Goal: Information Seeking & Learning: Learn about a topic

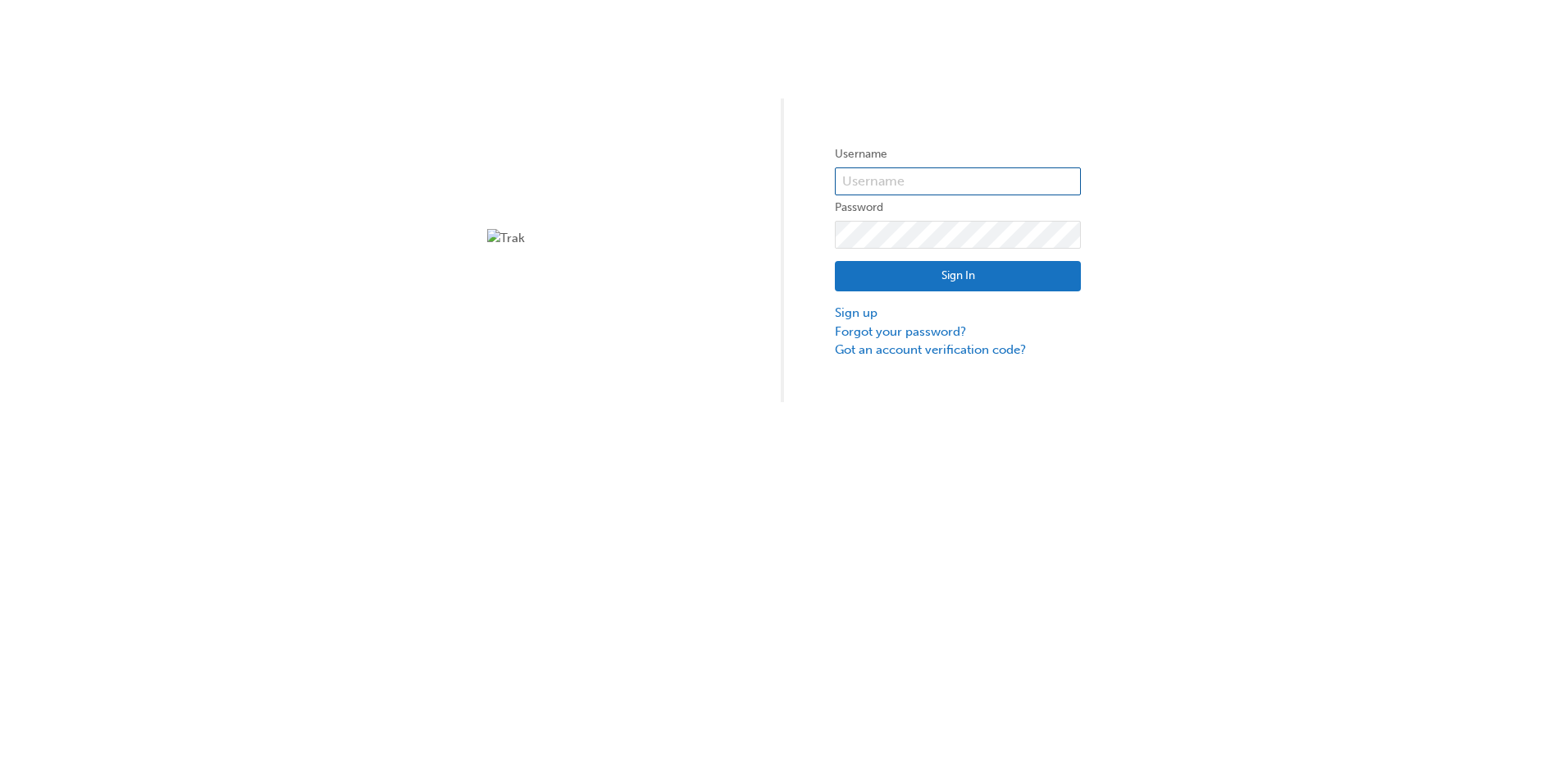
click at [908, 179] on input "text" at bounding box center [958, 181] width 246 height 28
type input "k86018I4"
click button "Sign In" at bounding box center [958, 276] width 246 height 31
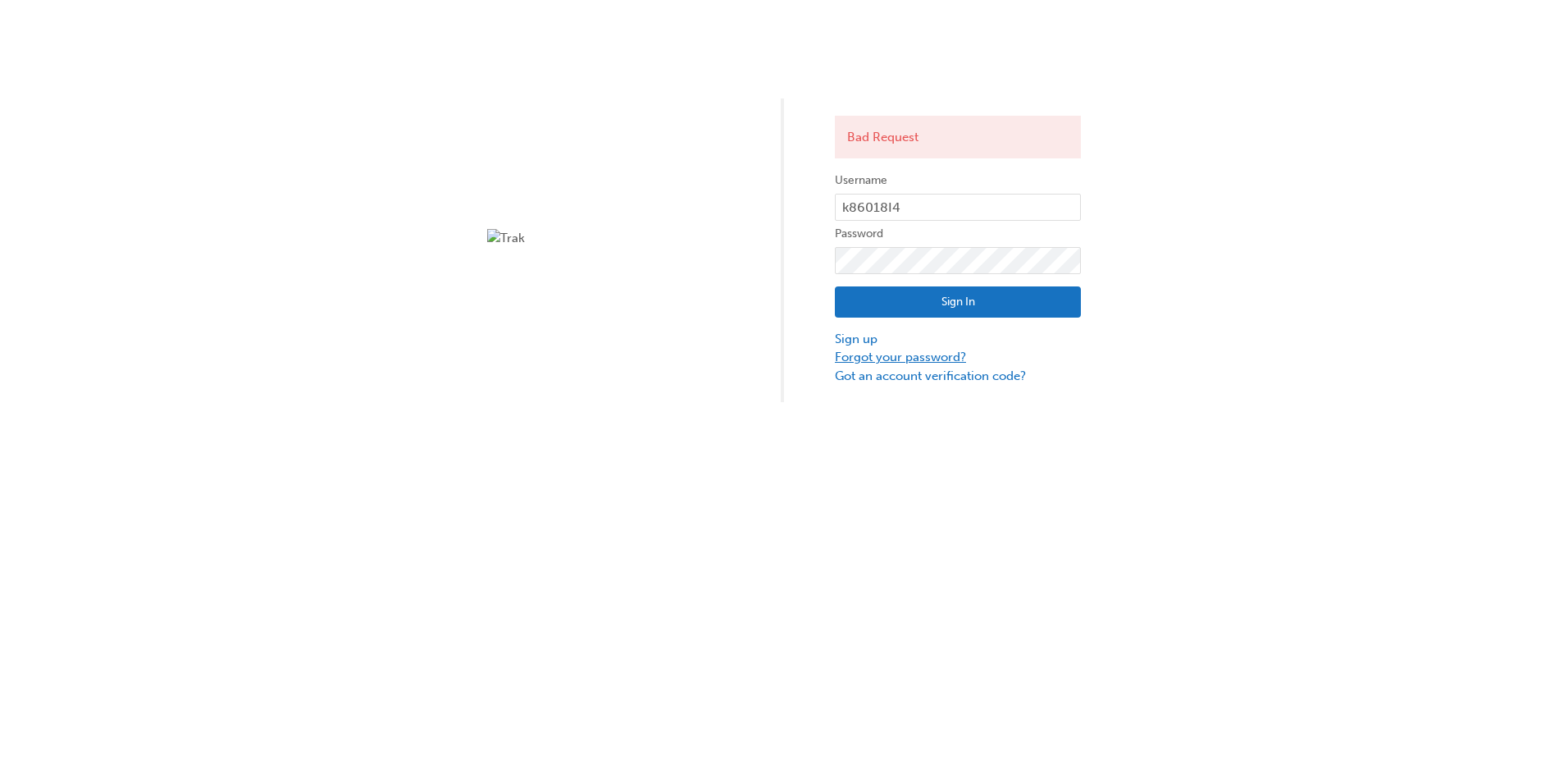
click at [895, 358] on link "Forgot your password?" at bounding box center [958, 357] width 246 height 19
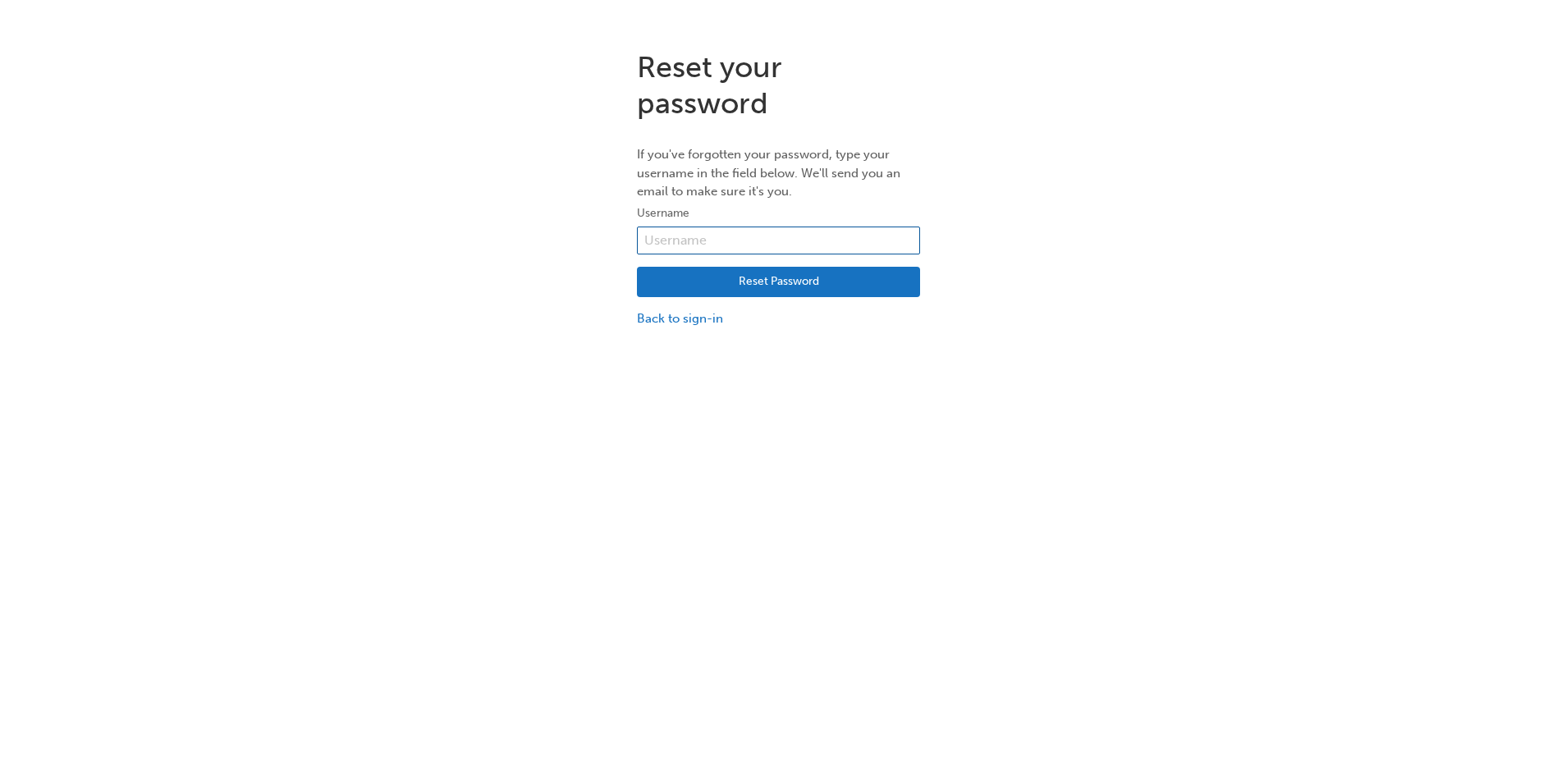
click at [740, 234] on input "text" at bounding box center [778, 241] width 283 height 28
type input "k86016I4"
click at [754, 291] on button "Reset Password" at bounding box center [778, 282] width 283 height 31
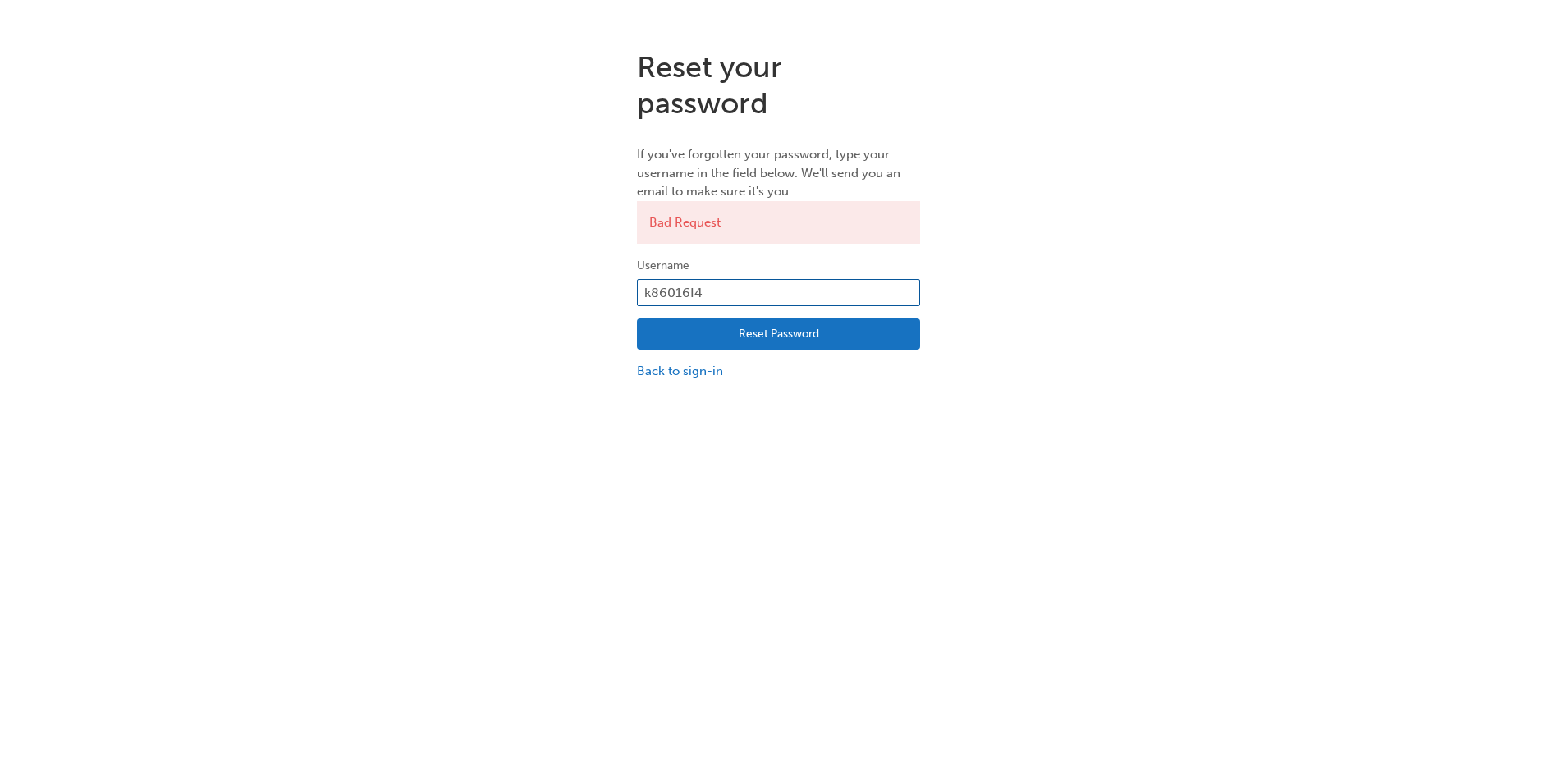
click at [743, 294] on input "k86016I4" at bounding box center [778, 293] width 283 height 28
type input "matthewtay"
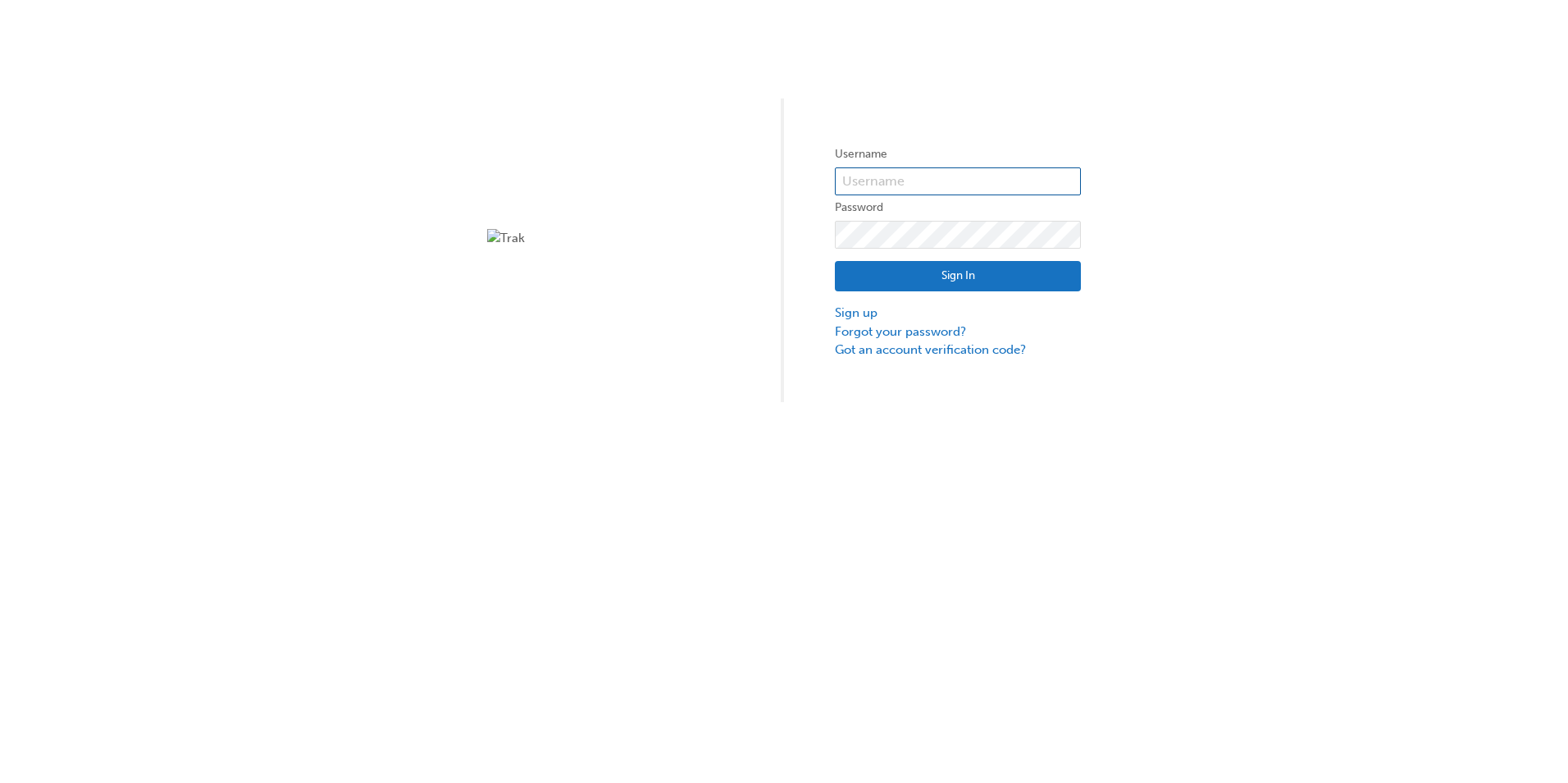
click at [959, 188] on input "text" at bounding box center [958, 181] width 246 height 28
type input "matthewtaylor250901@gmail.com"
click button "Sign In" at bounding box center [958, 276] width 246 height 31
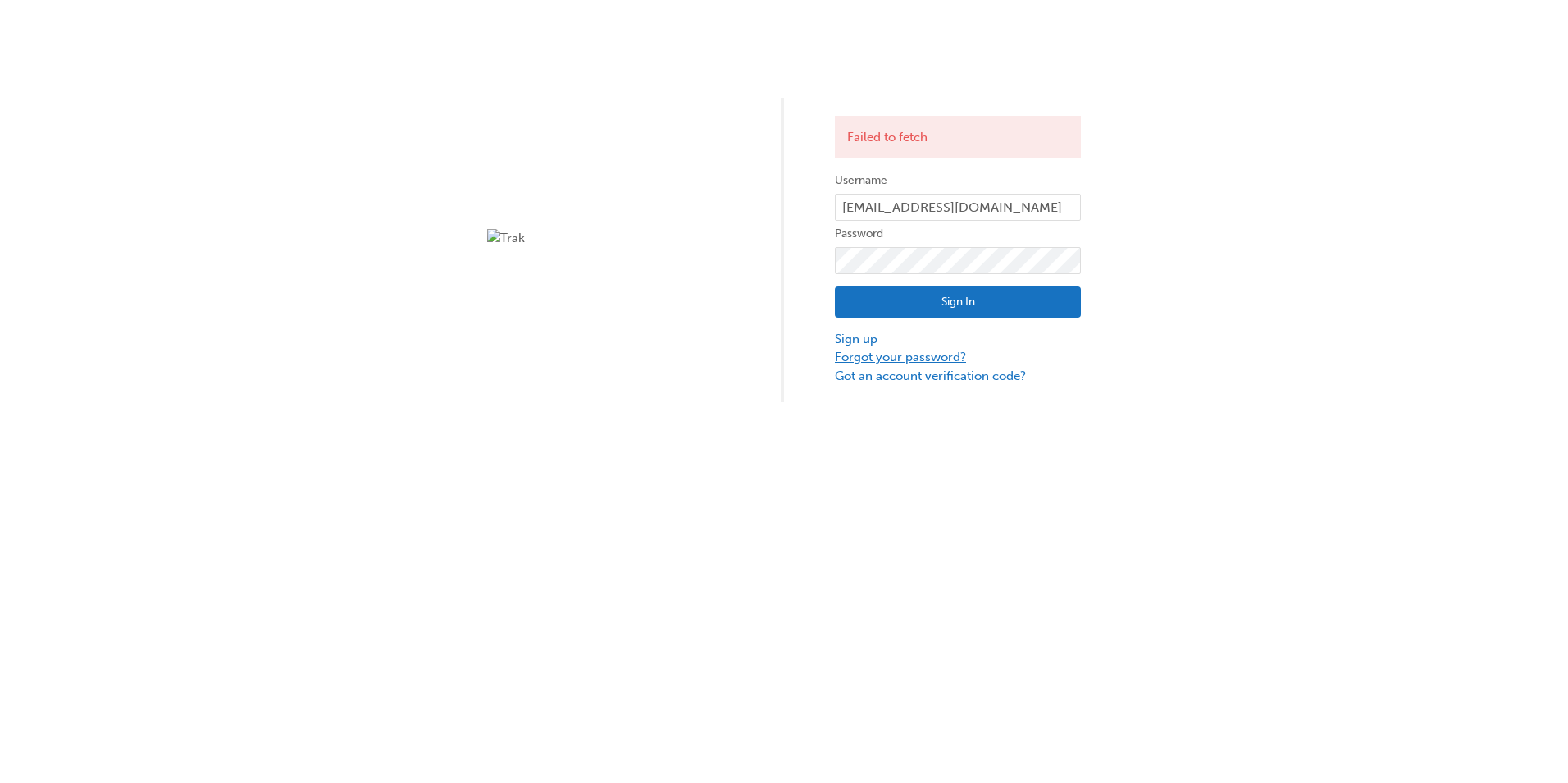
click at [916, 349] on link "Forgot your password?" at bounding box center [958, 357] width 246 height 19
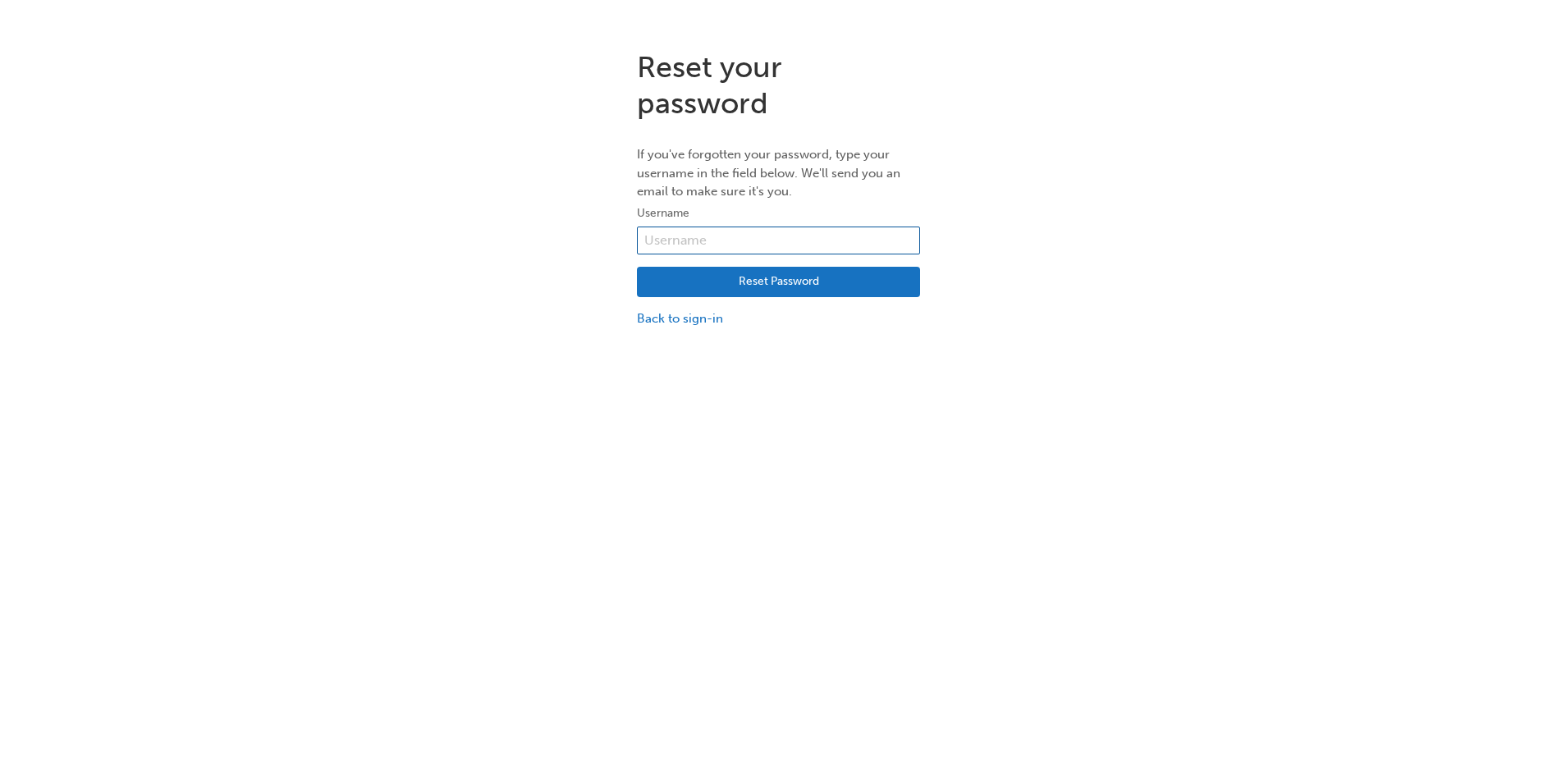
click at [761, 227] on input "text" at bounding box center [778, 241] width 283 height 28
type input "matthewtaylor250901@gmail.com"
click at [745, 271] on button "Reset Password" at bounding box center [778, 282] width 283 height 31
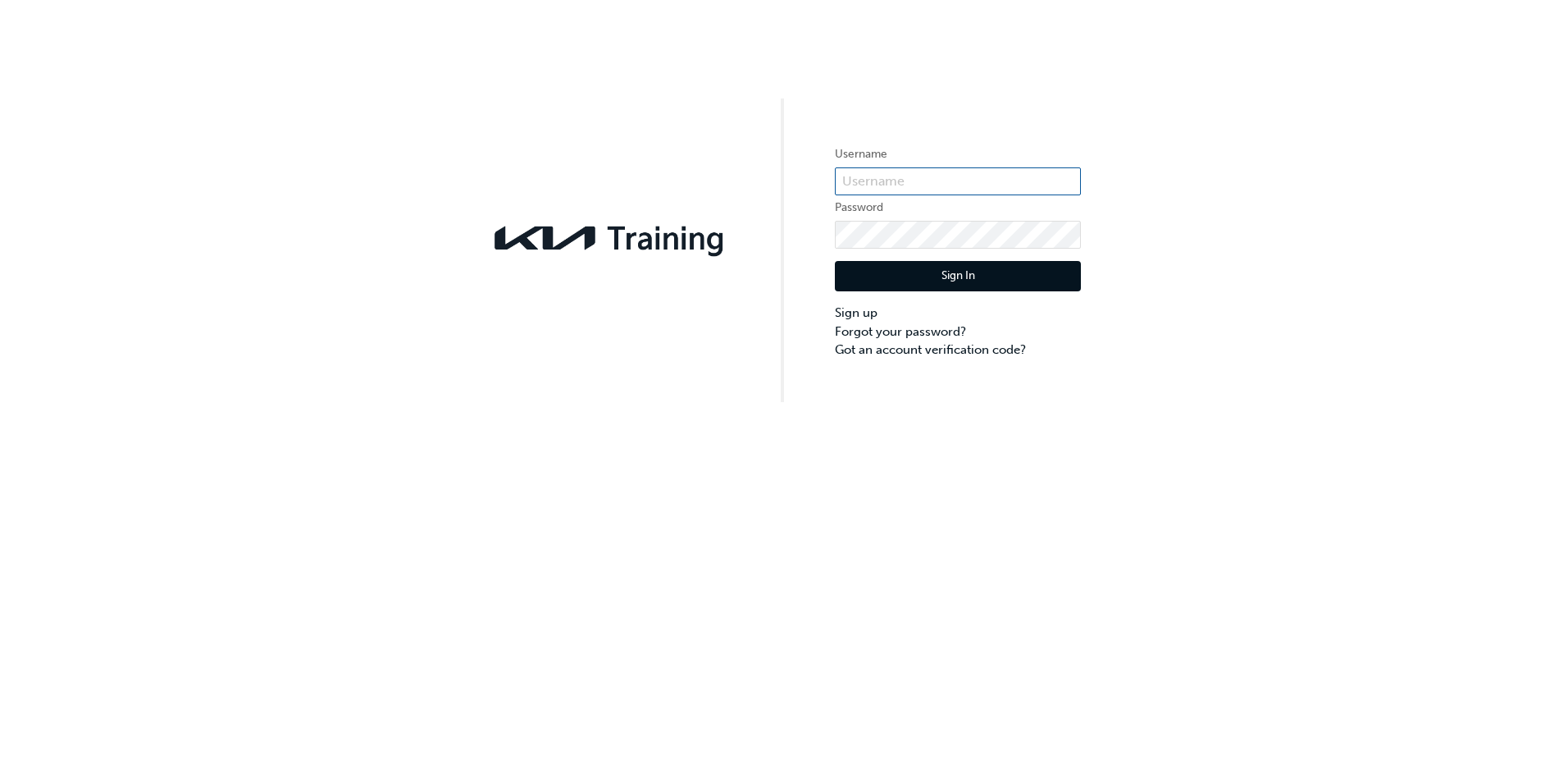
click at [932, 189] on input "text" at bounding box center [958, 181] width 246 height 28
type input "KAU86016I4"
click at [971, 280] on button "Sign In" at bounding box center [958, 276] width 246 height 31
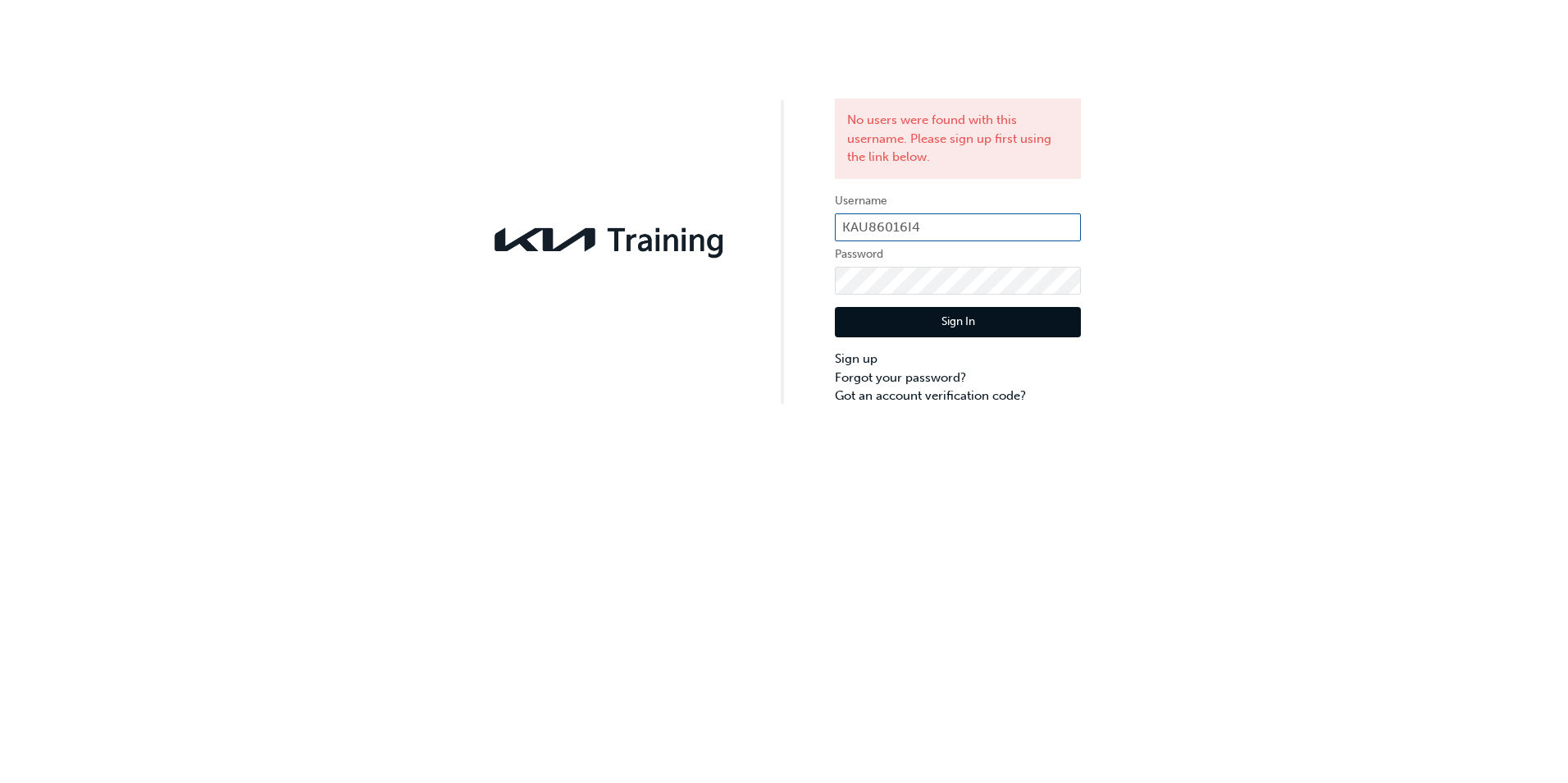
click at [943, 218] on input "KAU86016I4" at bounding box center [958, 227] width 246 height 28
type input "KAU86950k1"
click at [959, 313] on button "Sign In" at bounding box center [958, 322] width 246 height 31
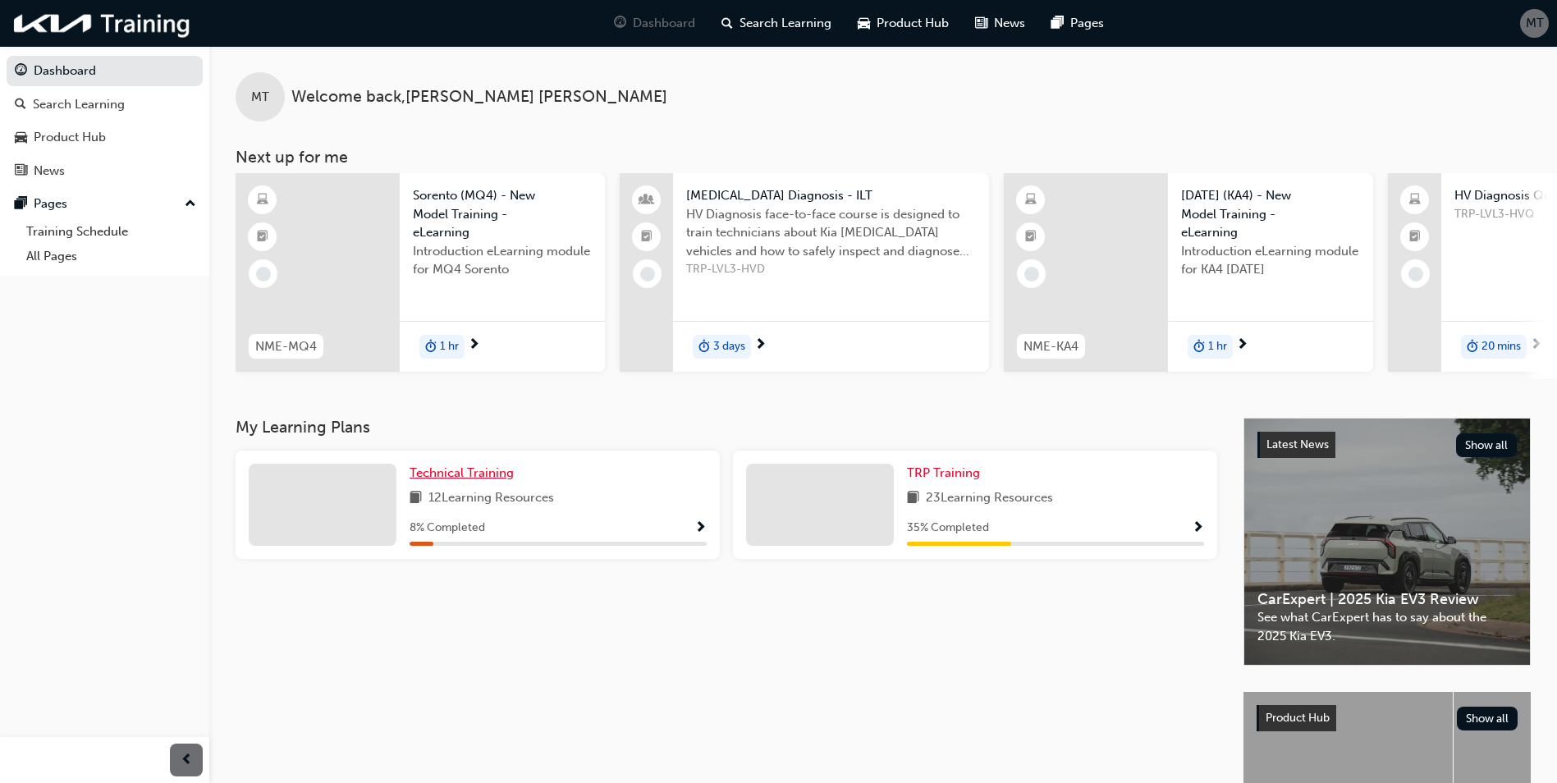
click at [509, 476] on span "Technical Training" at bounding box center [462, 472] width 104 height 15
click at [980, 519] on div "TRP Training 23 Learning Resources 35 % Completed" at bounding box center [1055, 505] width 297 height 82
click at [962, 480] on span "TRP Training" at bounding box center [943, 472] width 73 height 15
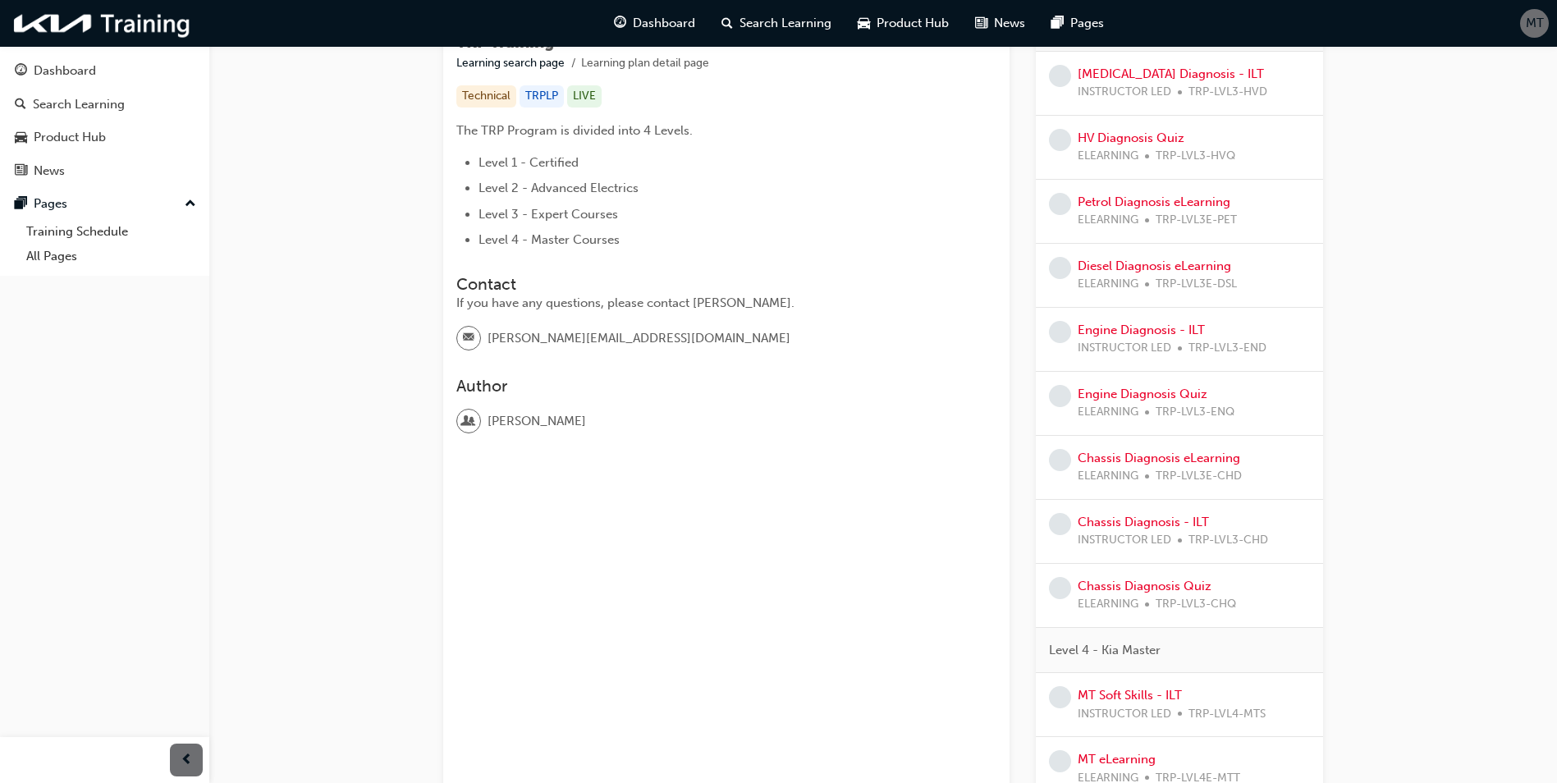
scroll to position [328, 0]
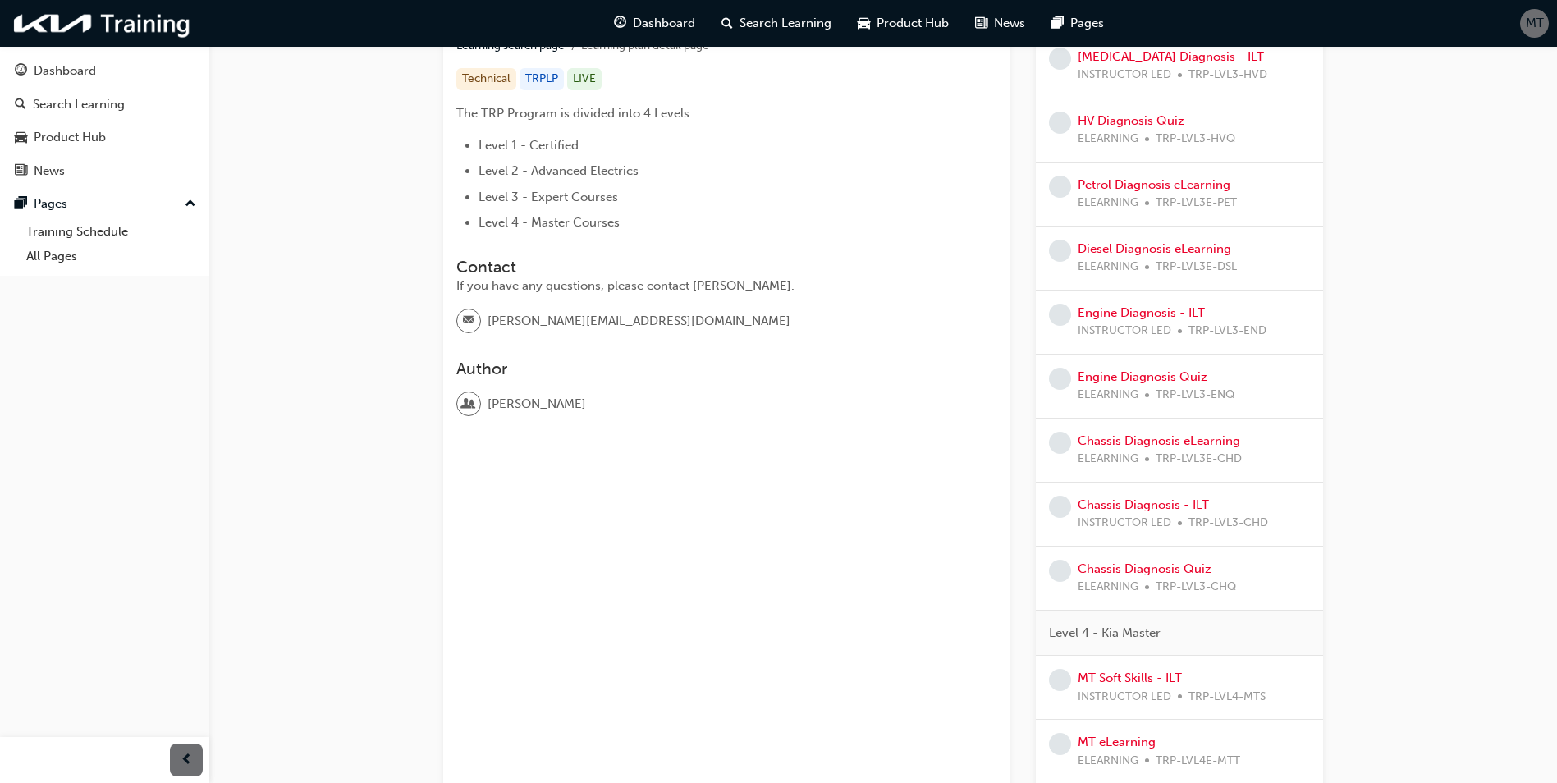
click at [1164, 444] on link "Chassis Diagnosis eLearning" at bounding box center [1159, 440] width 163 height 15
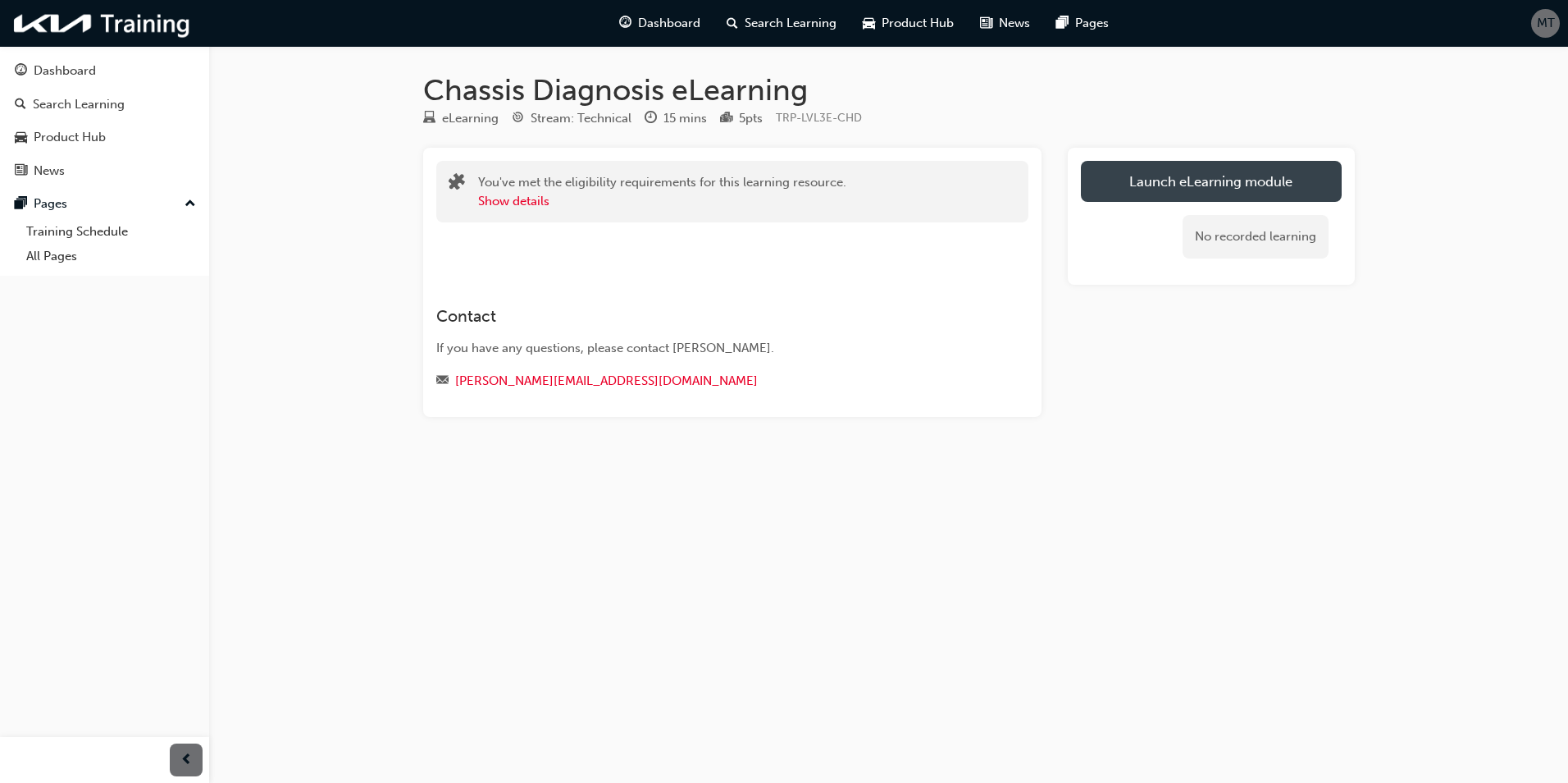
click at [1119, 182] on link "Launch eLearning module" at bounding box center [1211, 181] width 261 height 41
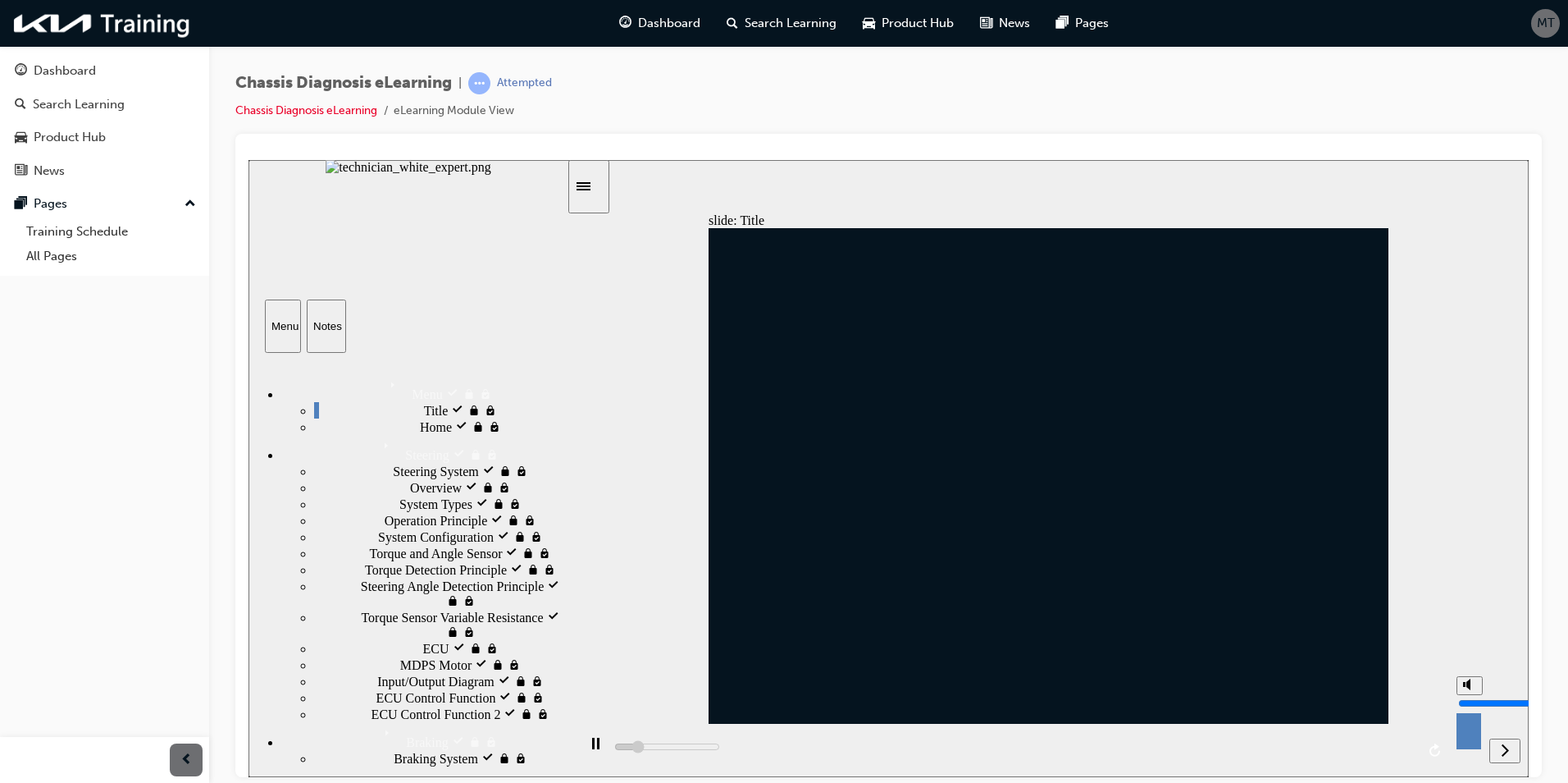
type input "5100"
type input "10"
type input "5200"
drag, startPoint x: 1467, startPoint y: 689, endPoint x: 1467, endPoint y: 675, distance: 14.0
type input "10"
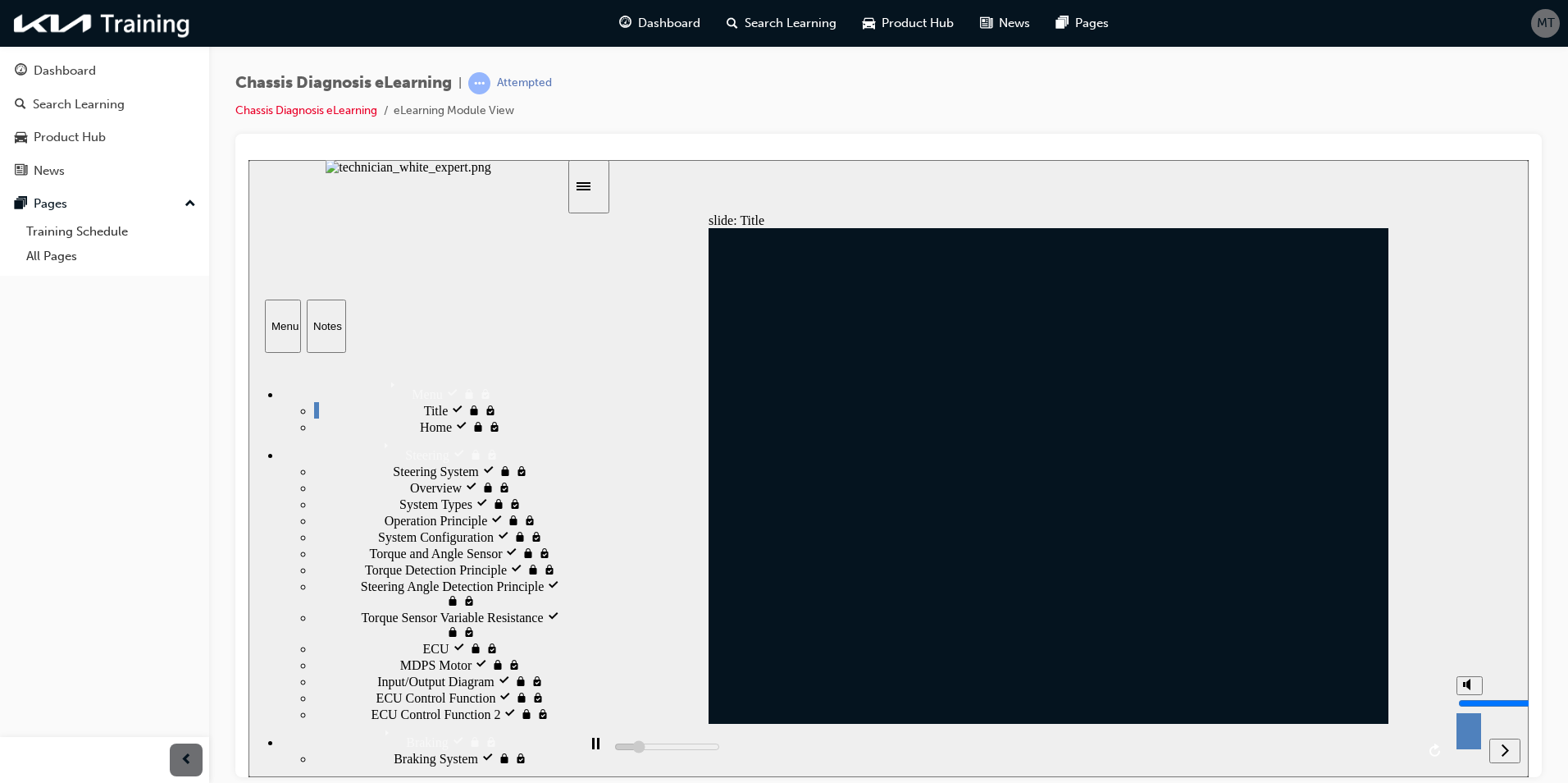
click at [1467, 696] on input "volume" at bounding box center [1511, 702] width 106 height 13
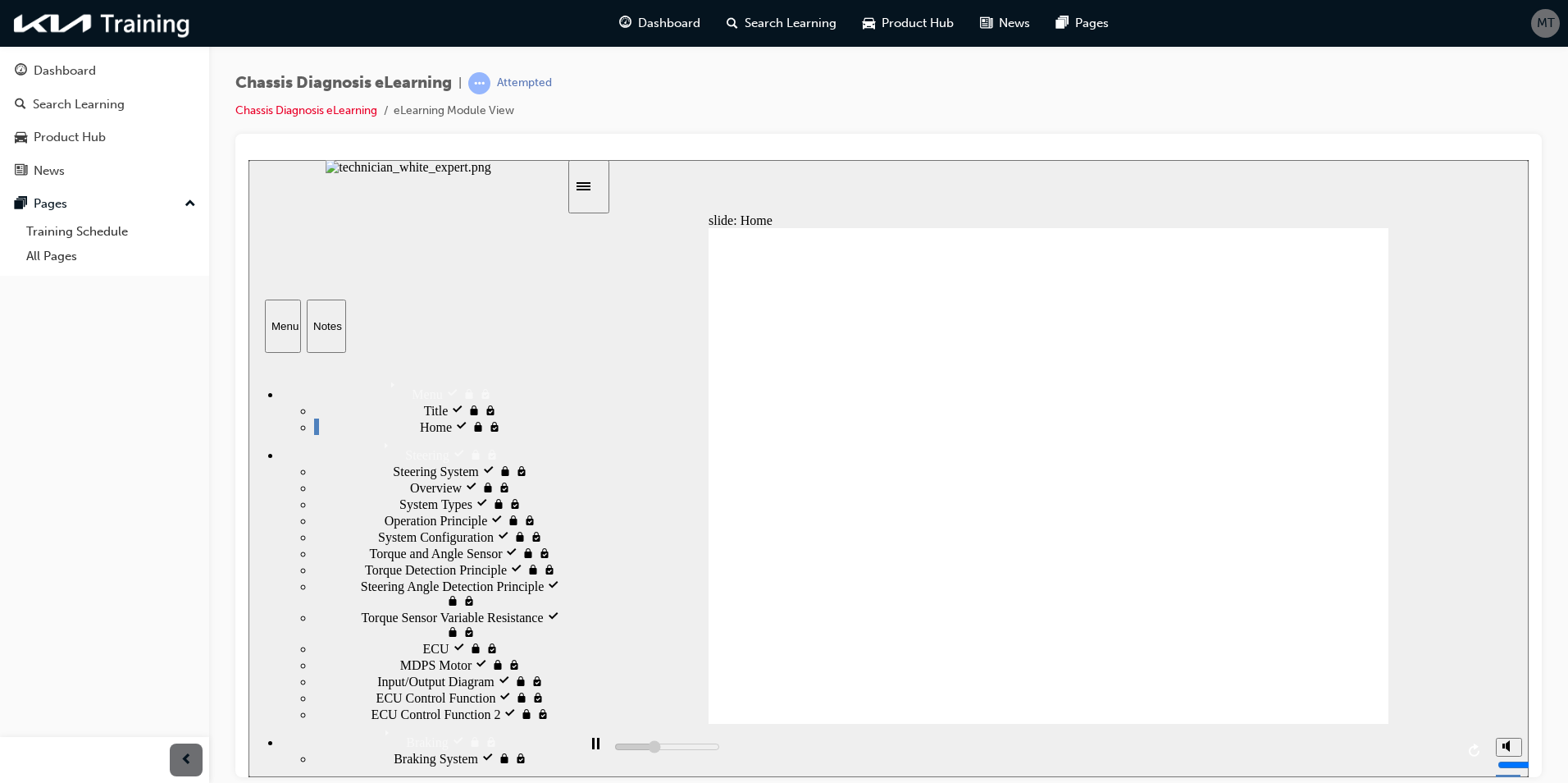
click at [1490, 405] on div "slide: Overview [PERSON_NAME] MDPS Applied Technology Chassis MDPS Applied Tech…" at bounding box center [888, 467] width 1280 height 617
click at [1515, 756] on div "next" at bounding box center [1506, 750] width 18 height 17
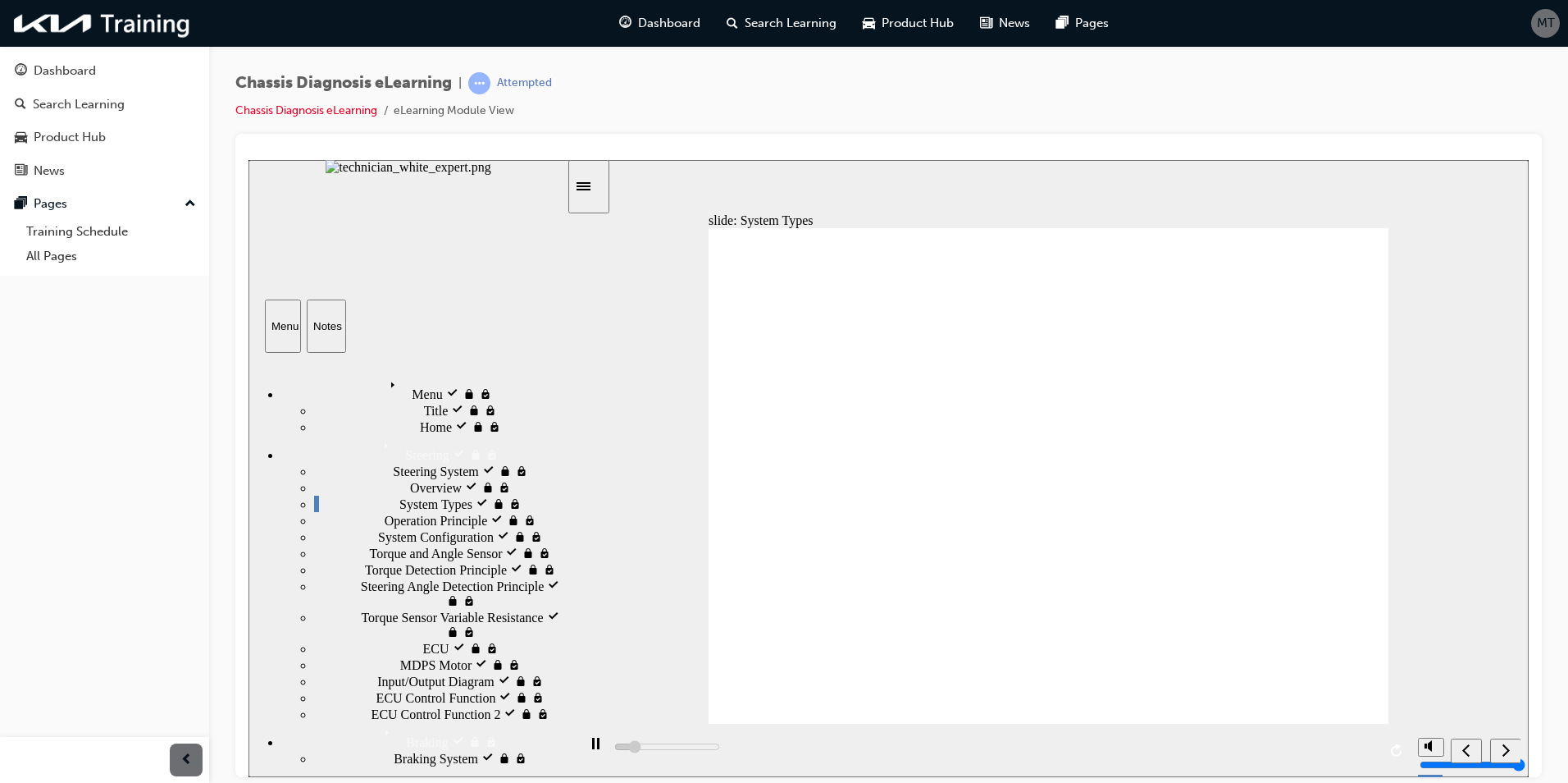
click at [1509, 753] on icon "next" at bounding box center [1506, 749] width 8 height 15
click at [1507, 750] on icon "next" at bounding box center [1506, 749] width 8 height 15
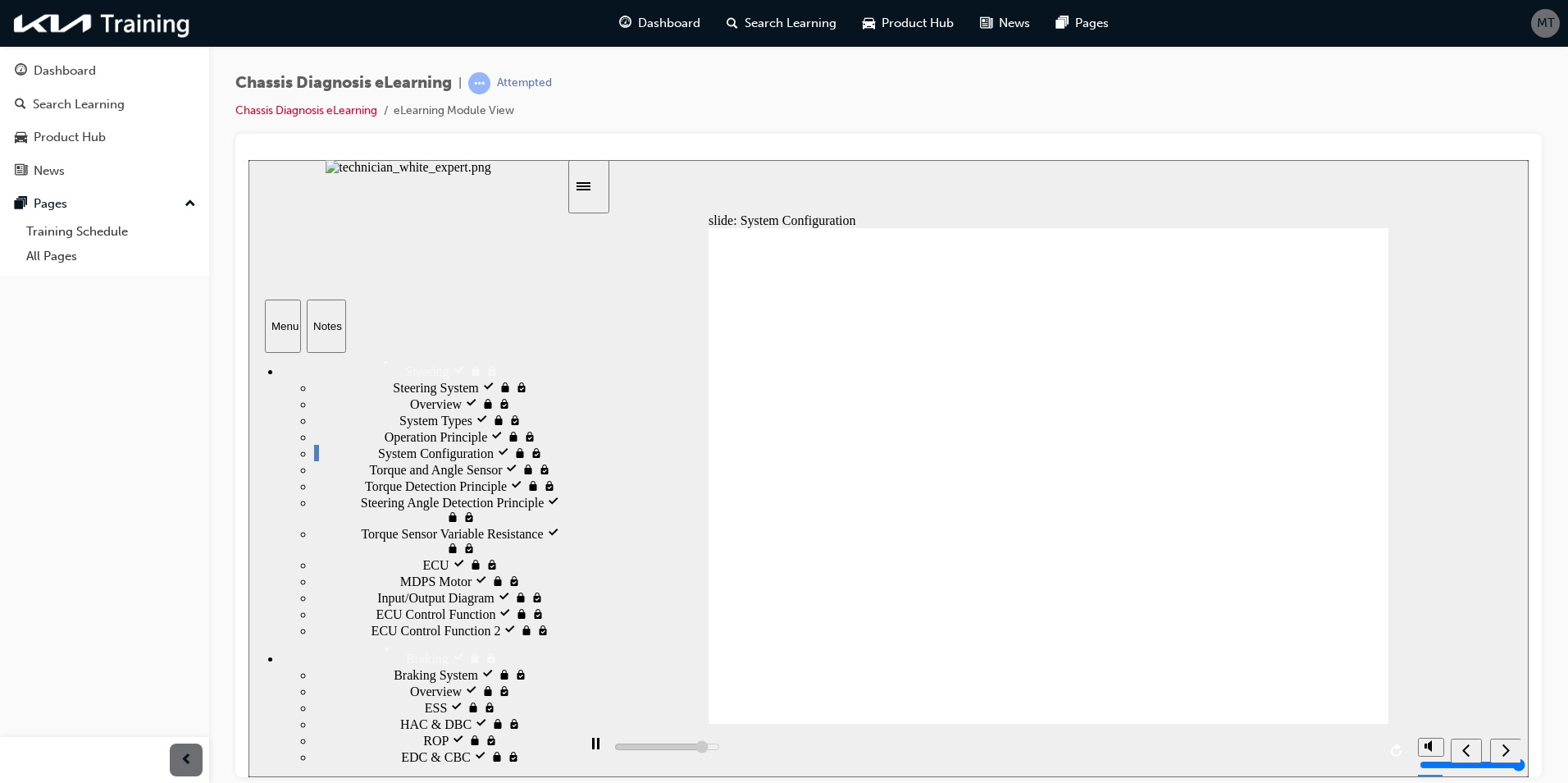
scroll to position [82, 0]
click at [1502, 742] on icon "next" at bounding box center [1506, 749] width 8 height 15
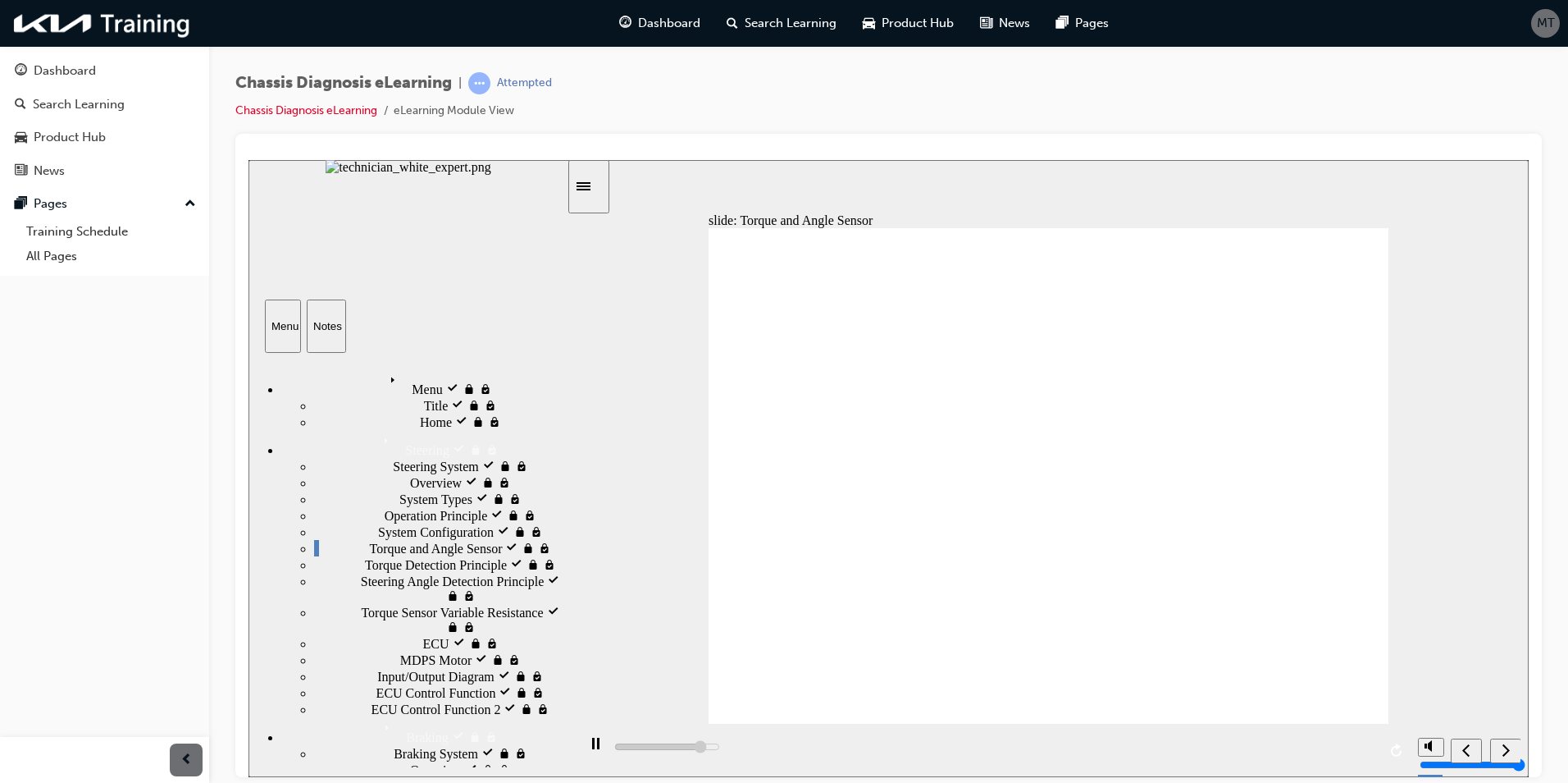
scroll to position [0, 0]
click at [1346, 749] on div "playback controls" at bounding box center [993, 749] width 833 height 53
click at [1366, 748] on div "playback controls" at bounding box center [993, 749] width 833 height 53
click at [1371, 748] on div "playback controls" at bounding box center [993, 749] width 833 height 53
click at [1499, 752] on div "next" at bounding box center [1506, 750] width 18 height 17
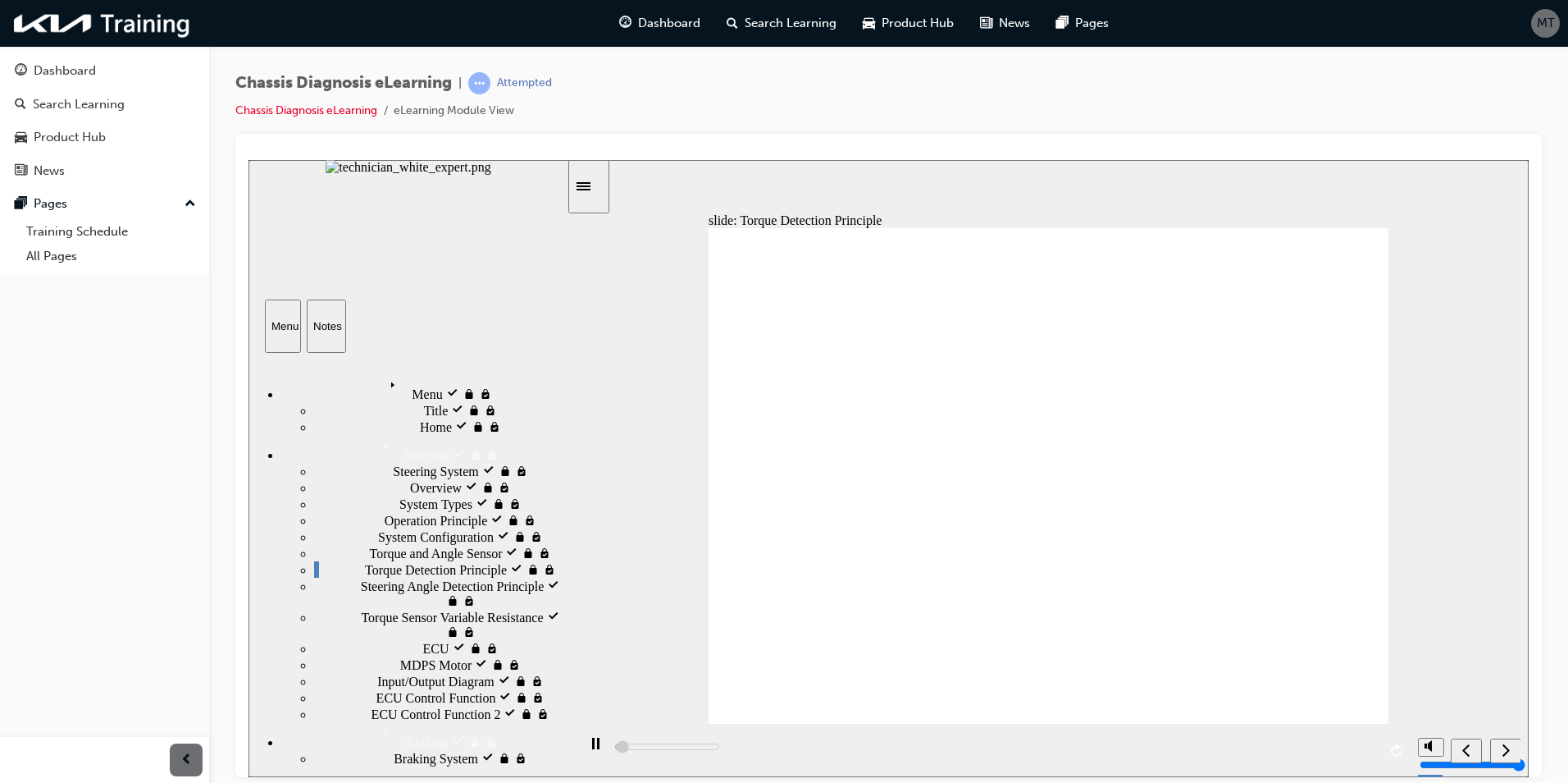
click at [1408, 755] on button "replay" at bounding box center [1397, 750] width 25 height 25
click at [1355, 742] on div "playback controls" at bounding box center [993, 749] width 833 height 53
click at [1351, 753] on div "playback controls" at bounding box center [993, 749] width 833 height 53
click at [1352, 752] on div "playback controls" at bounding box center [993, 749] width 833 height 53
drag, startPoint x: 659, startPoint y: 747, endPoint x: 674, endPoint y: 744, distance: 15.3
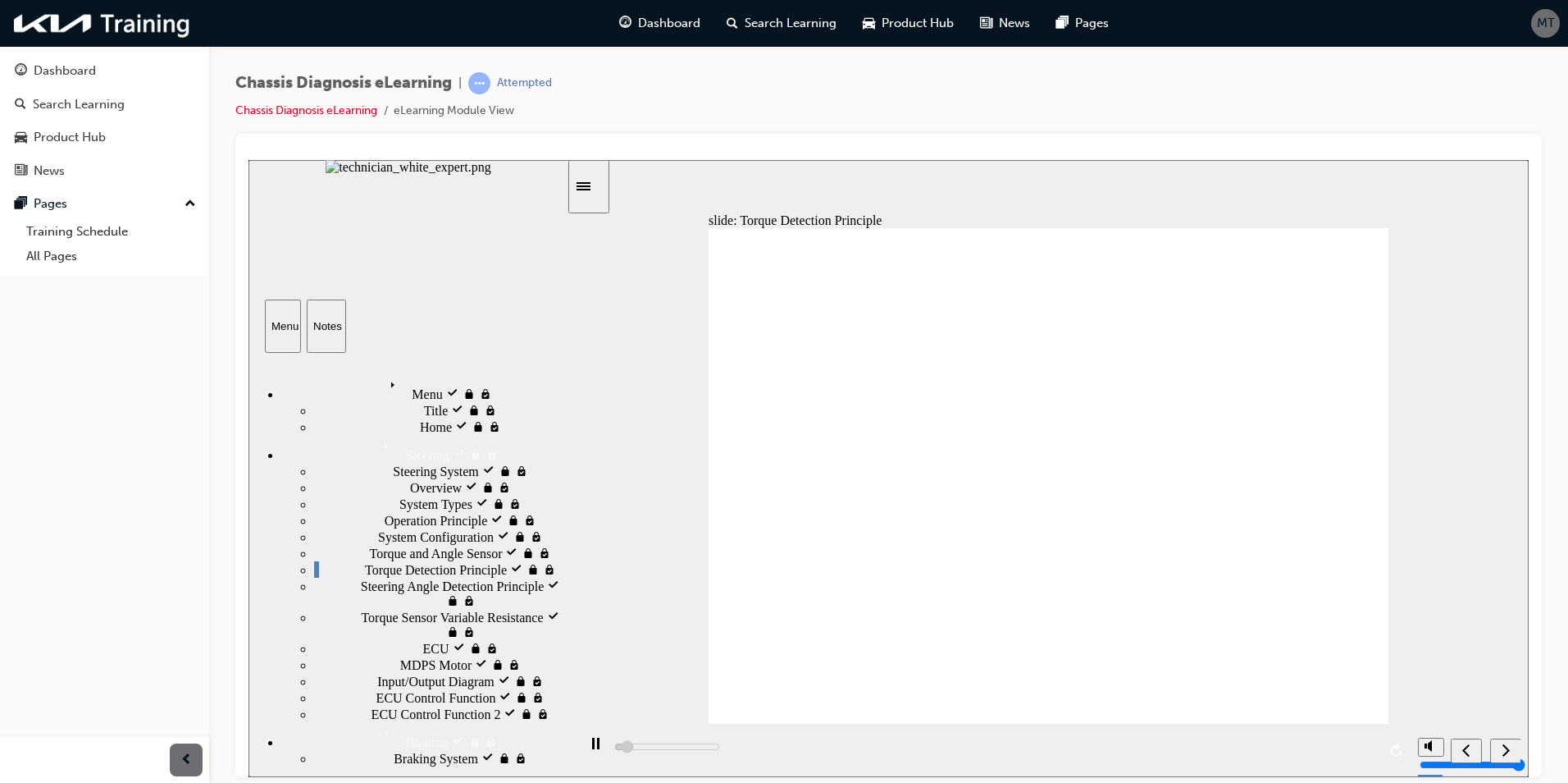
click at [672, 744] on div "playback controls" at bounding box center [993, 749] width 833 height 53
drag, startPoint x: 674, startPoint y: 744, endPoint x: 698, endPoint y: 742, distance: 24.1
click at [680, 744] on div "playback controls" at bounding box center [993, 749] width 833 height 53
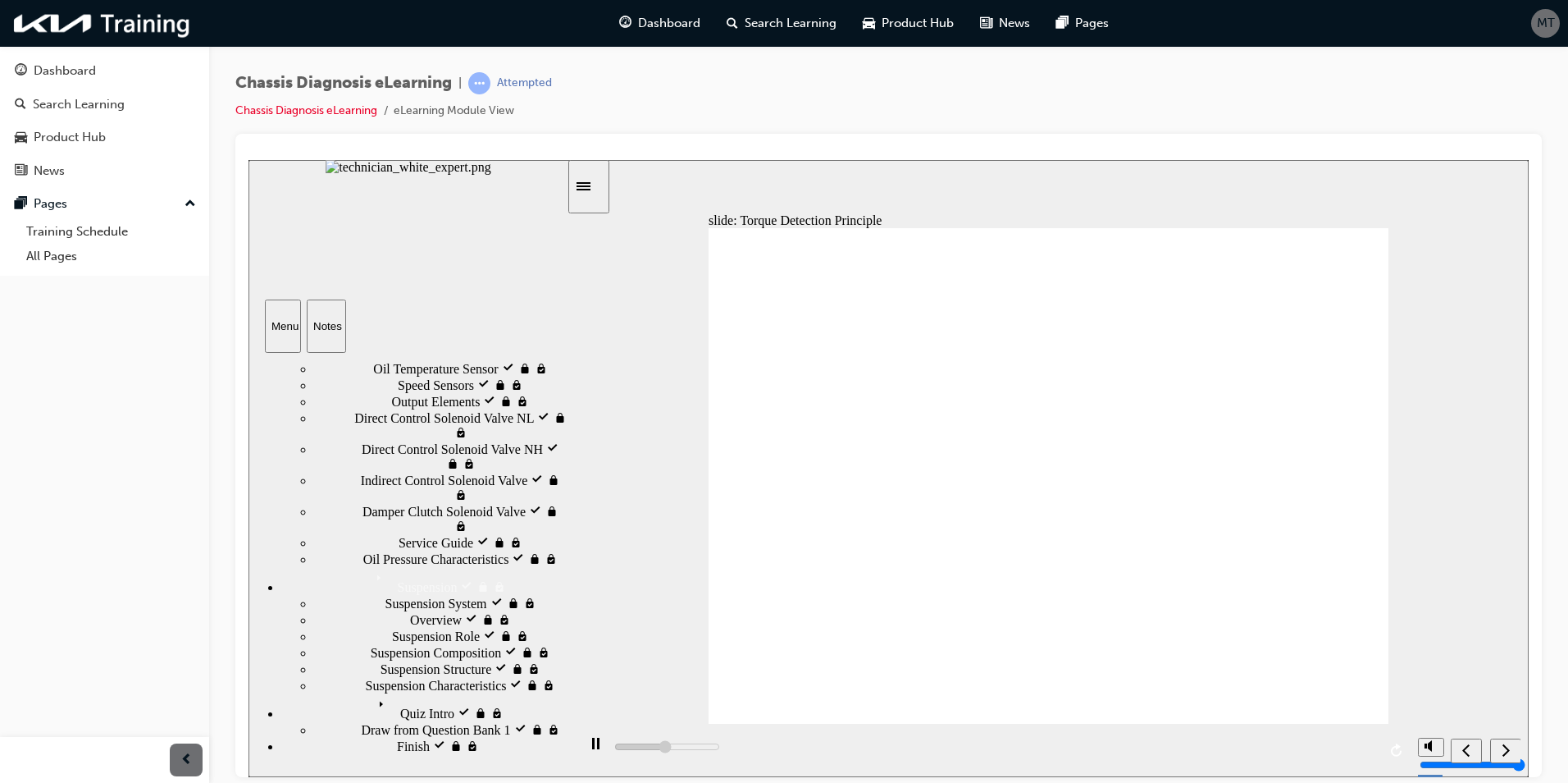
scroll to position [1289, 0]
click at [1503, 754] on icon "next" at bounding box center [1506, 749] width 8 height 15
click at [1505, 748] on icon "next" at bounding box center [1506, 749] width 8 height 15
click at [1511, 744] on div "next" at bounding box center [1506, 750] width 18 height 17
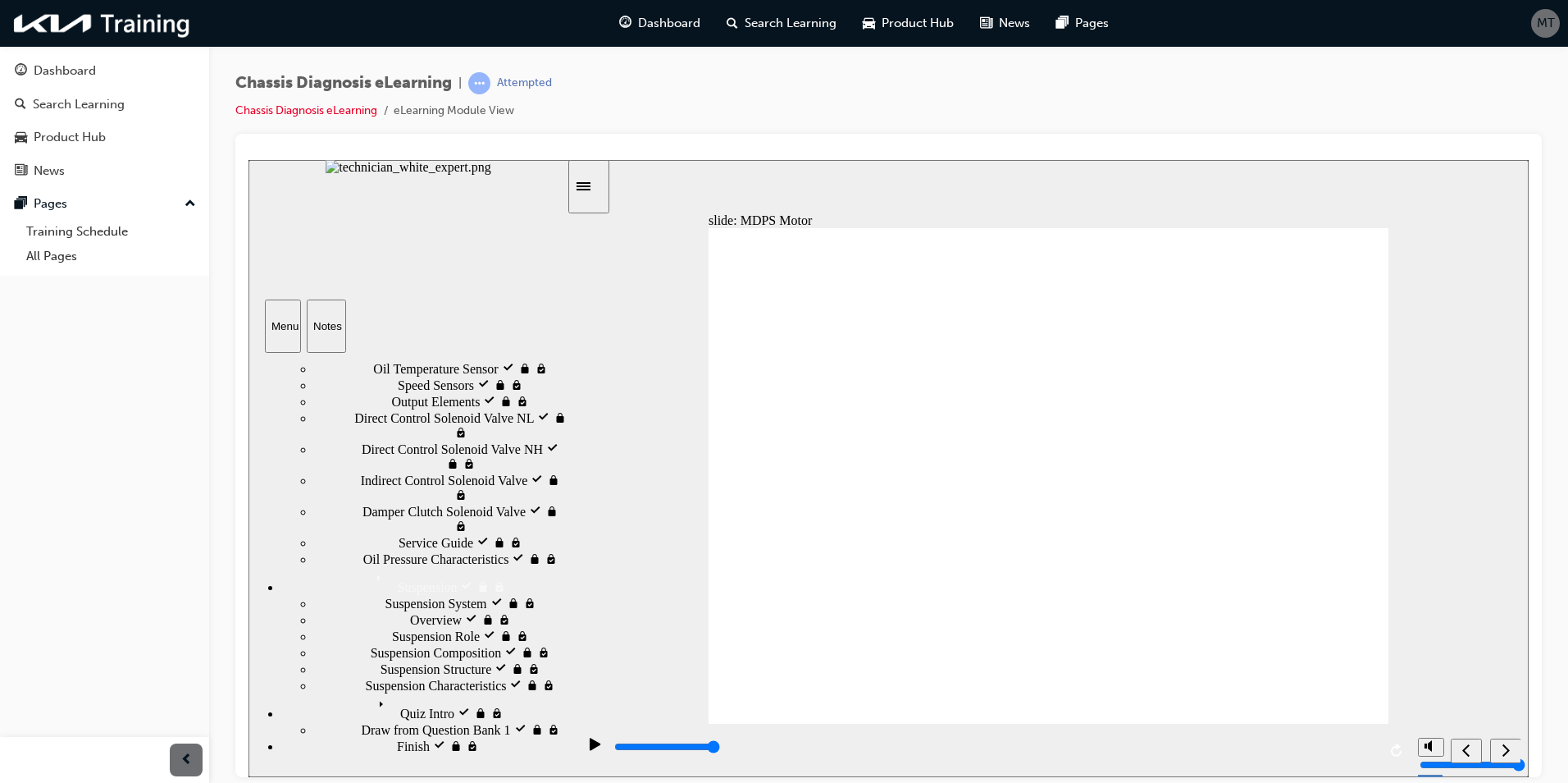
click at [1511, 744] on div "next" at bounding box center [1506, 750] width 18 height 17
click at [1514, 748] on div "next" at bounding box center [1506, 750] width 18 height 17
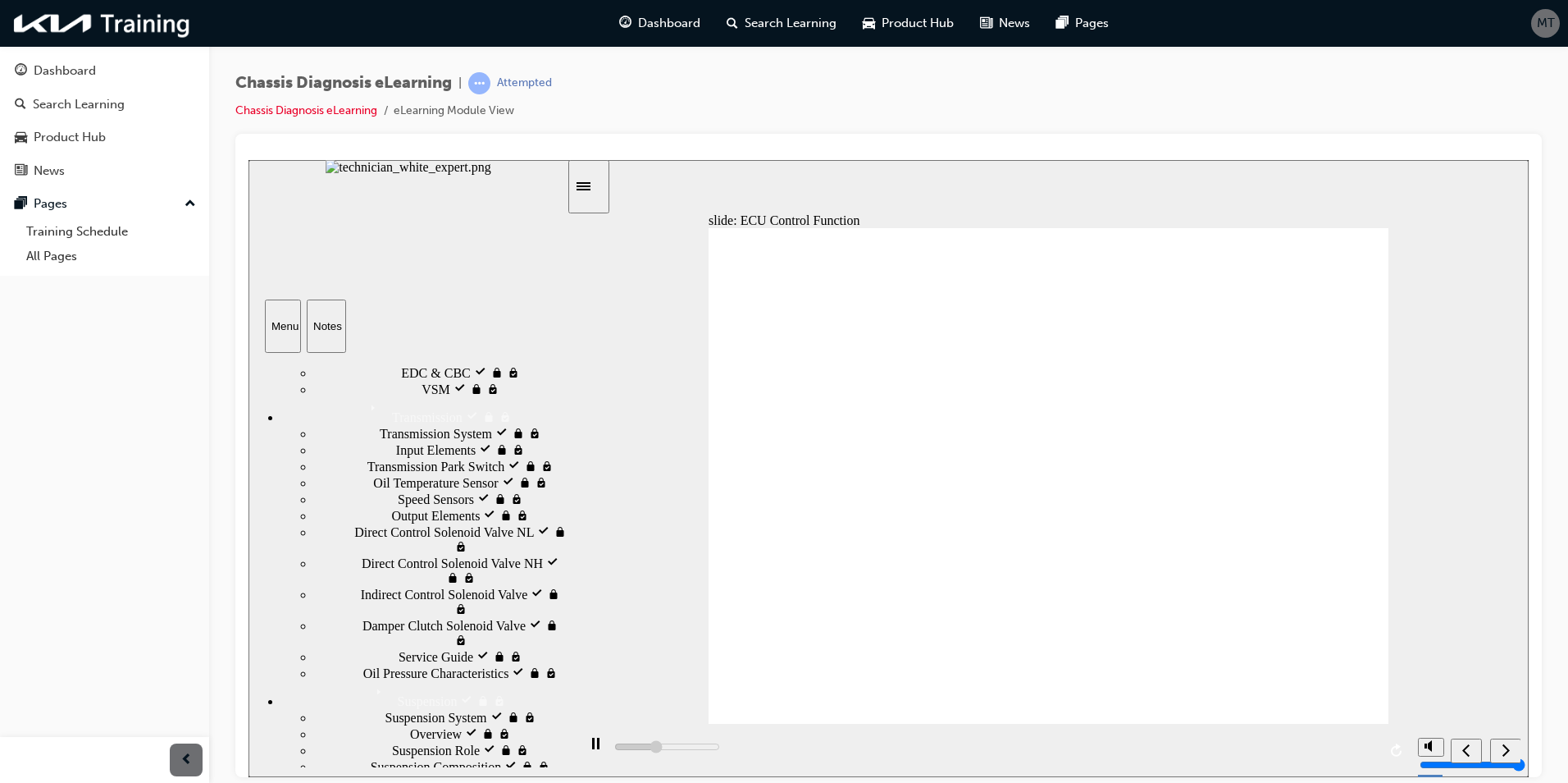
scroll to position [550, 0]
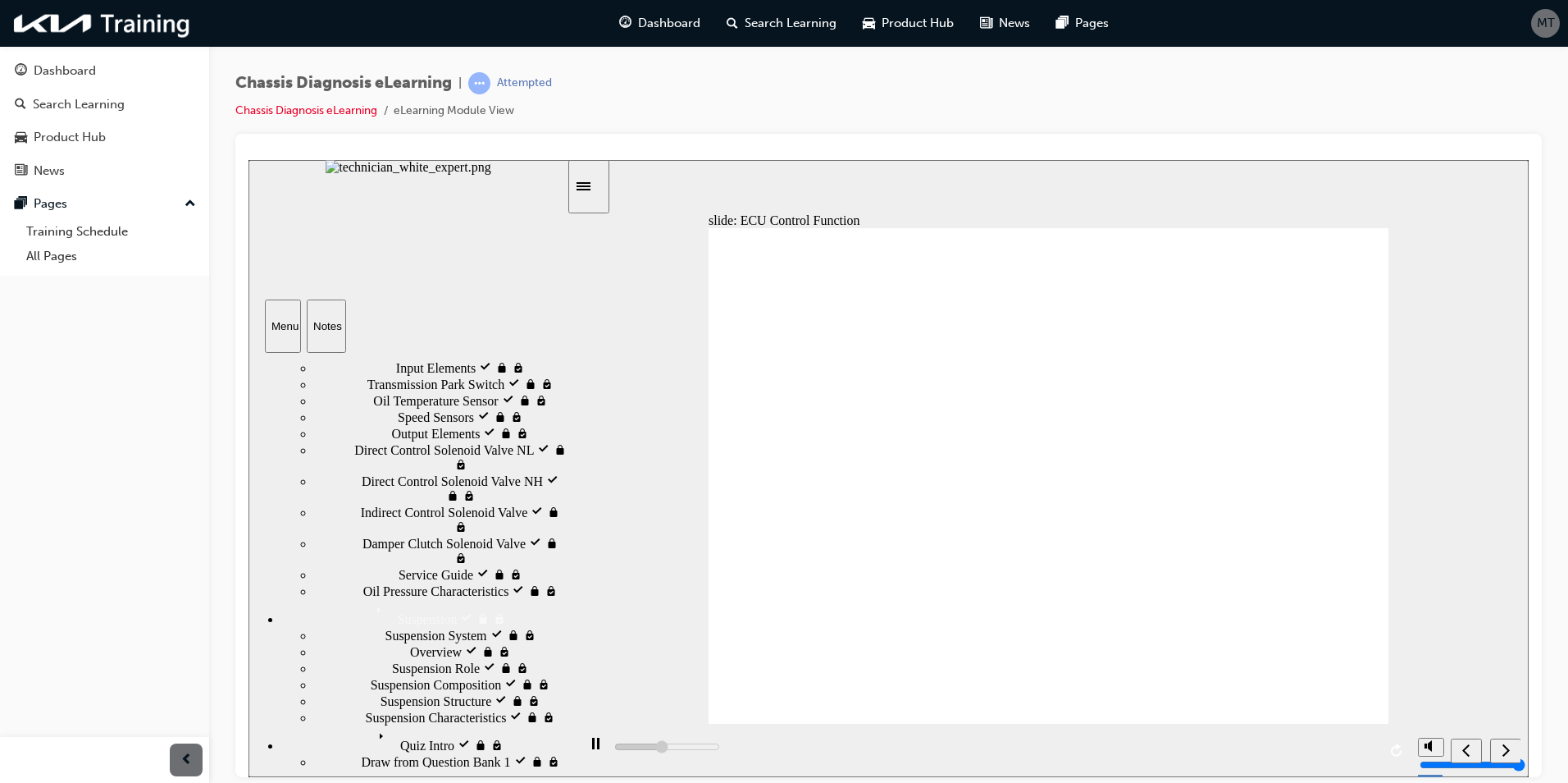
click at [1504, 755] on nav "slide navigation" at bounding box center [1486, 749] width 70 height 53
click at [1505, 749] on icon "next" at bounding box center [1506, 749] width 8 height 15
click at [1510, 754] on div "next" at bounding box center [1506, 750] width 18 height 17
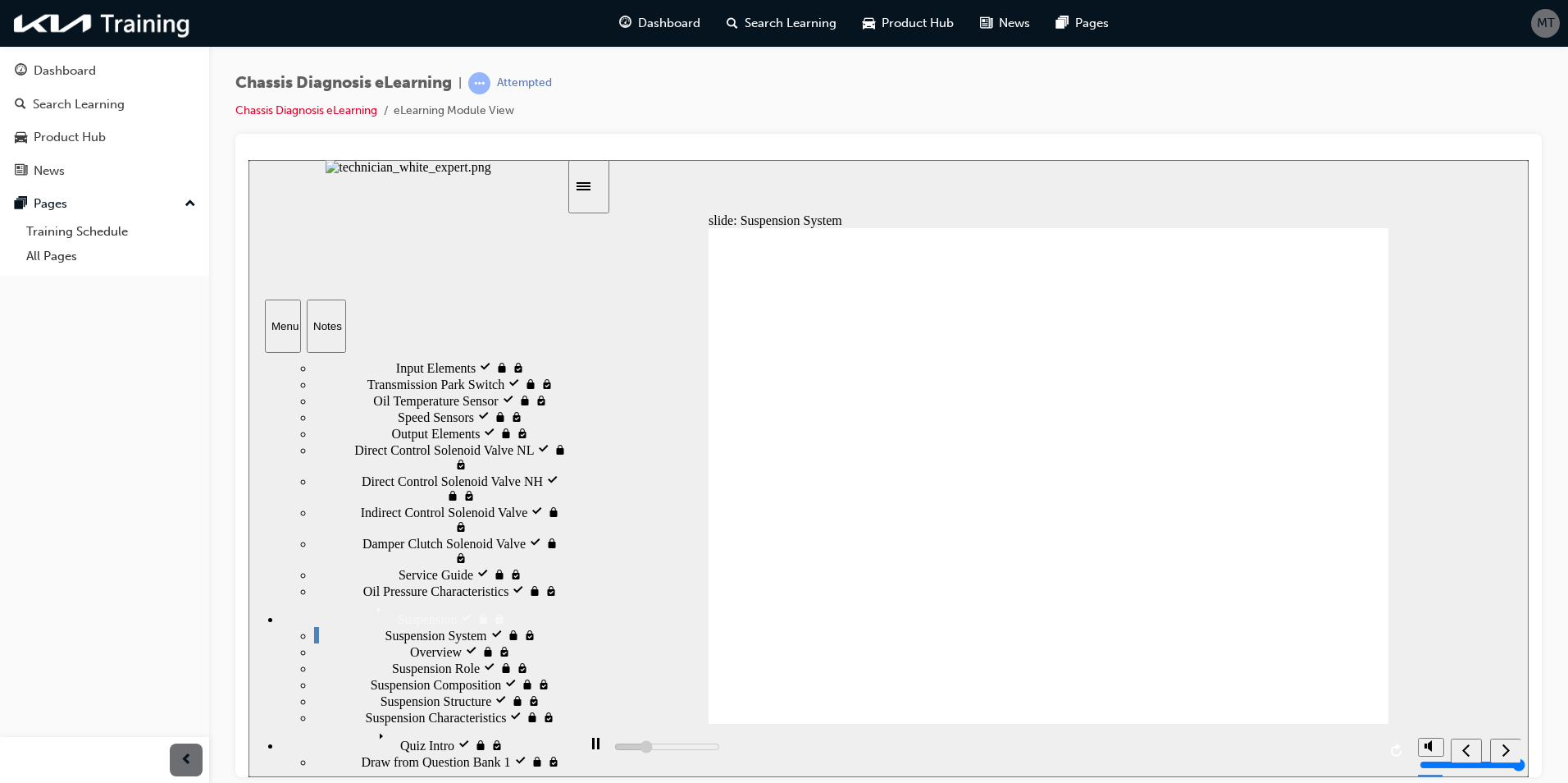
click at [1504, 747] on nav "slide navigation" at bounding box center [1486, 749] width 70 height 53
click at [1505, 749] on icon "next" at bounding box center [1506, 749] width 8 height 15
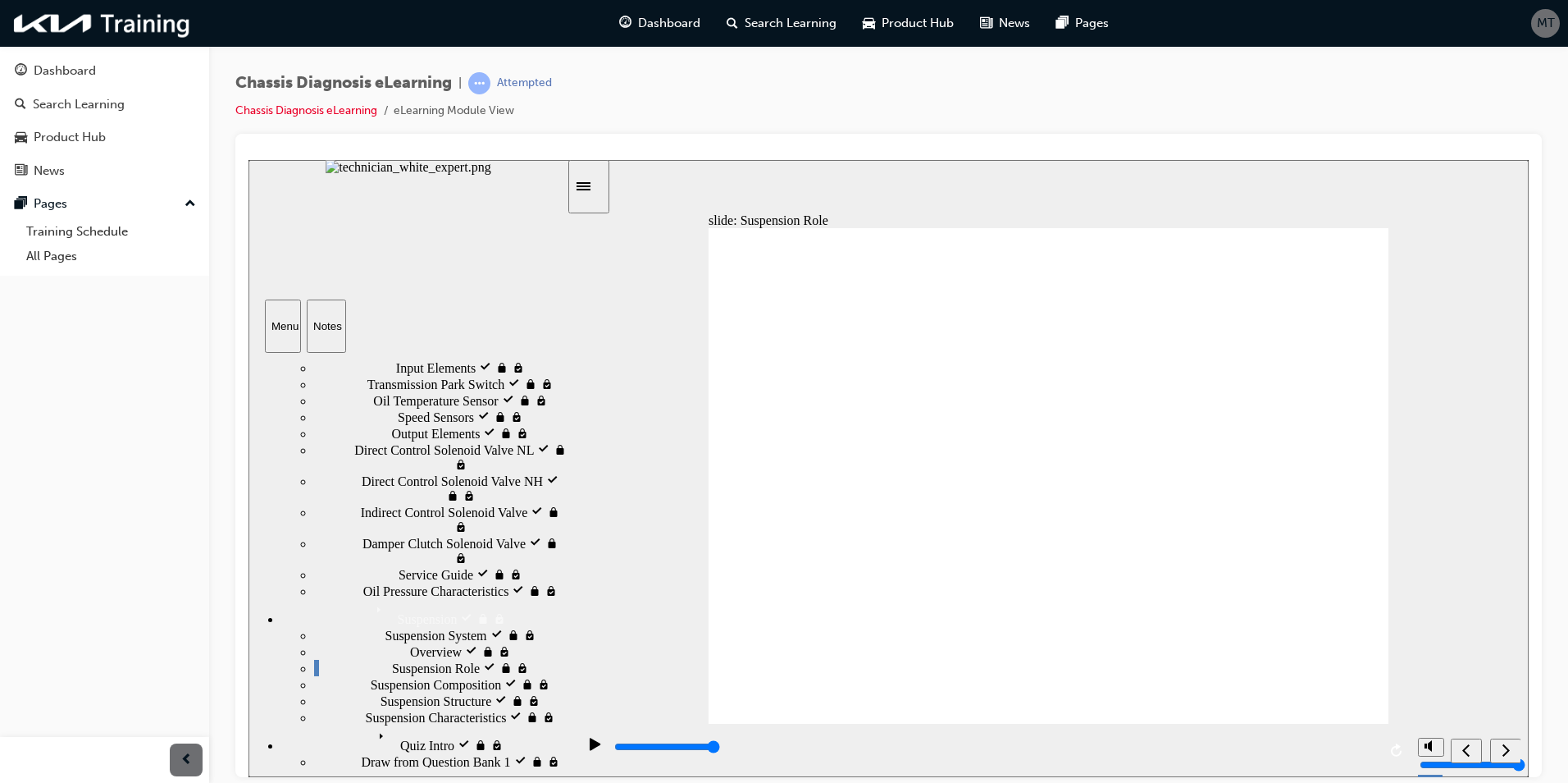
click at [1508, 754] on icon "next" at bounding box center [1506, 749] width 8 height 15
click at [1504, 749] on icon "next" at bounding box center [1506, 749] width 8 height 15
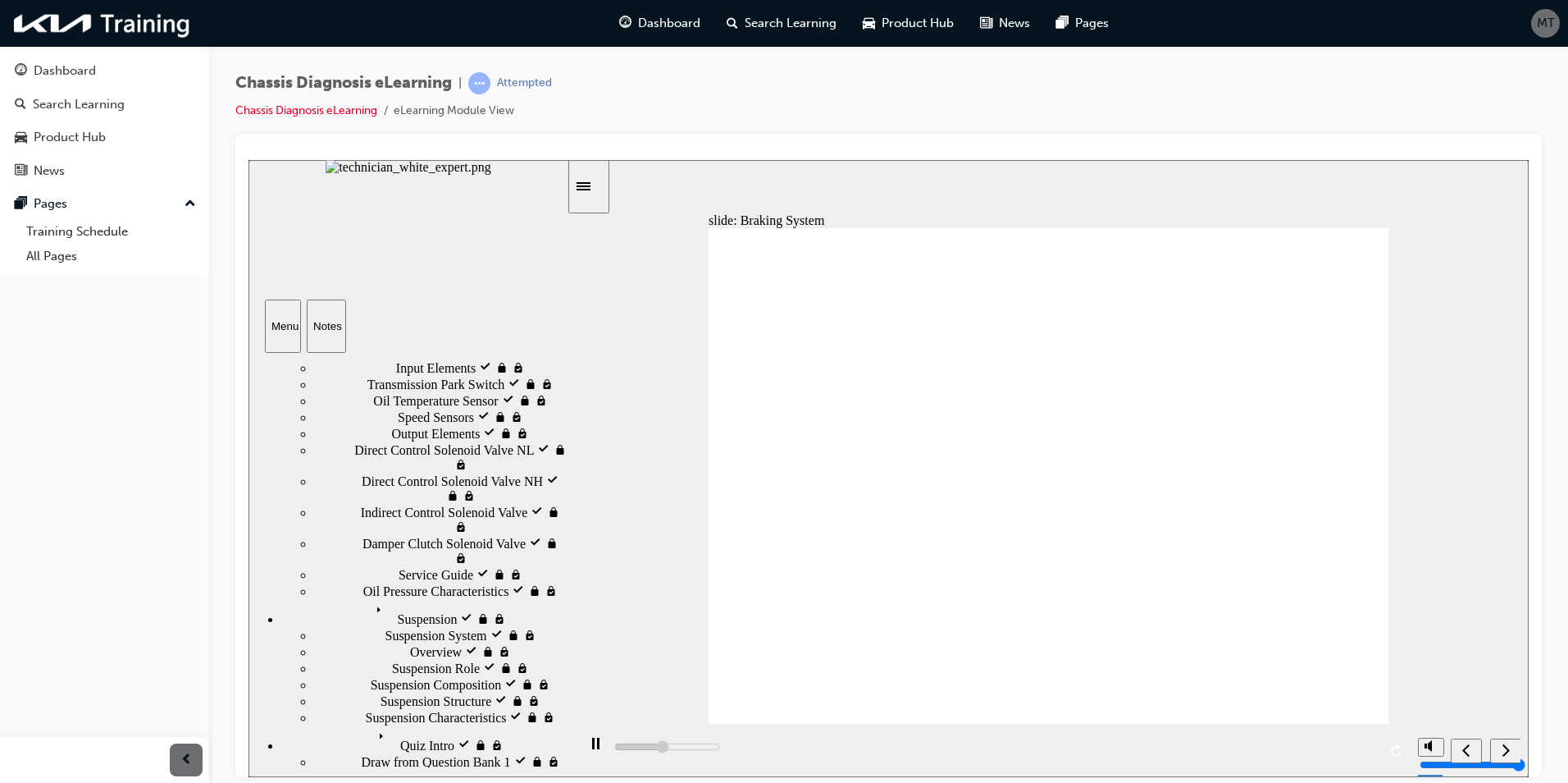
click at [1504, 749] on icon "next" at bounding box center [1506, 749] width 8 height 15
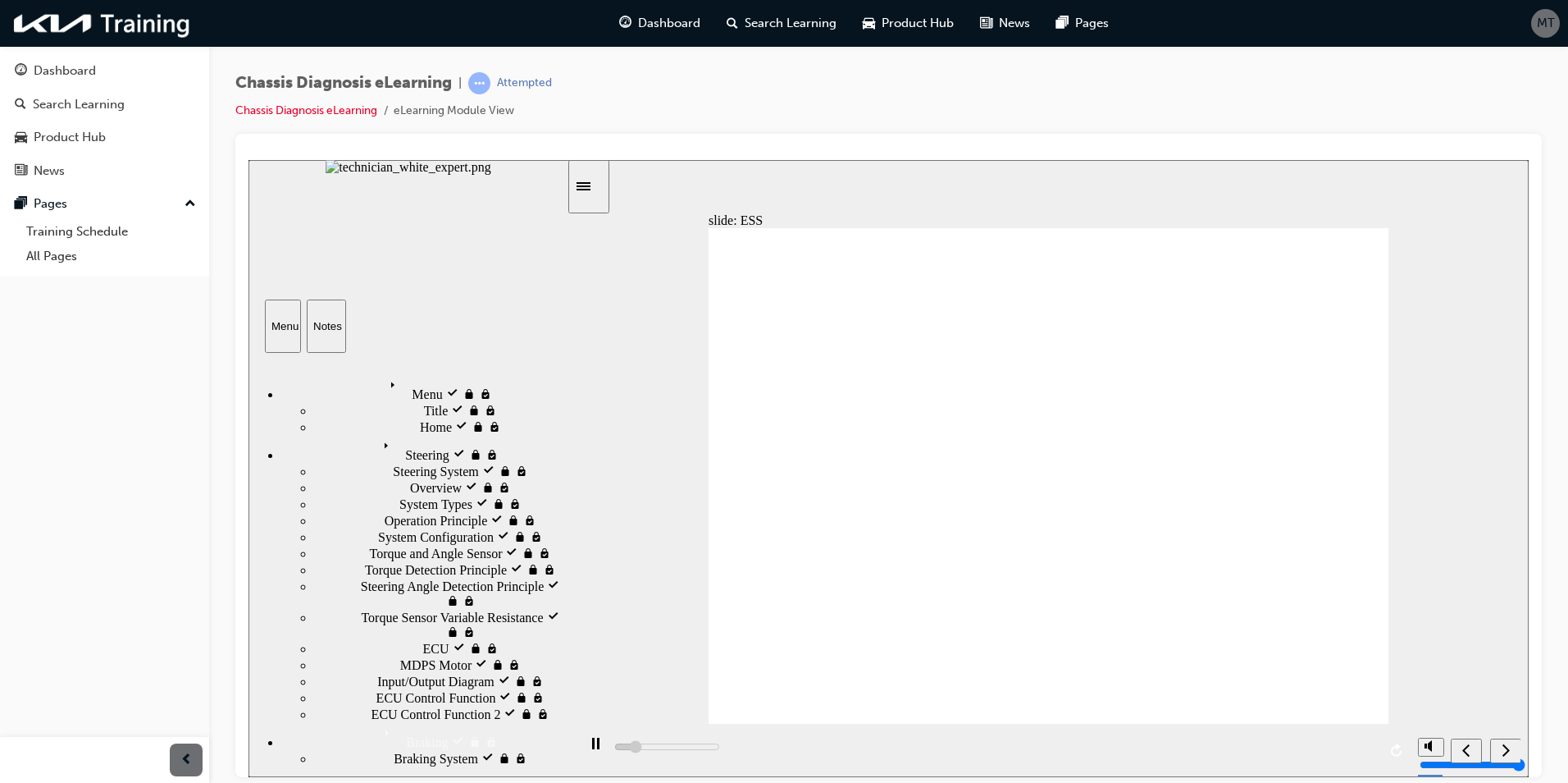
scroll to position [82, 0]
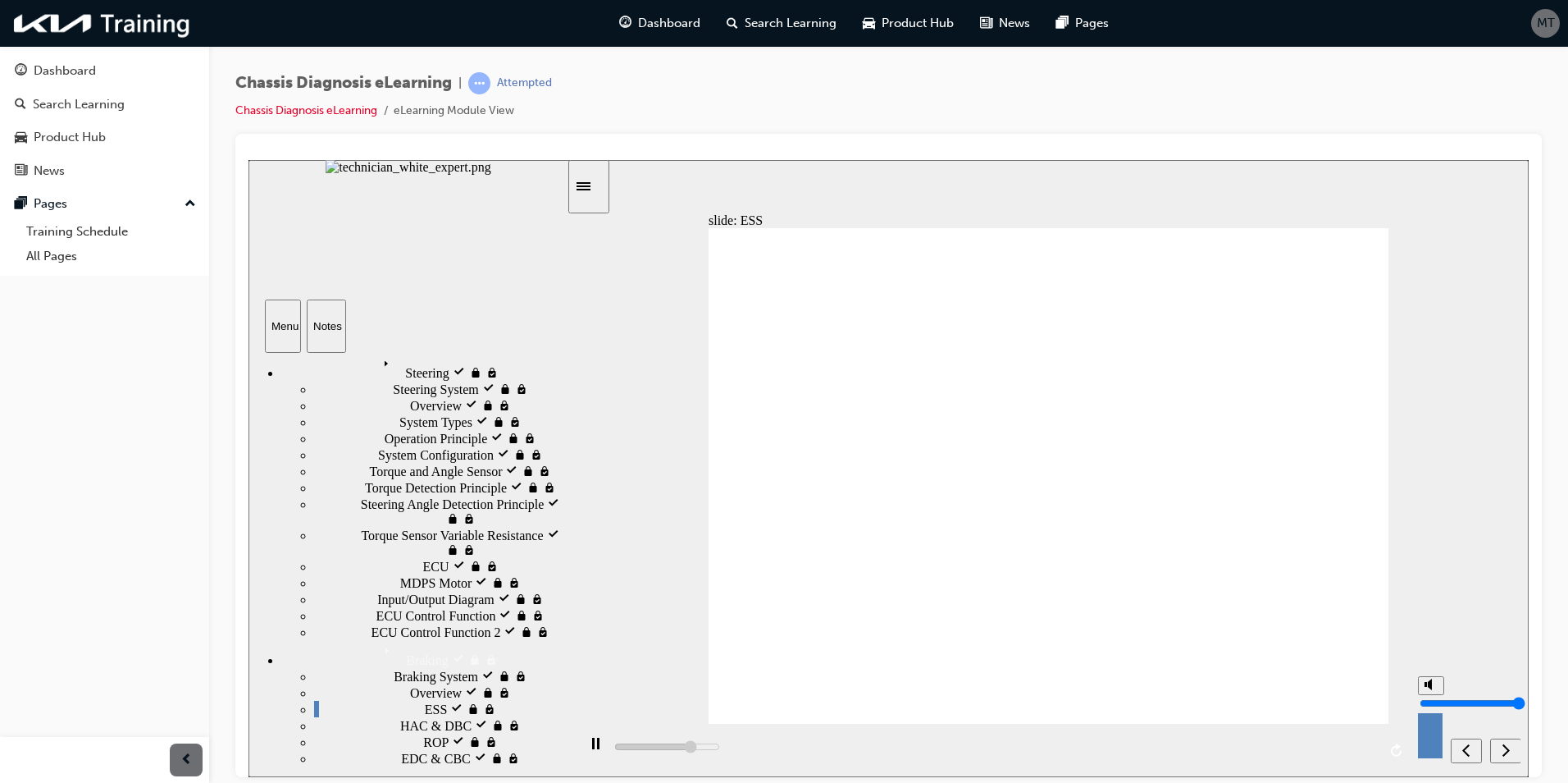
click at [1439, 694] on button "volume" at bounding box center [1431, 685] width 26 height 19
type input "101200"
type input "0"
click at [1431, 689] on polygon "volume" at bounding box center [1430, 683] width 4 height 11
type input "106000"
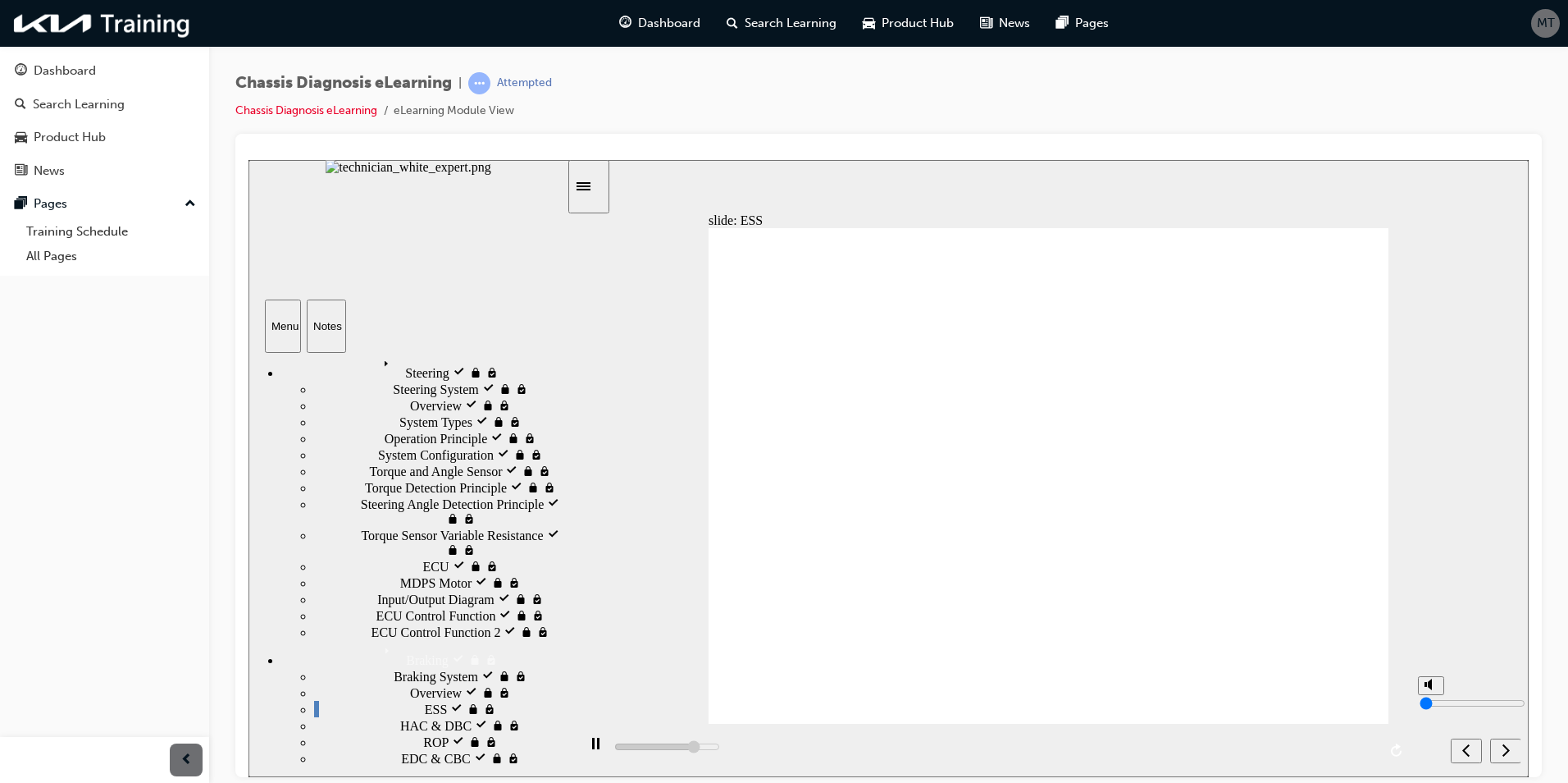
type input "10"
click at [1501, 744] on div "next" at bounding box center [1506, 750] width 18 height 17
click at [1505, 749] on icon "next" at bounding box center [1506, 749] width 8 height 15
click at [1366, 750] on div "playback controls" at bounding box center [993, 749] width 833 height 53
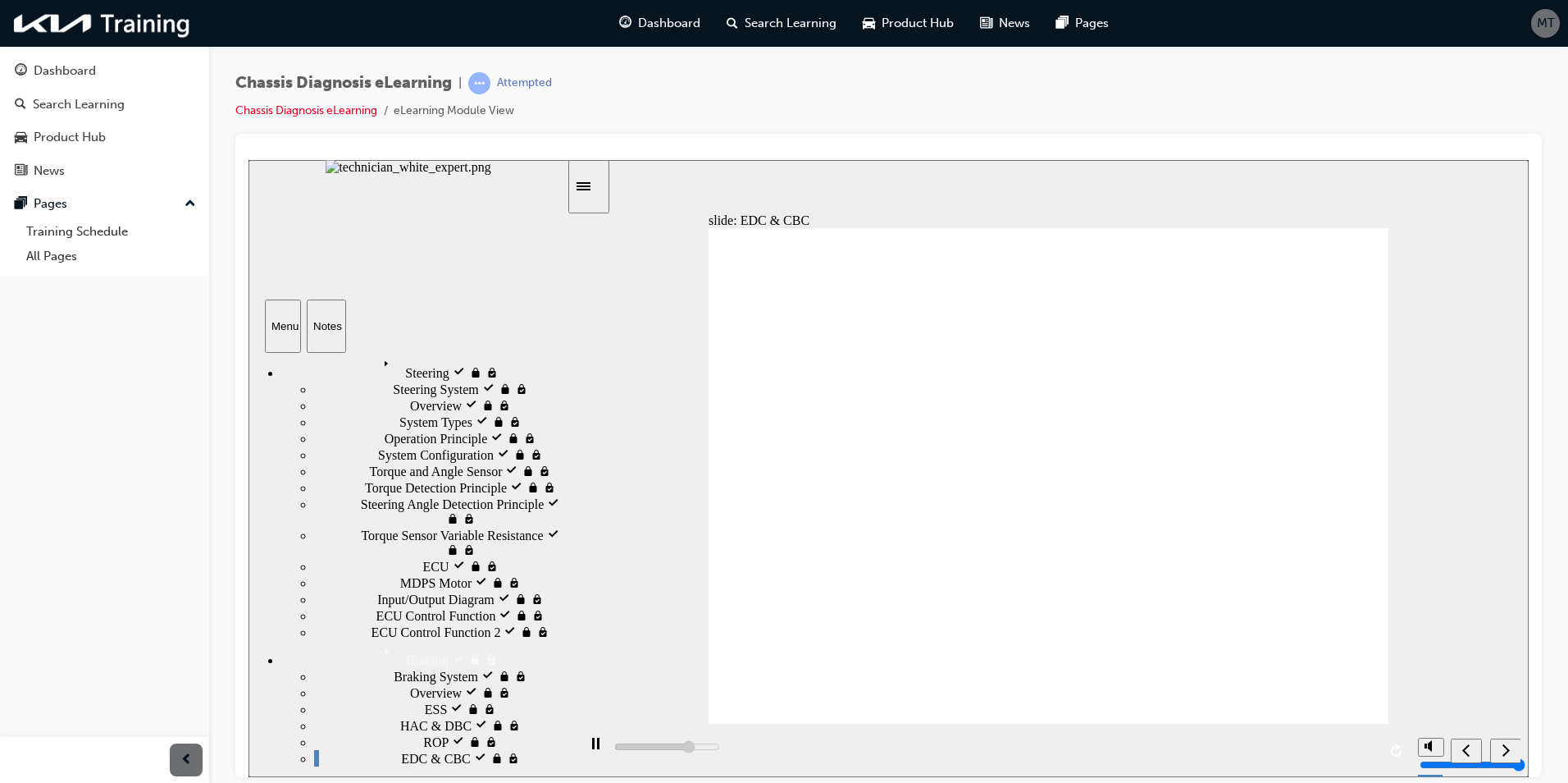
click at [1366, 750] on div "playback controls" at bounding box center [993, 749] width 833 height 53
click at [1138, 753] on div "playback controls" at bounding box center [993, 749] width 833 height 53
click at [1167, 752] on div "playback controls" at bounding box center [993, 749] width 833 height 53
click at [1211, 750] on div "playback controls" at bounding box center [993, 749] width 833 height 53
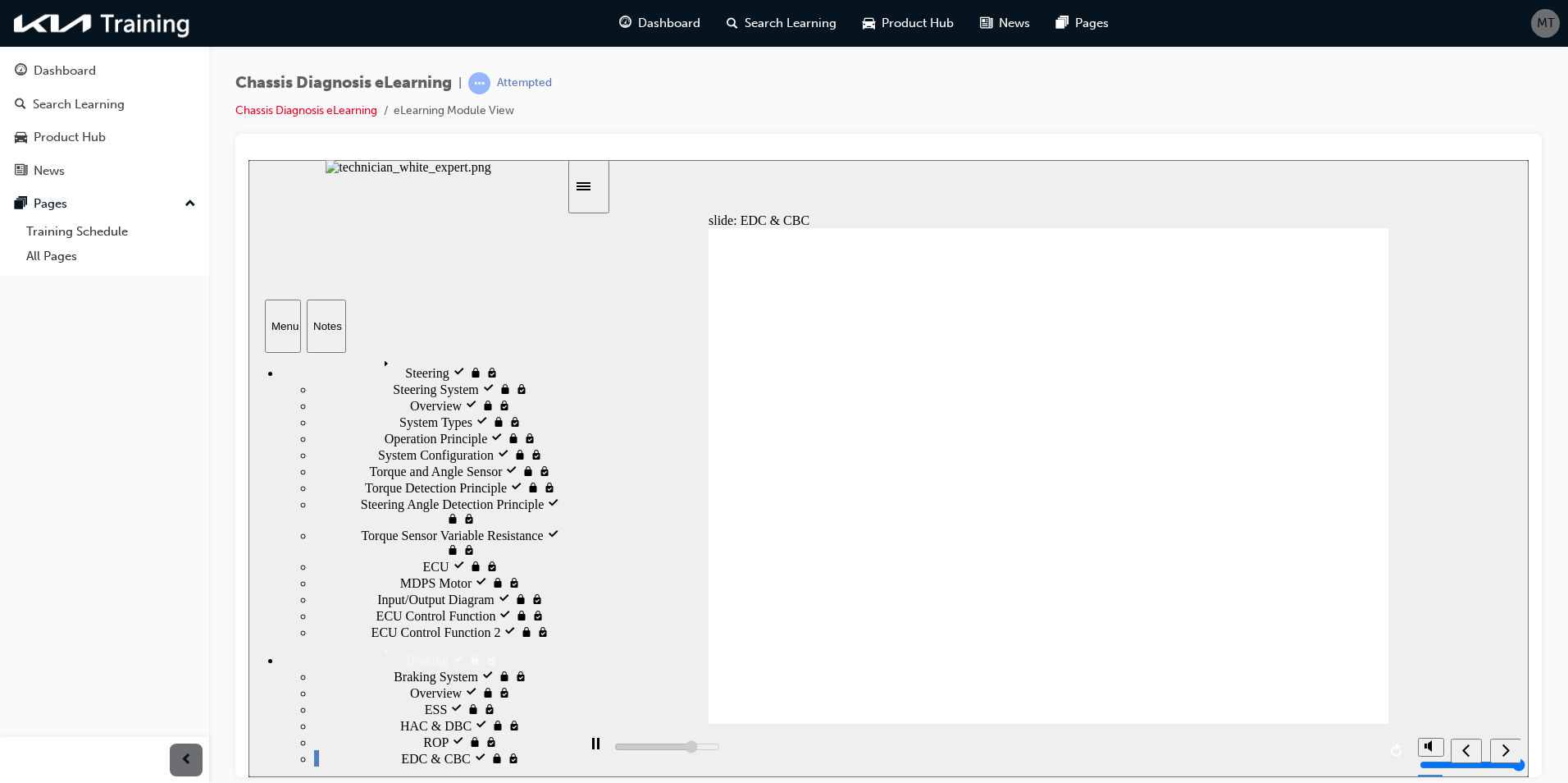
click at [1237, 746] on div "playback controls" at bounding box center [993, 749] width 833 height 53
click at [1274, 751] on div "playback controls" at bounding box center [993, 749] width 833 height 53
drag, startPoint x: 1309, startPoint y: 751, endPoint x: 1376, endPoint y: 746, distance: 67.2
click at [1311, 751] on div "playback controls" at bounding box center [993, 749] width 833 height 53
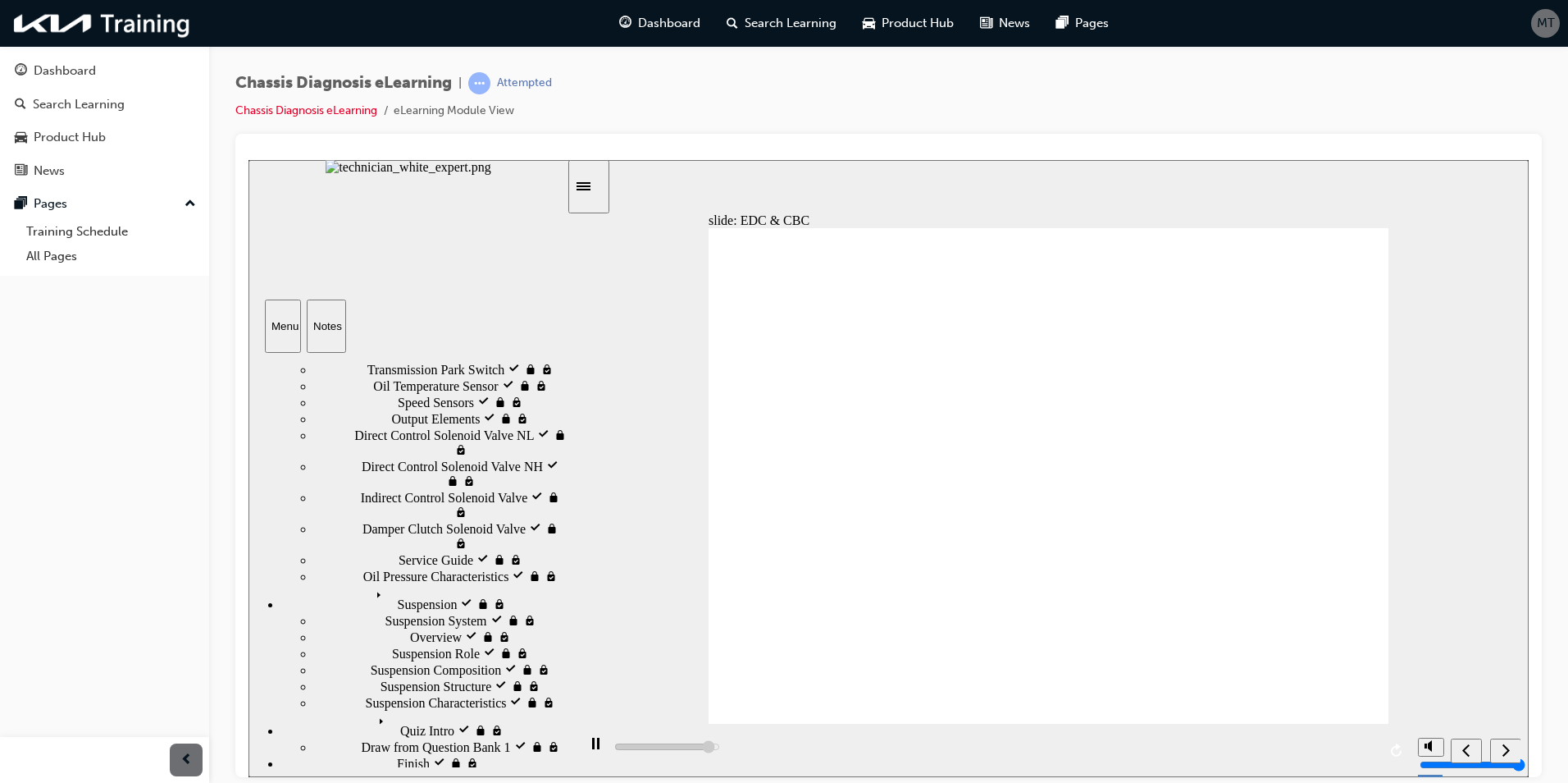
scroll to position [576, 0]
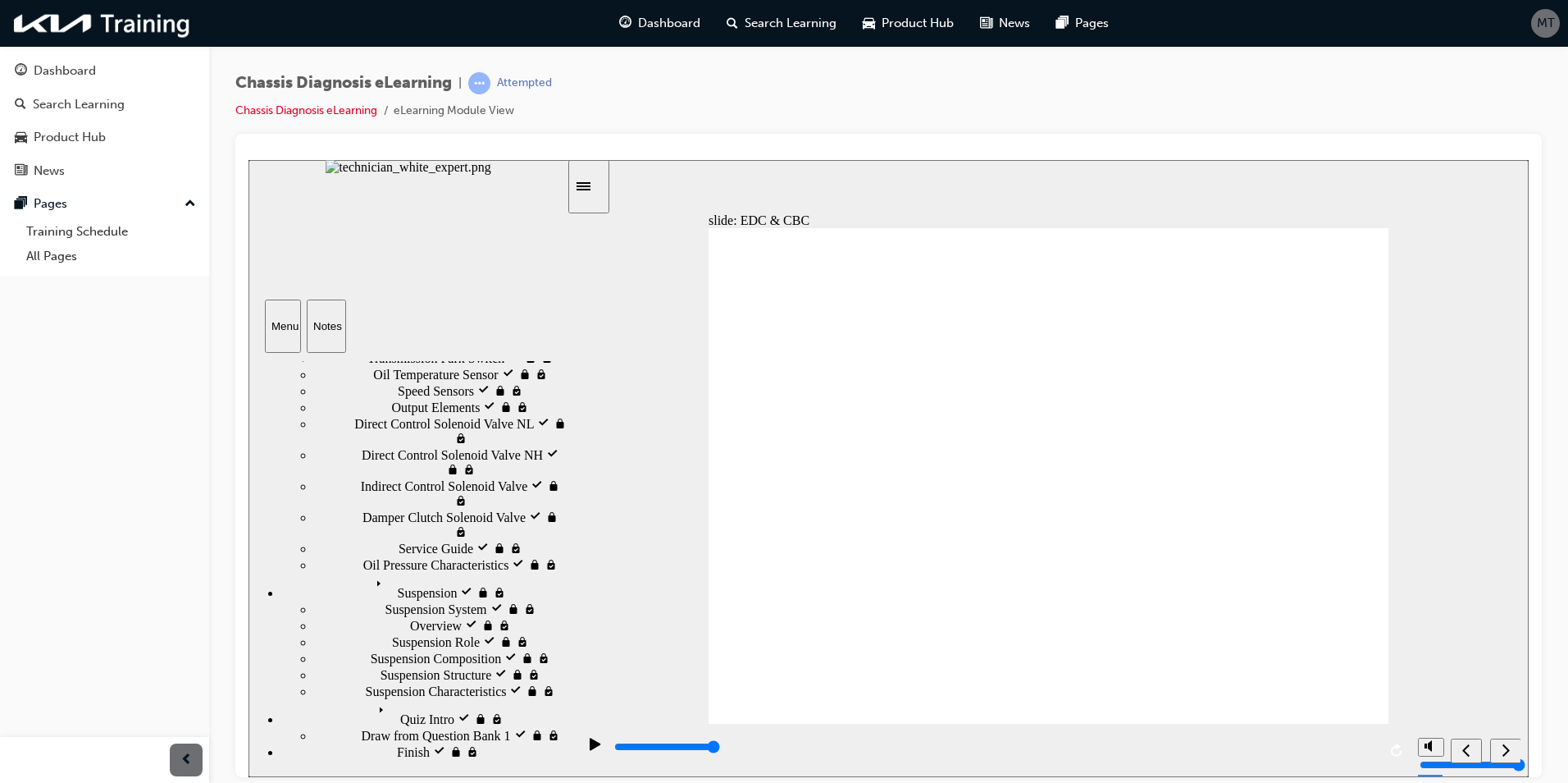
click at [1512, 754] on div "next" at bounding box center [1506, 750] width 18 height 17
click at [1510, 755] on div "next" at bounding box center [1506, 750] width 18 height 17
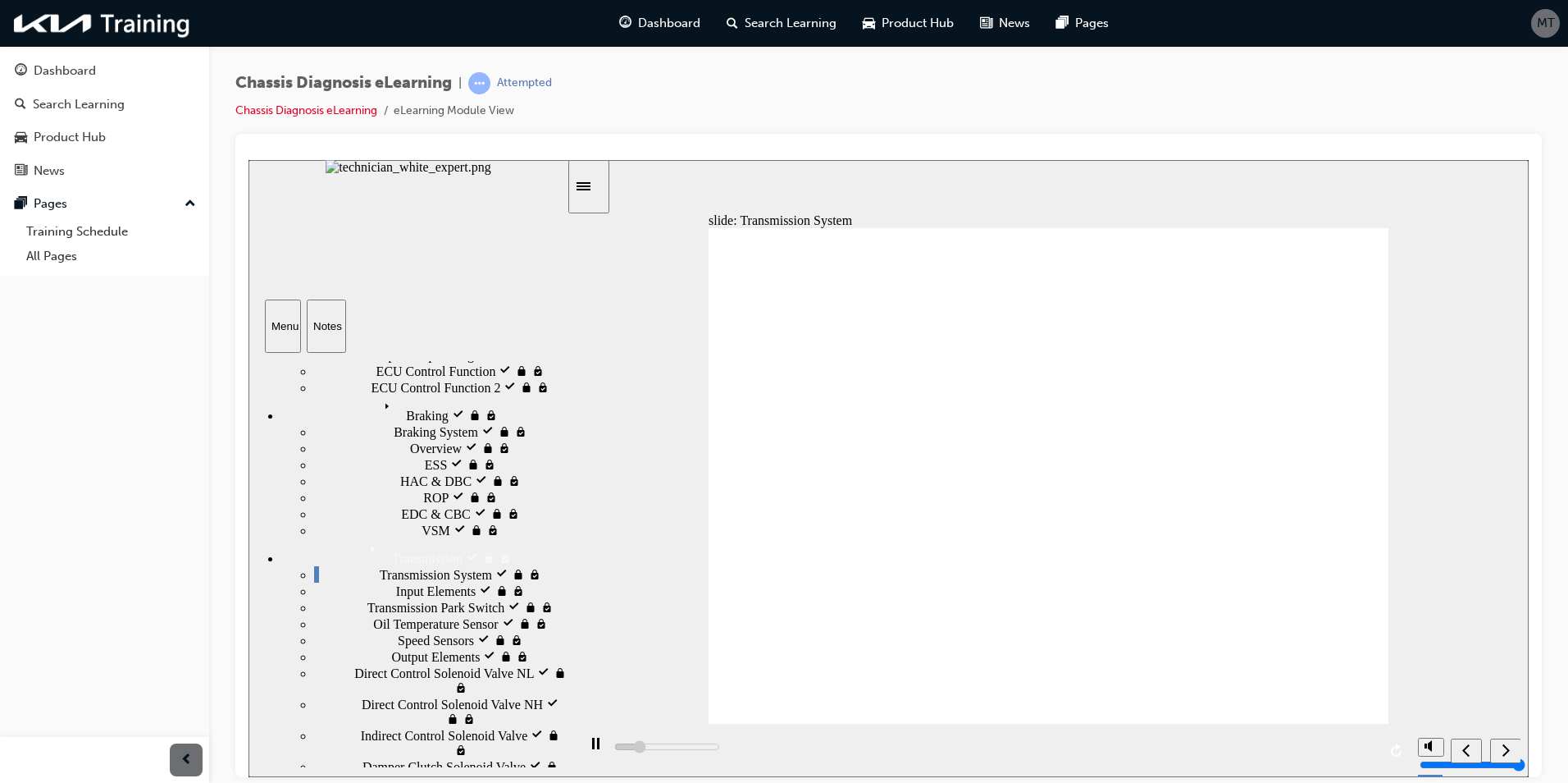
click at [1504, 753] on icon "next" at bounding box center [1506, 749] width 8 height 15
click at [1506, 749] on icon "next" at bounding box center [1506, 749] width 8 height 15
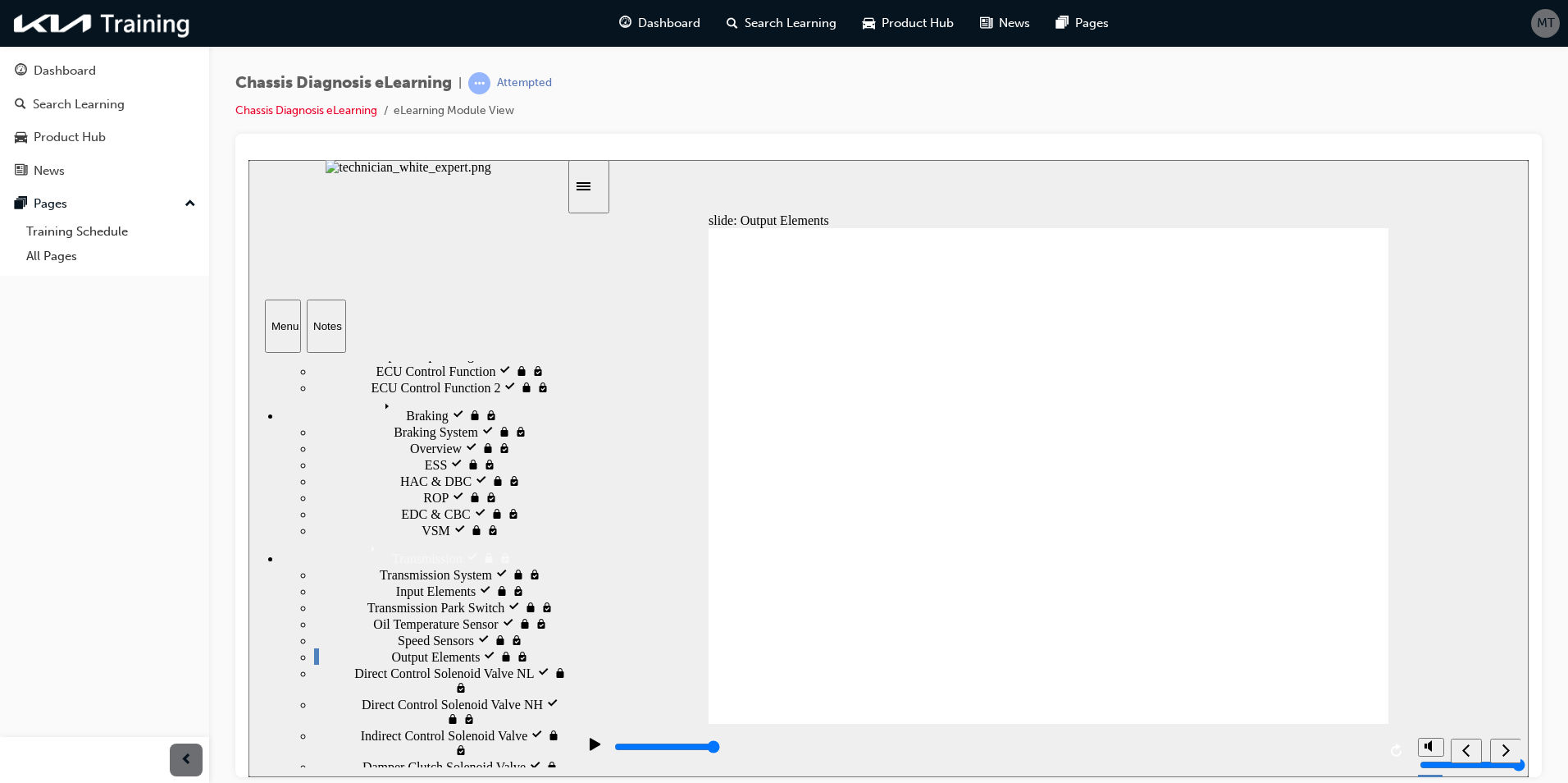
click at [1507, 749] on icon "next" at bounding box center [1506, 749] width 7 height 12
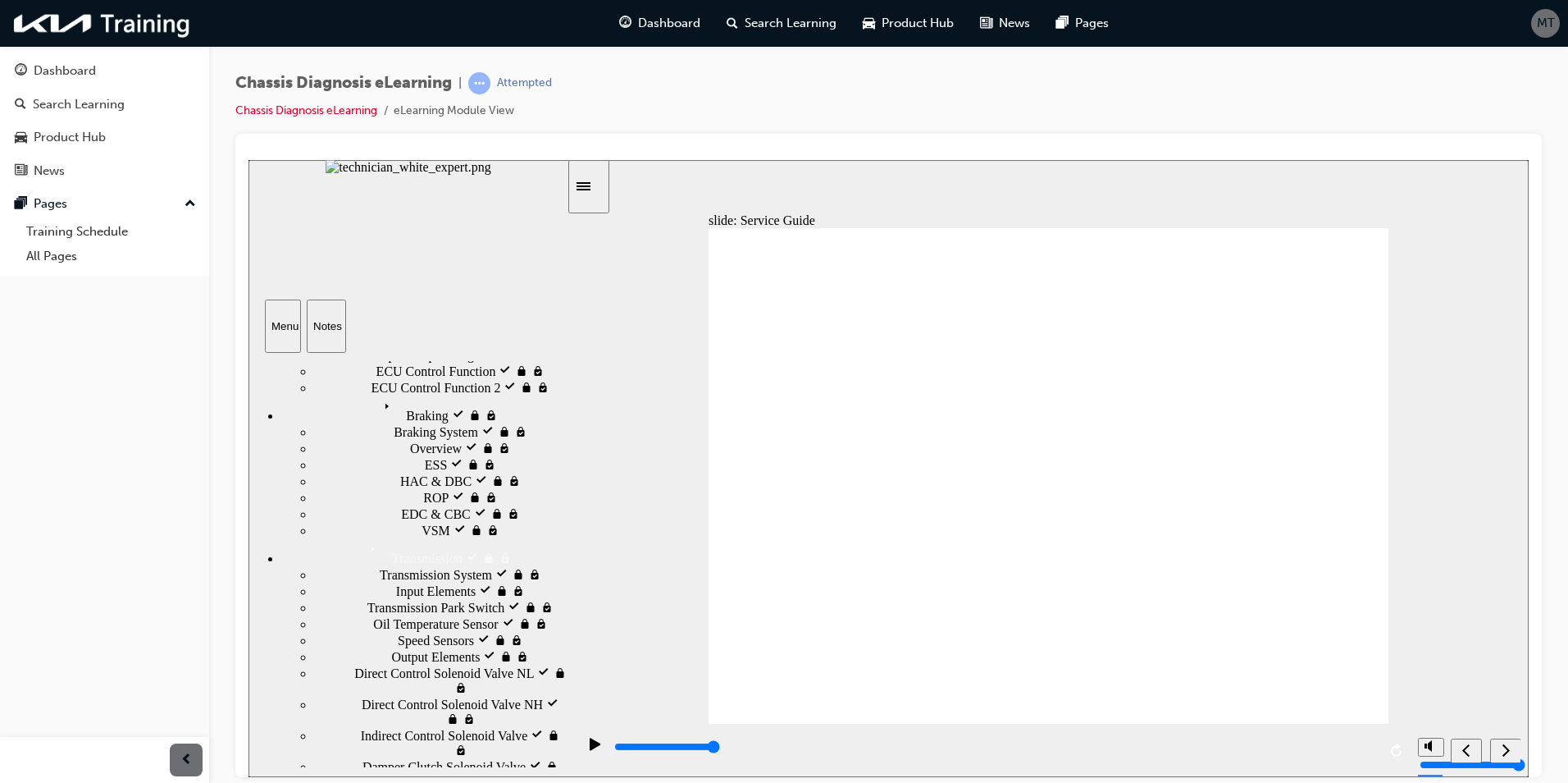
click at [1507, 749] on icon "next" at bounding box center [1506, 749] width 7 height 12
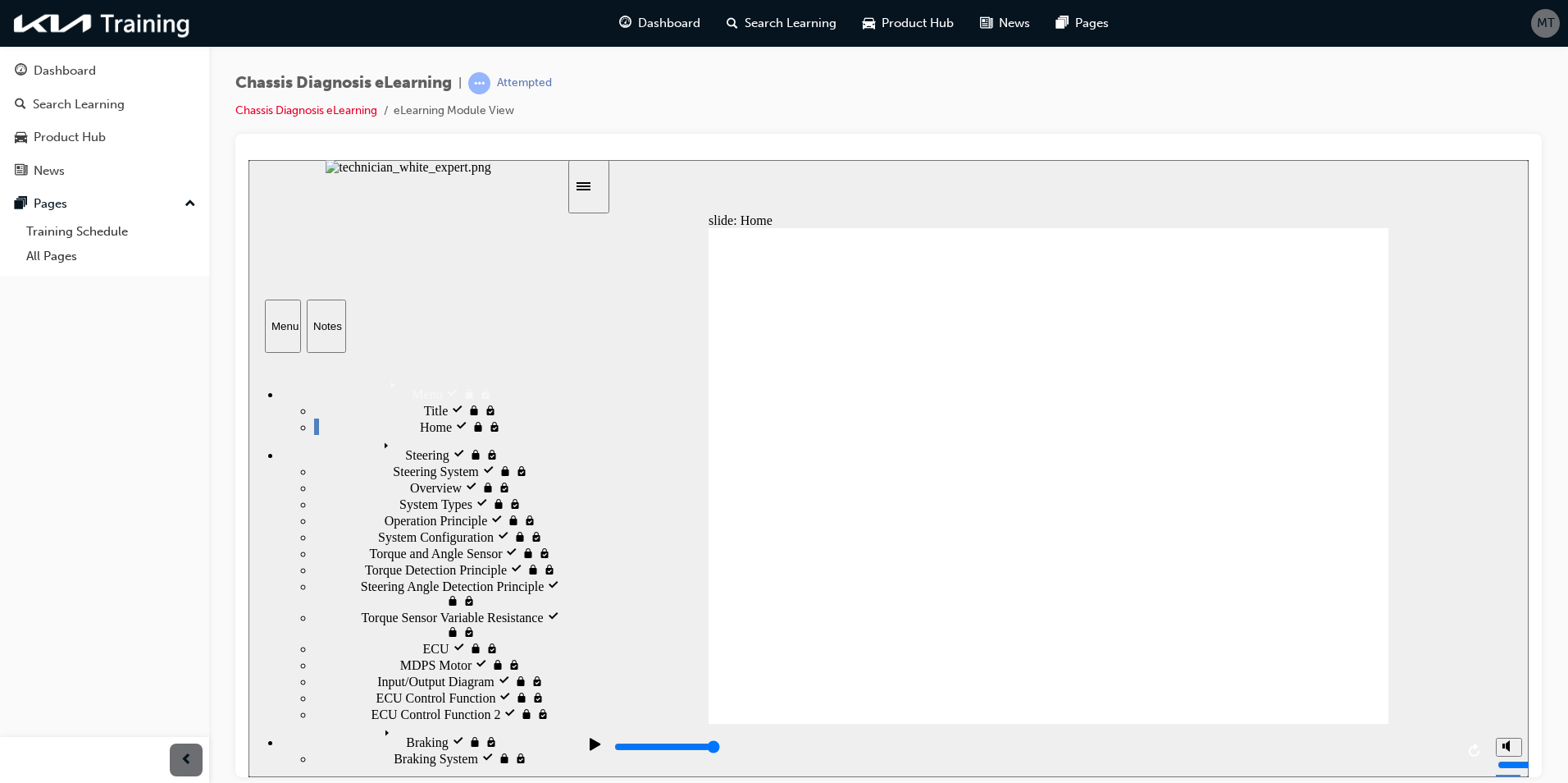
click at [1502, 744] on icon "next" at bounding box center [1506, 749] width 8 height 15
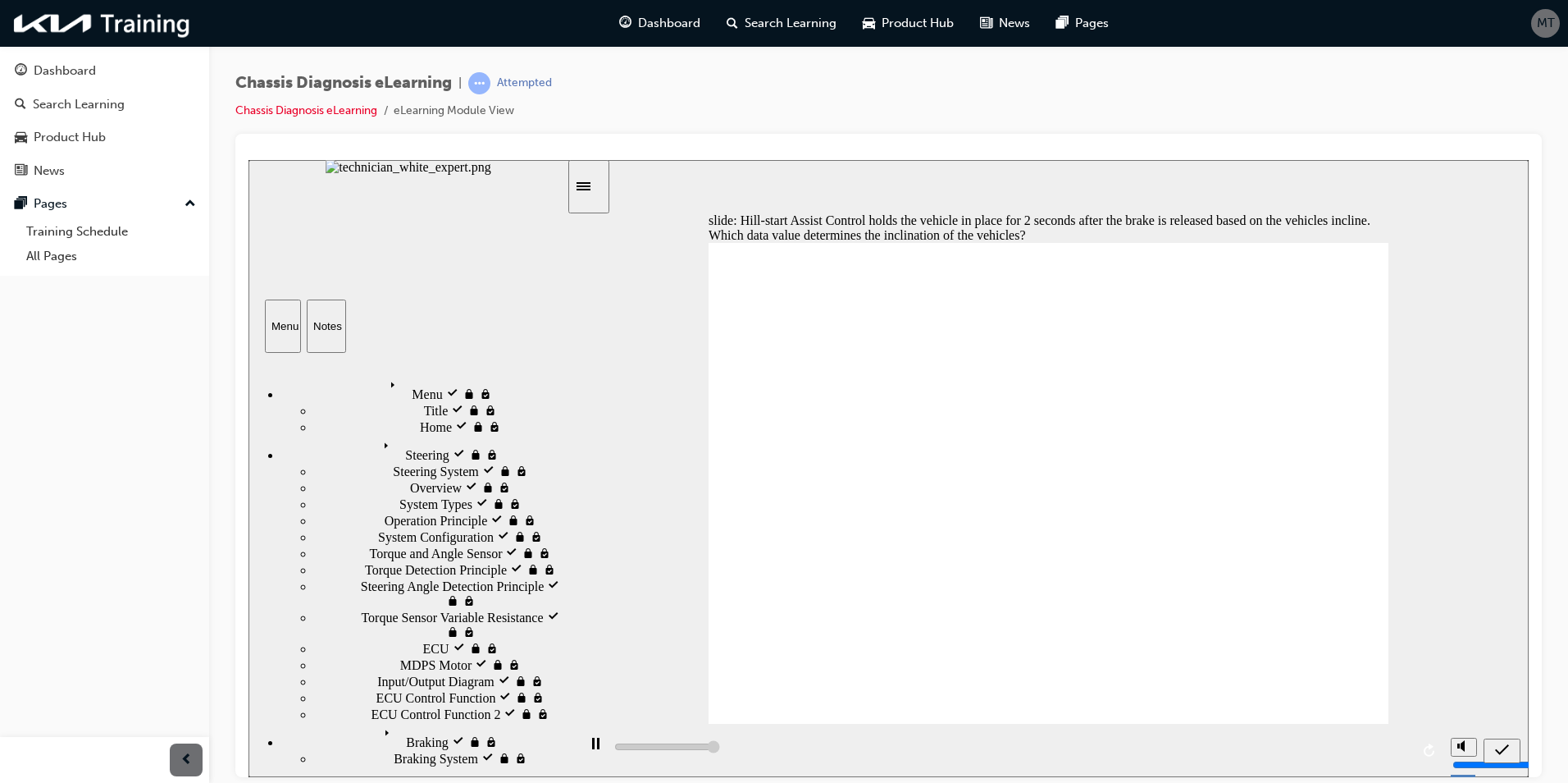
type input "5000"
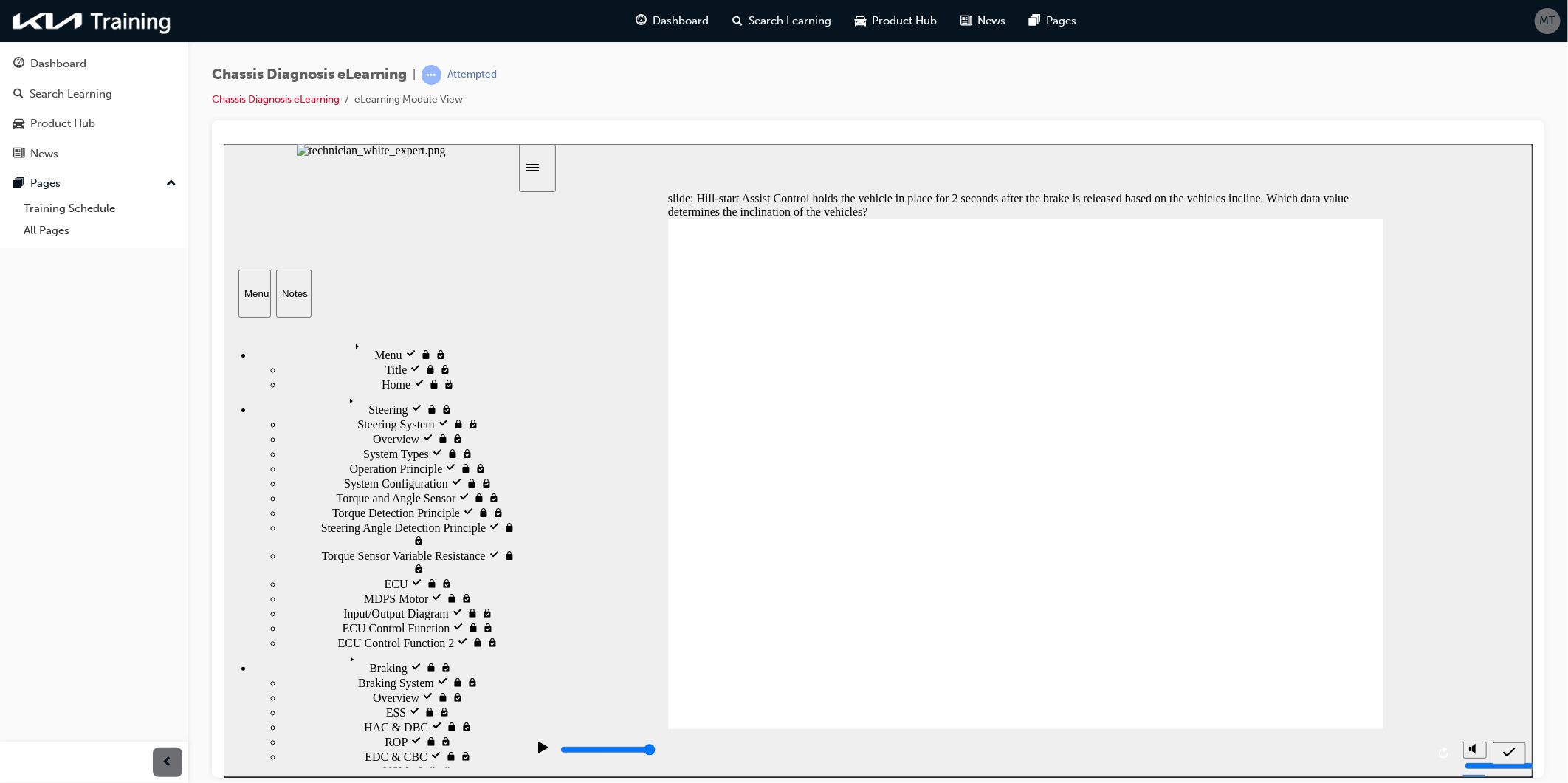
click at [303, 299] on button "Notes" at bounding box center [292, 292] width 35 height 48
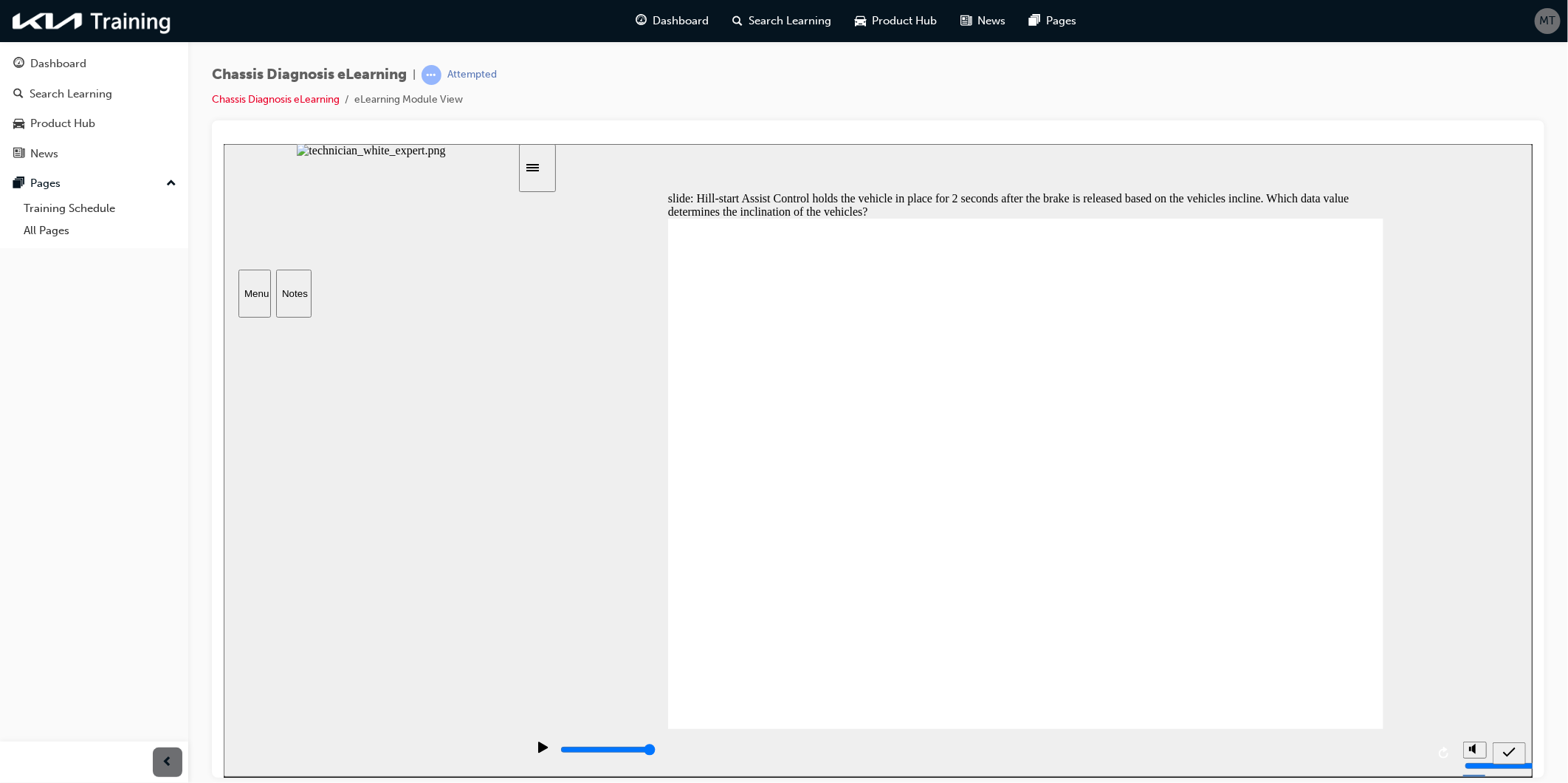
click at [257, 307] on button "Menu" at bounding box center [254, 292] width 32 height 48
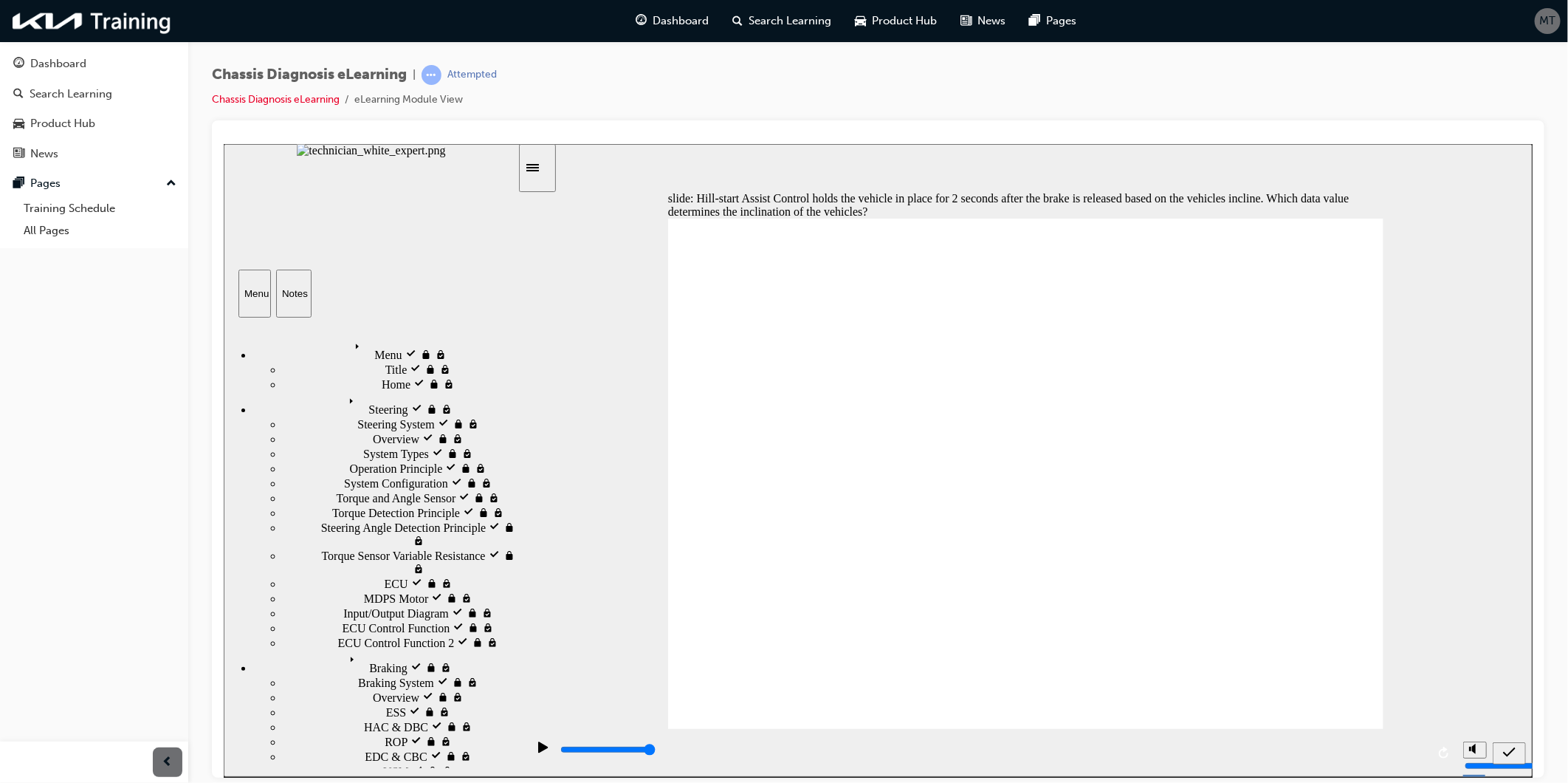
radio input "true"
click at [1411, 704] on icon "submit" at bounding box center [1509, 752] width 13 height 14
type input "5000"
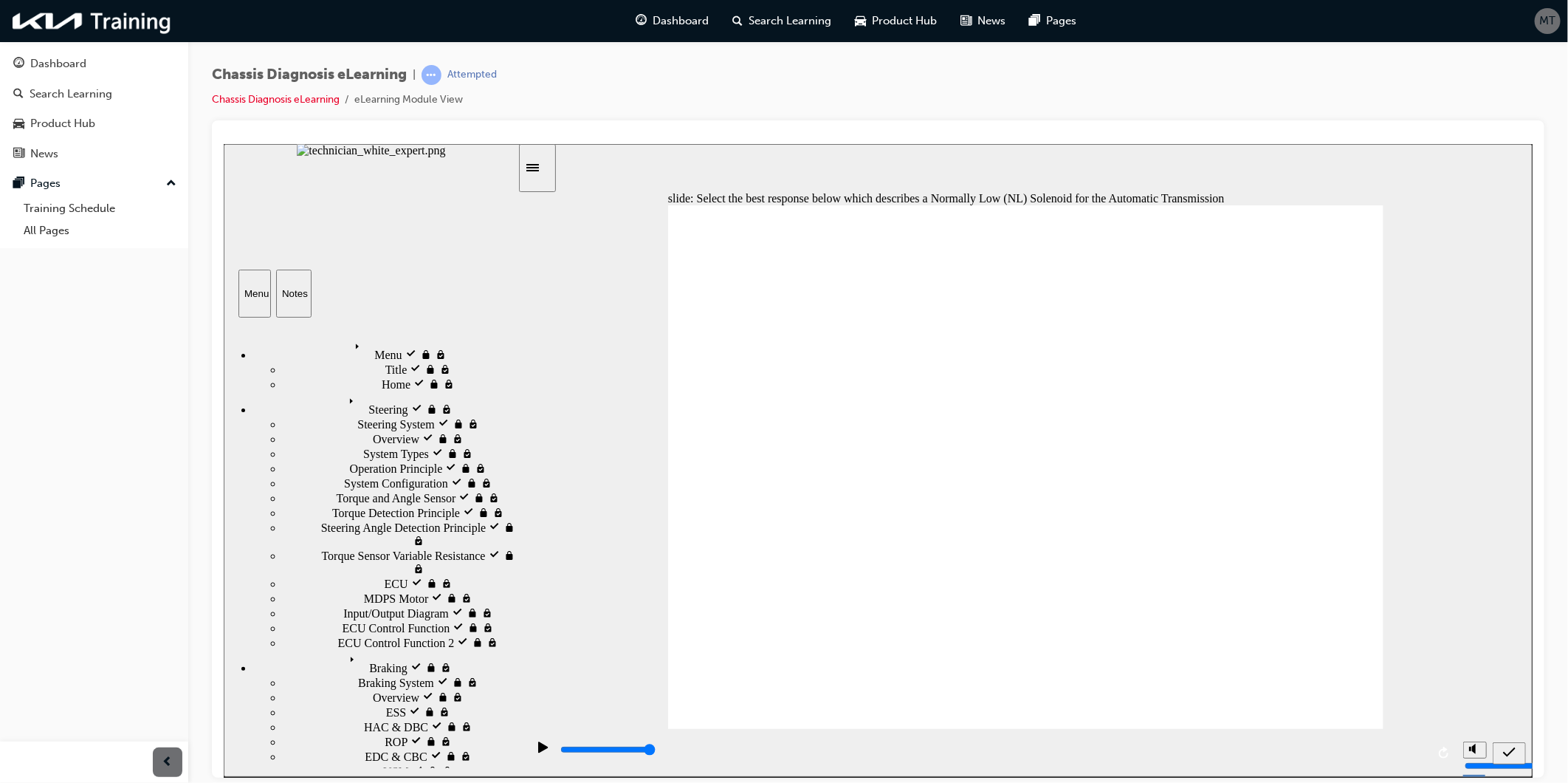
click at [303, 288] on div "Notes" at bounding box center [293, 292] width 23 height 11
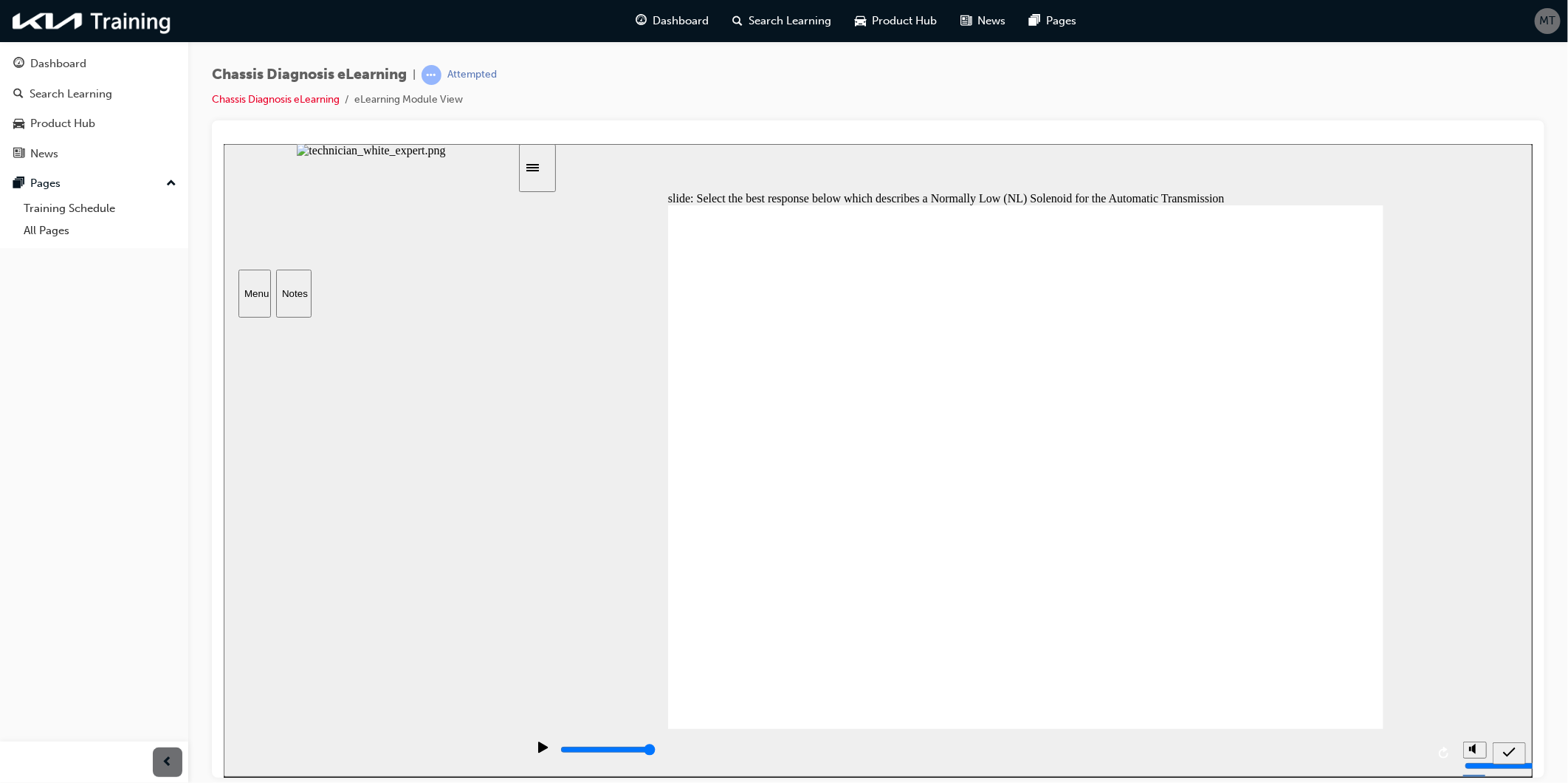
click at [299, 353] on div "sidebar" at bounding box center [371, 536] width 295 height 437
click at [273, 295] on div "Menu Notes" at bounding box center [371, 292] width 295 height 48
click at [542, 172] on div "Sidebar Toggle" at bounding box center [537, 167] width 25 height 11
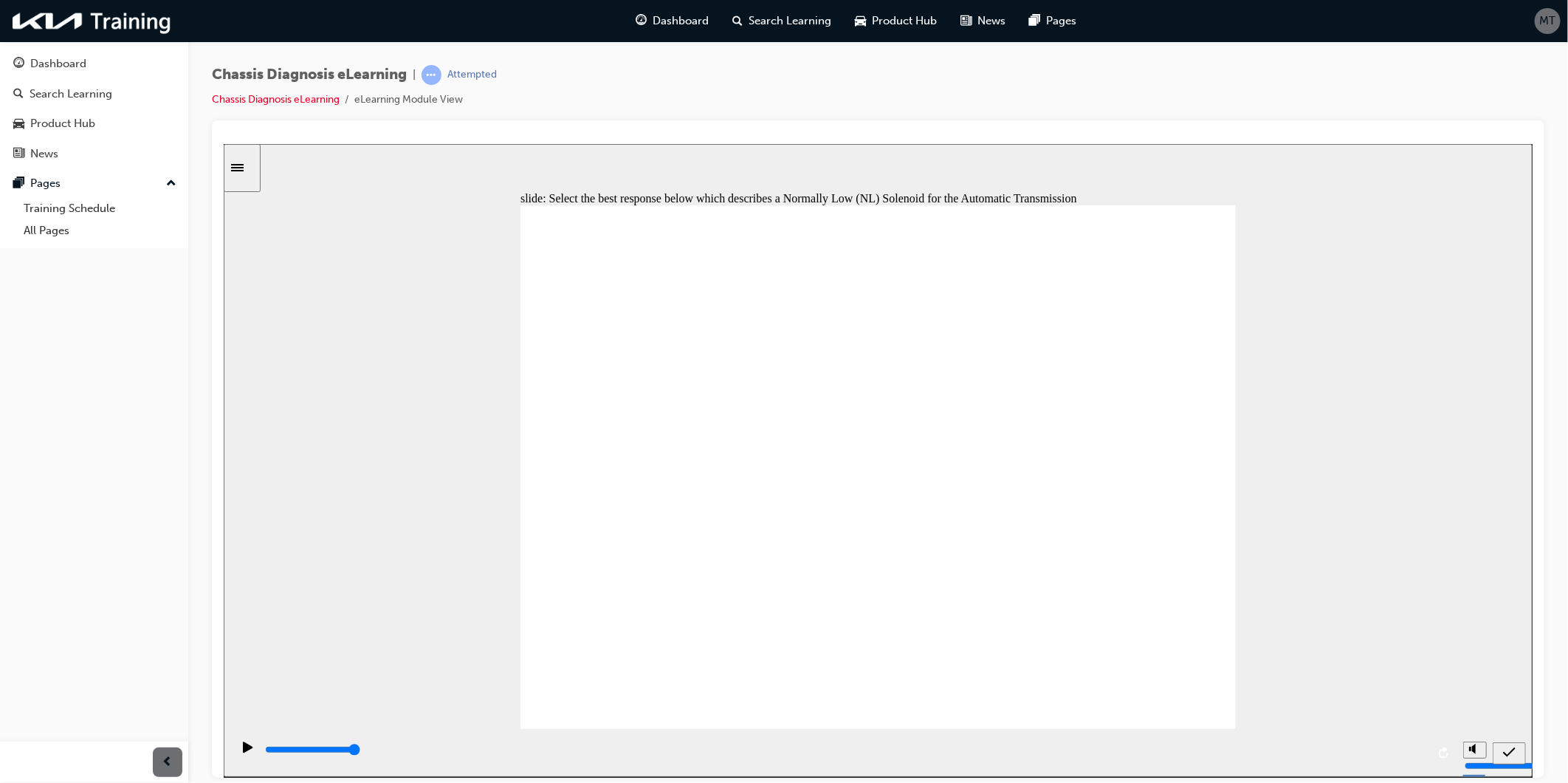
click at [249, 162] on div "Sidebar Toggle" at bounding box center [241, 167] width 25 height 11
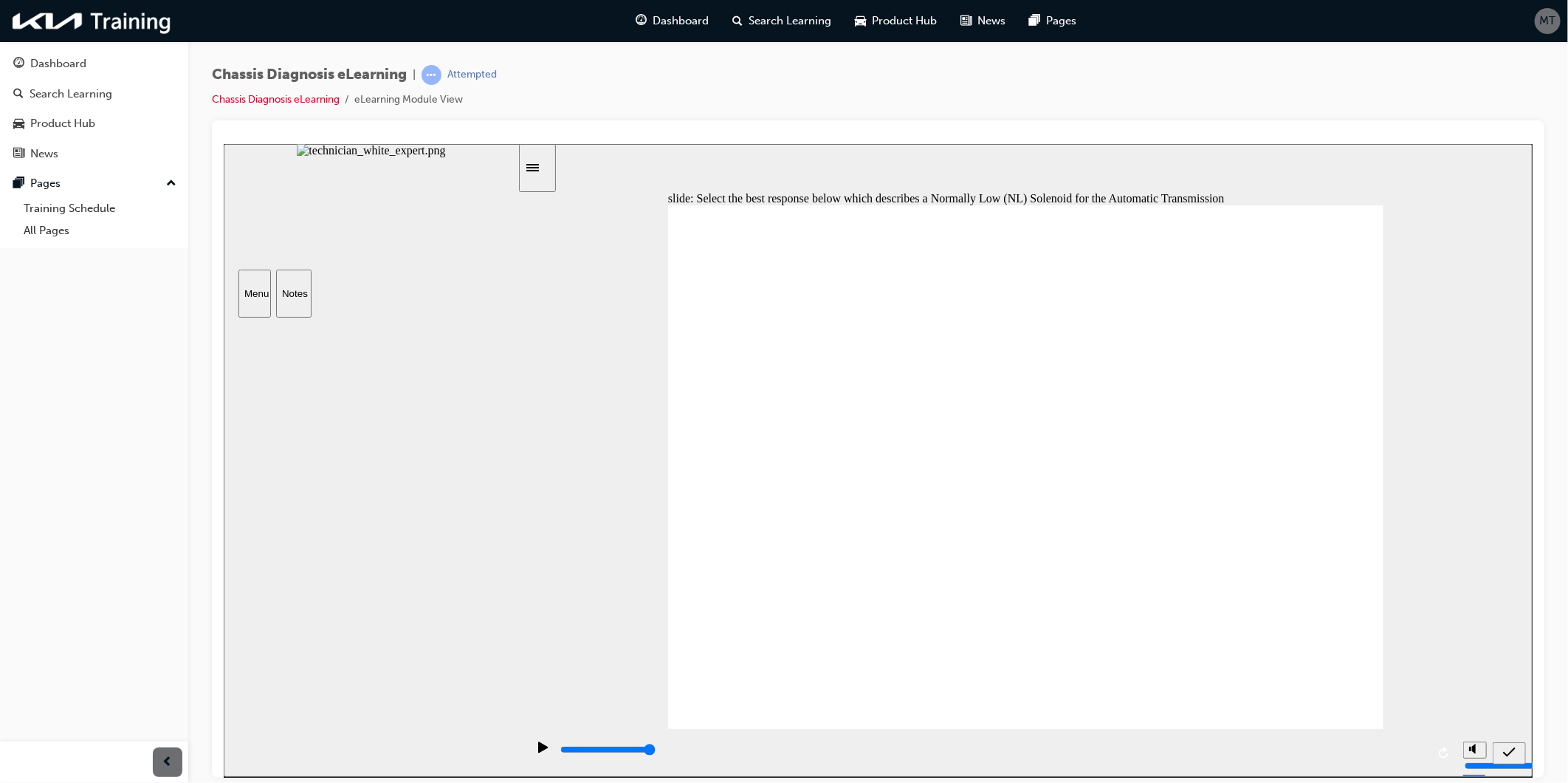
click at [255, 280] on button "Menu" at bounding box center [254, 292] width 32 height 48
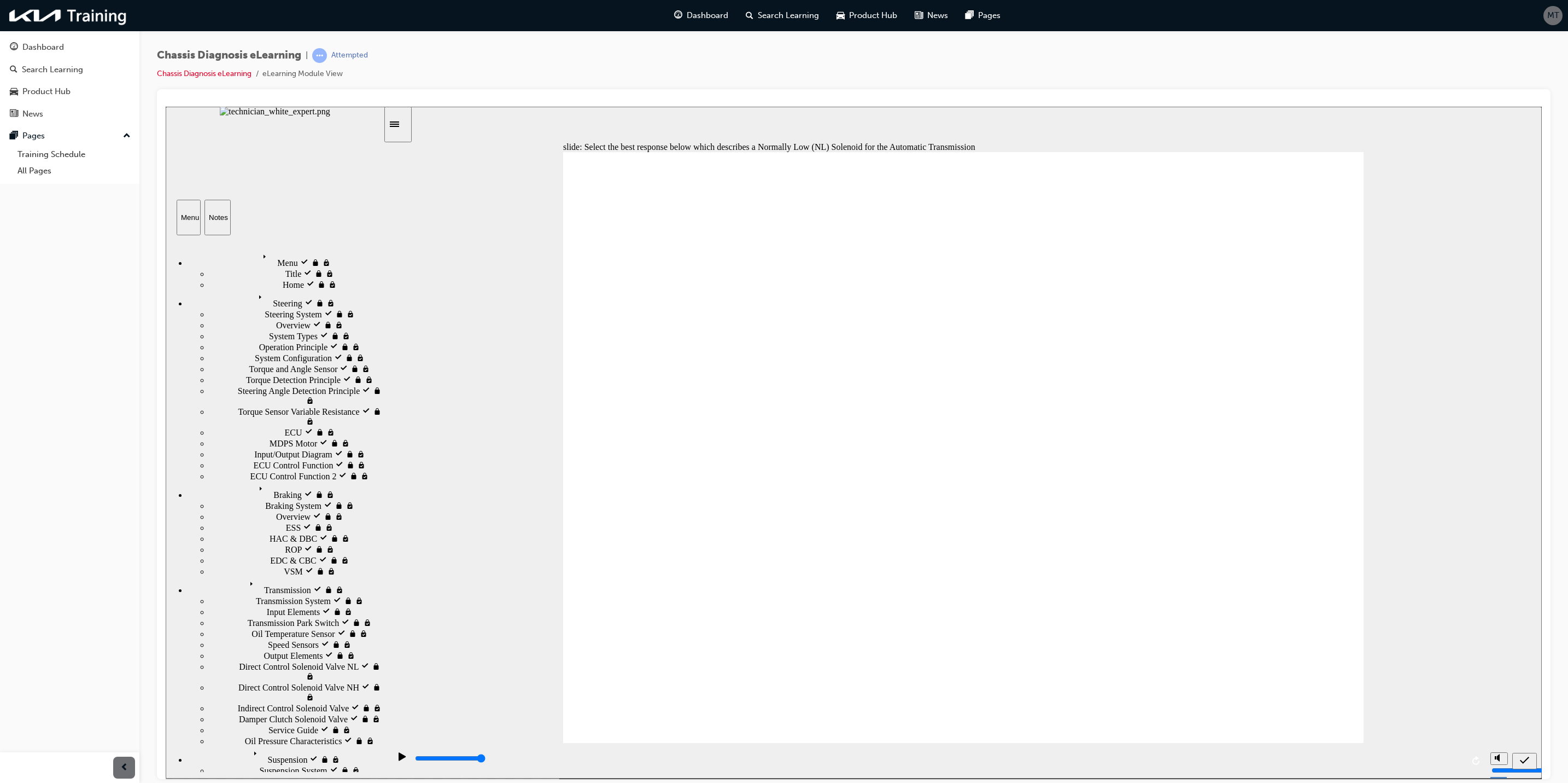
click at [562, 246] on div "slide: Select the best response below which describes a Normally Low (NL) Solen…" at bounding box center [854, 442] width 1376 height 672
drag, startPoint x: 569, startPoint y: 246, endPoint x: 717, endPoint y: 234, distance: 148.5
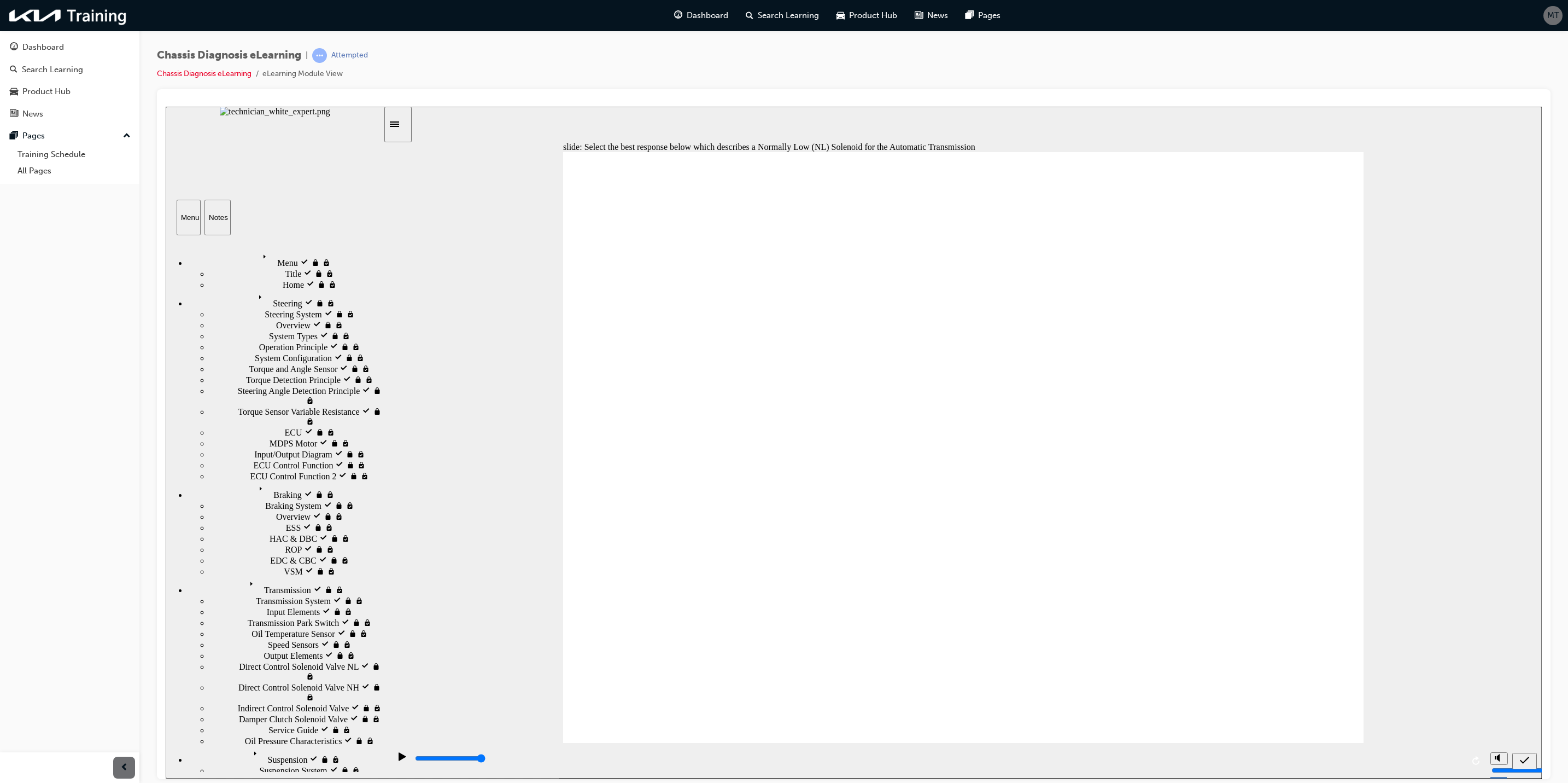
radio input "false"
radio input "true"
drag, startPoint x: 456, startPoint y: 219, endPoint x: 436, endPoint y: 512, distance: 293.7
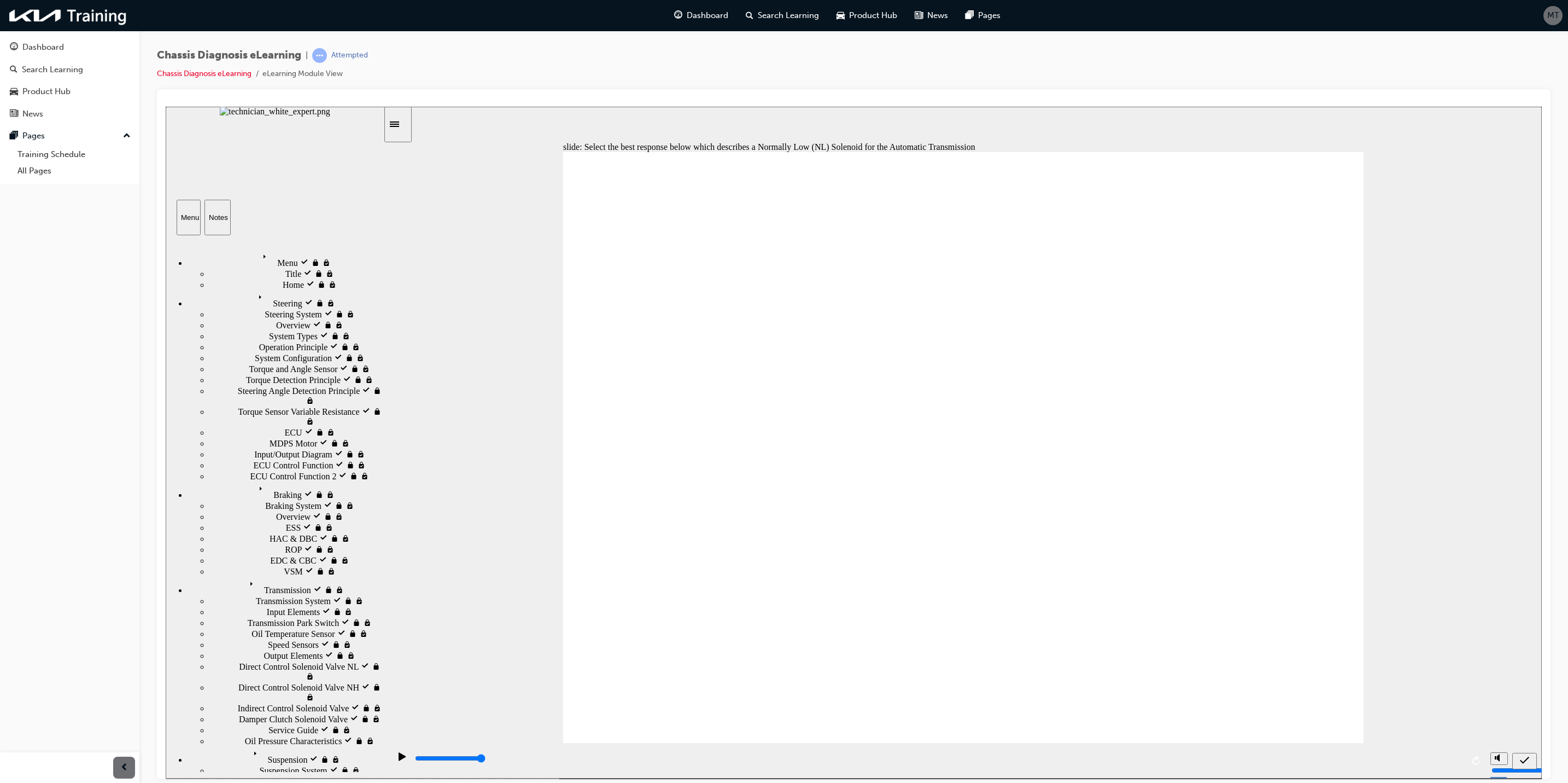
click at [432, 514] on div "slide: Select the best response below which describes a Normally Low (NL) Solen…" at bounding box center [854, 442] width 1376 height 672
radio input "true"
click at [1161, 579] on div "submit" at bounding box center [1525, 760] width 16 height 11
drag, startPoint x: 926, startPoint y: 356, endPoint x: 922, endPoint y: 381, distance: 25.3
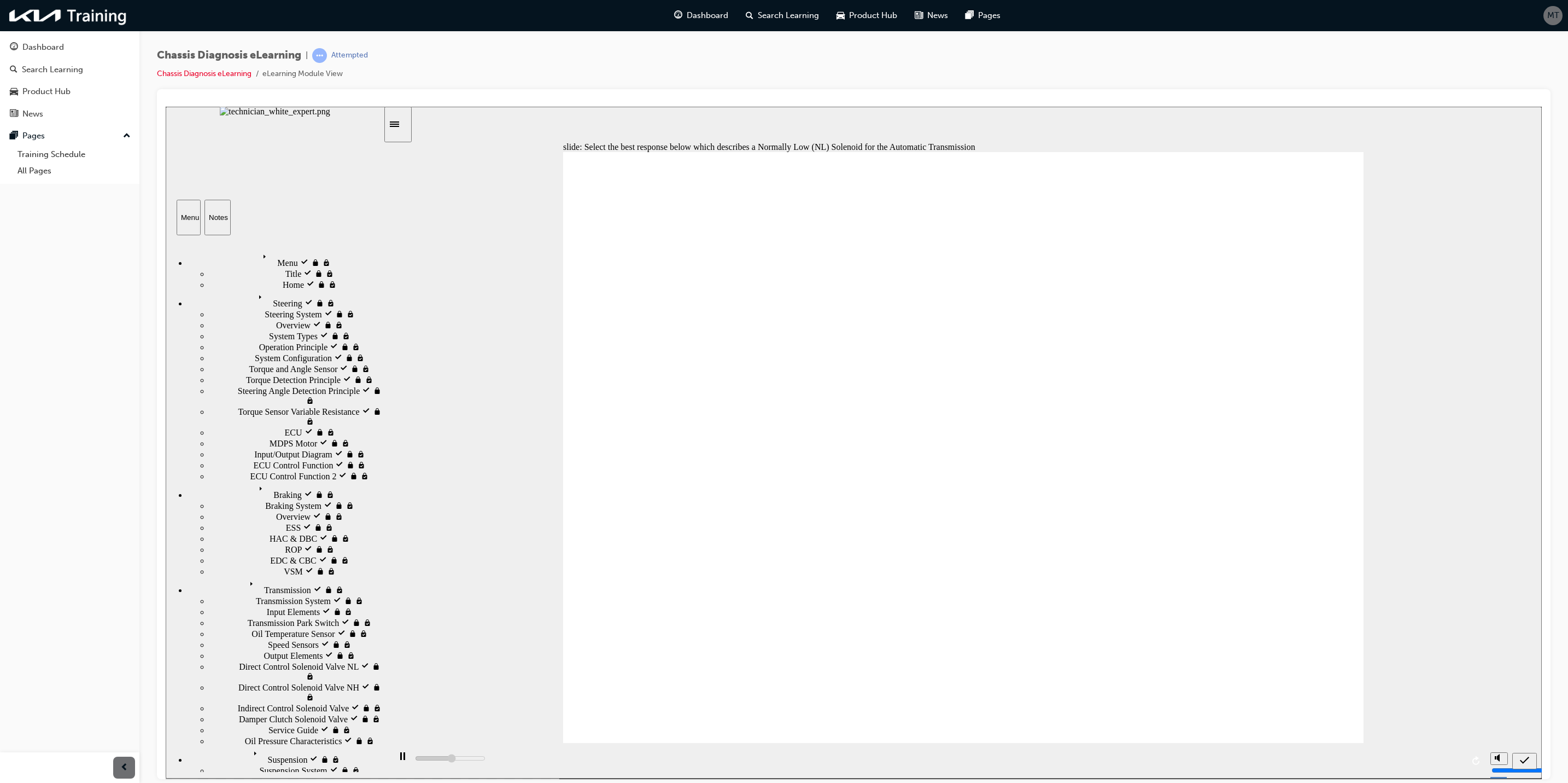
type input "5000"
checkbox input "true"
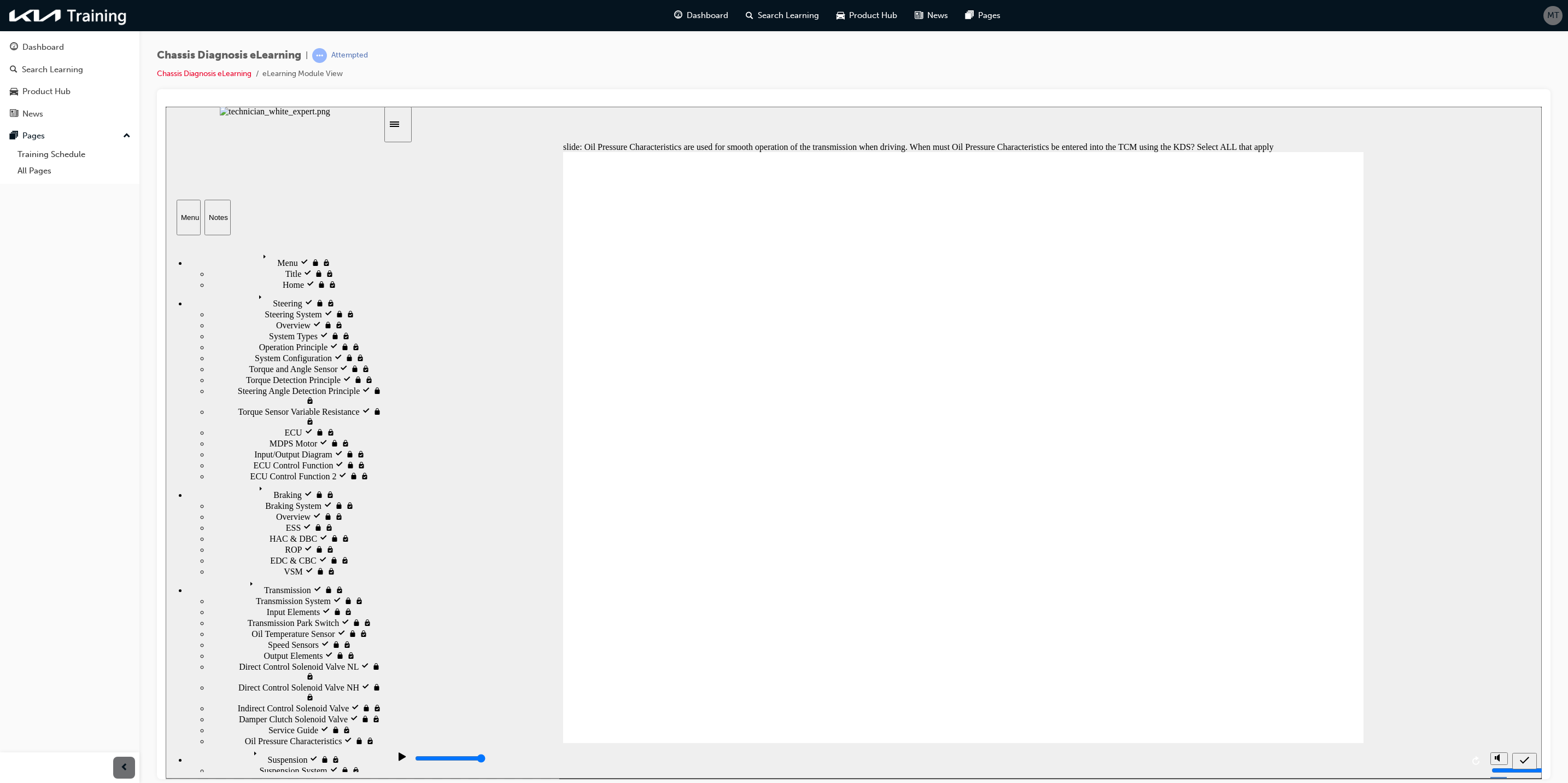
checkbox input "true"
click at [1161, 579] on icon "submit" at bounding box center [1525, 759] width 9 height 7
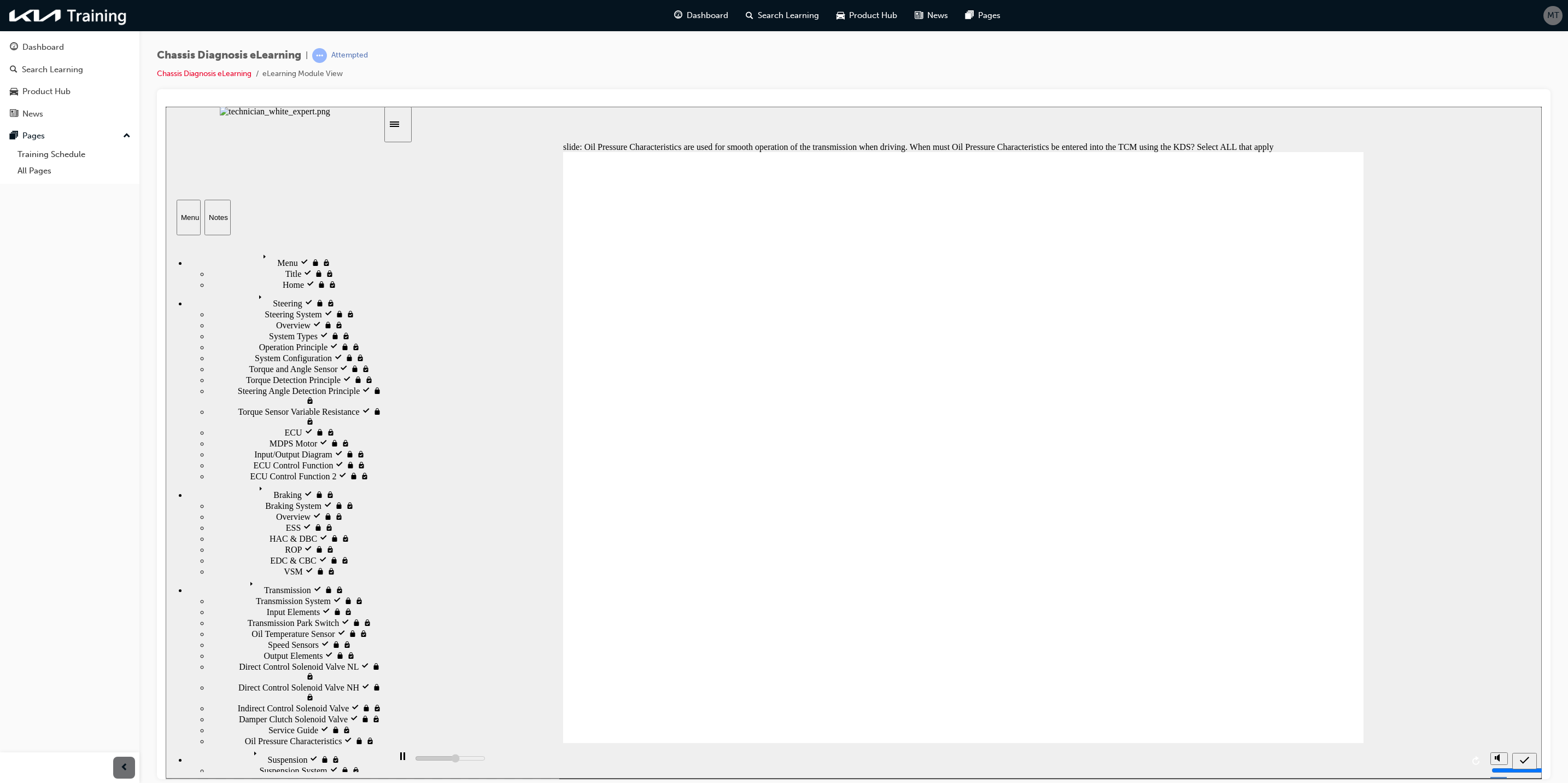
type input "5000"
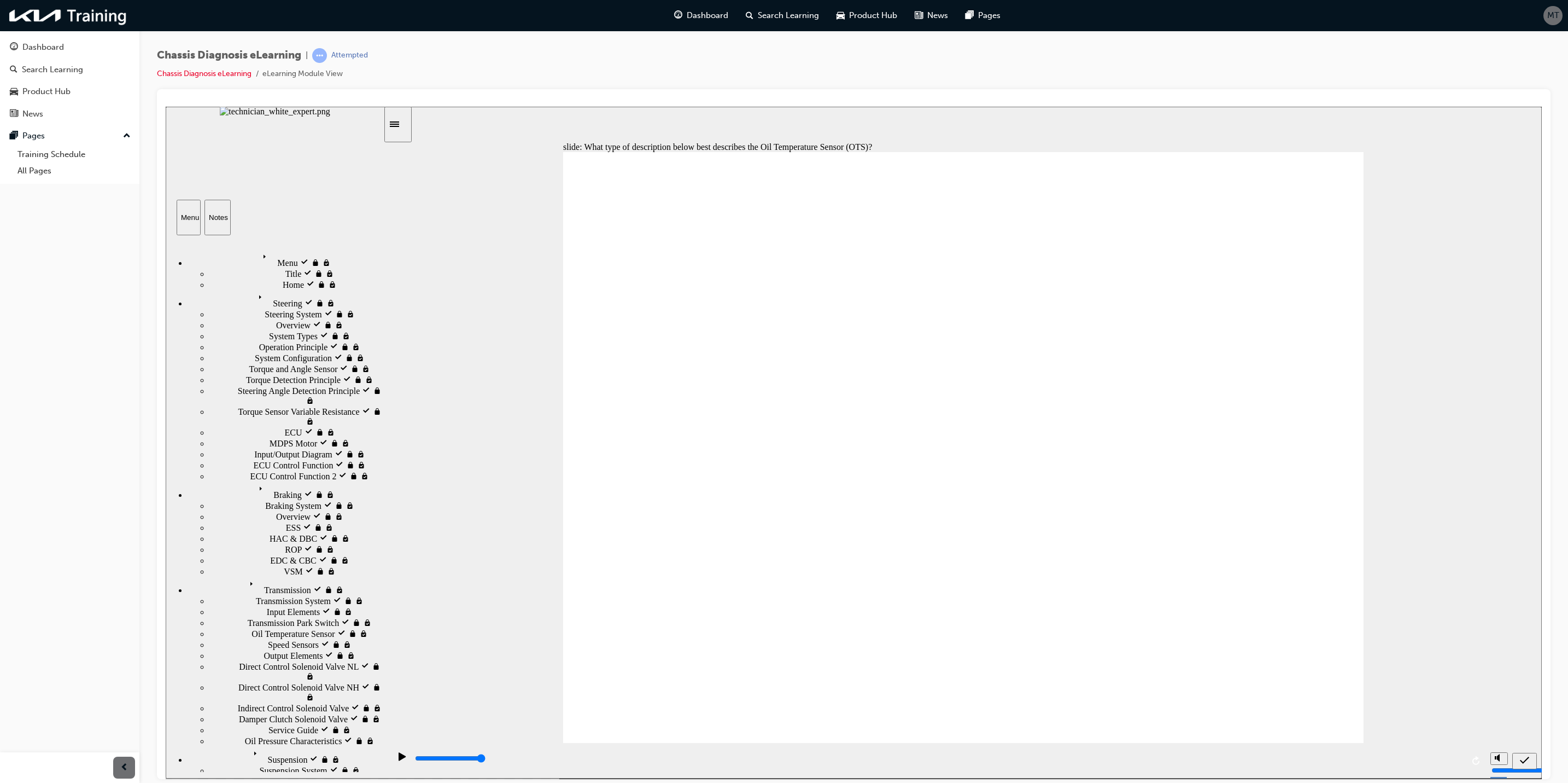
radio input "true"
drag, startPoint x: 1352, startPoint y: 672, endPoint x: 1393, endPoint y: 699, distance: 49.1
drag, startPoint x: 1393, startPoint y: 699, endPoint x: 1473, endPoint y: 731, distance: 86.2
click at [1161, 579] on div "slide: What type of description below best describes the Oil Temperature Sensor…" at bounding box center [854, 442] width 1376 height 672
click at [1161, 579] on div "submit" at bounding box center [1525, 760] width 16 height 11
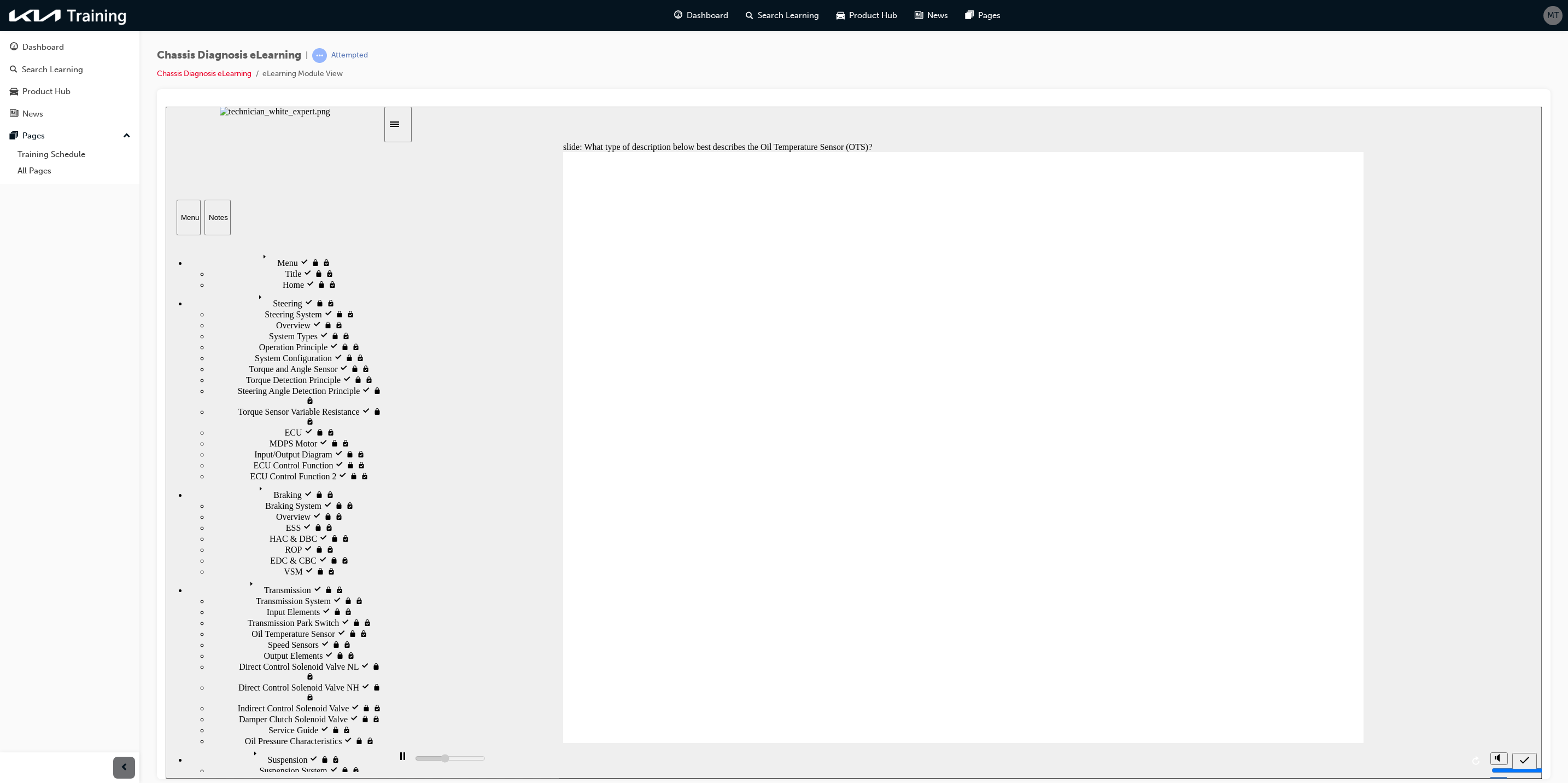
type input "5000"
radio input "true"
click at [1161, 579] on div "submit" at bounding box center [1525, 760] width 16 height 11
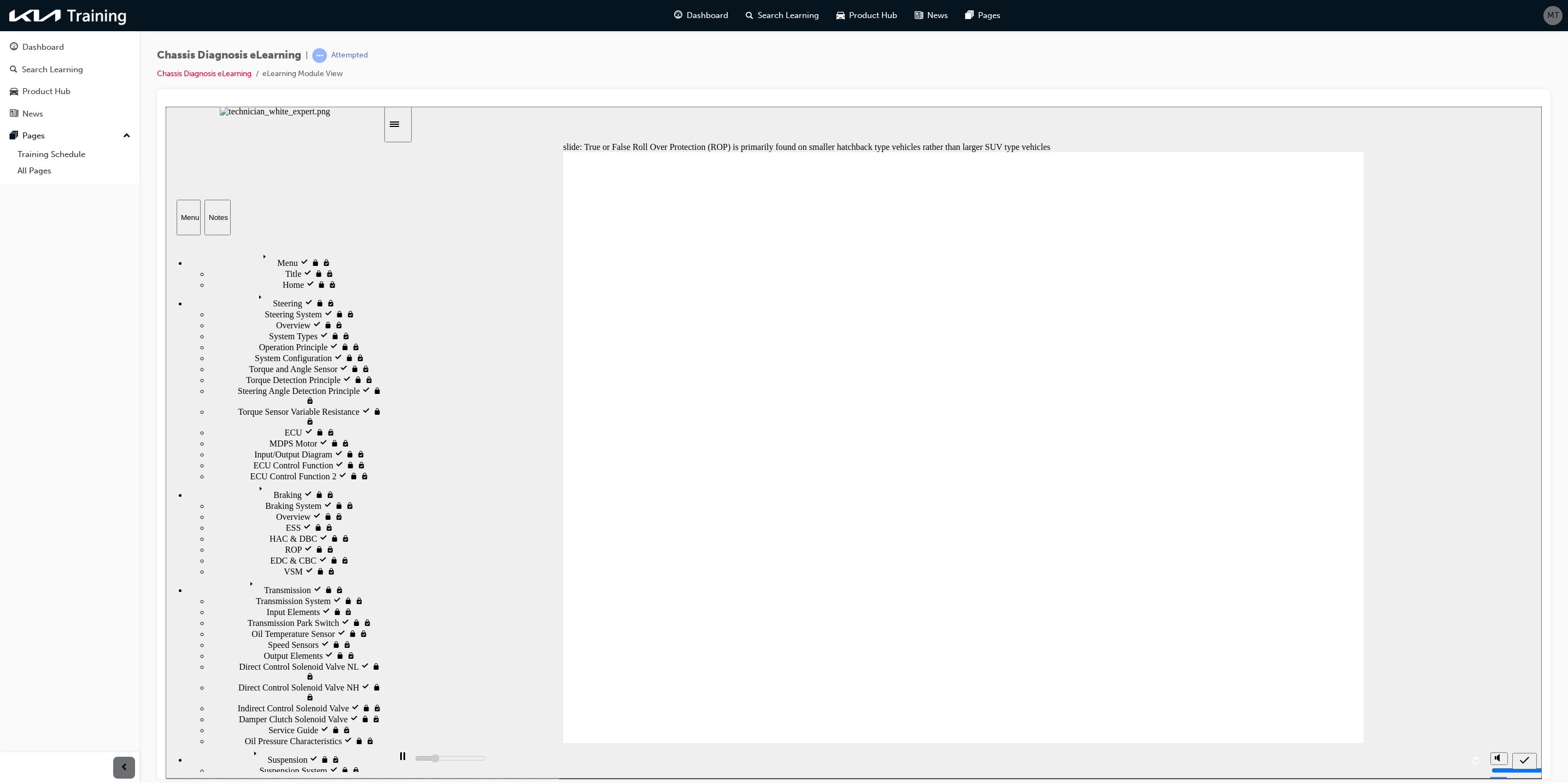
type input "5000"
radio input "true"
click at [1161, 579] on div "submit" at bounding box center [1525, 760] width 16 height 11
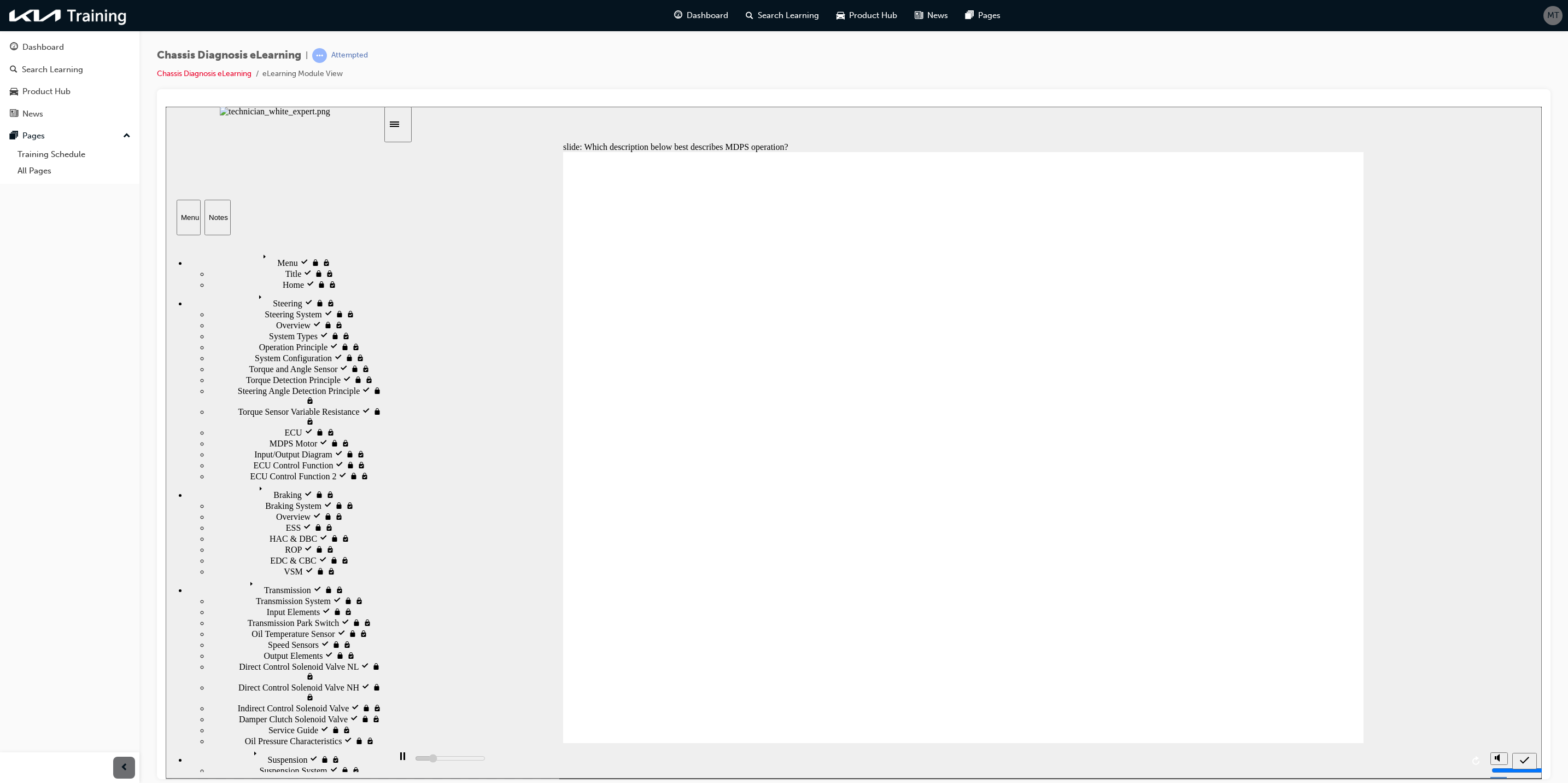
type input "5000"
radio input "true"
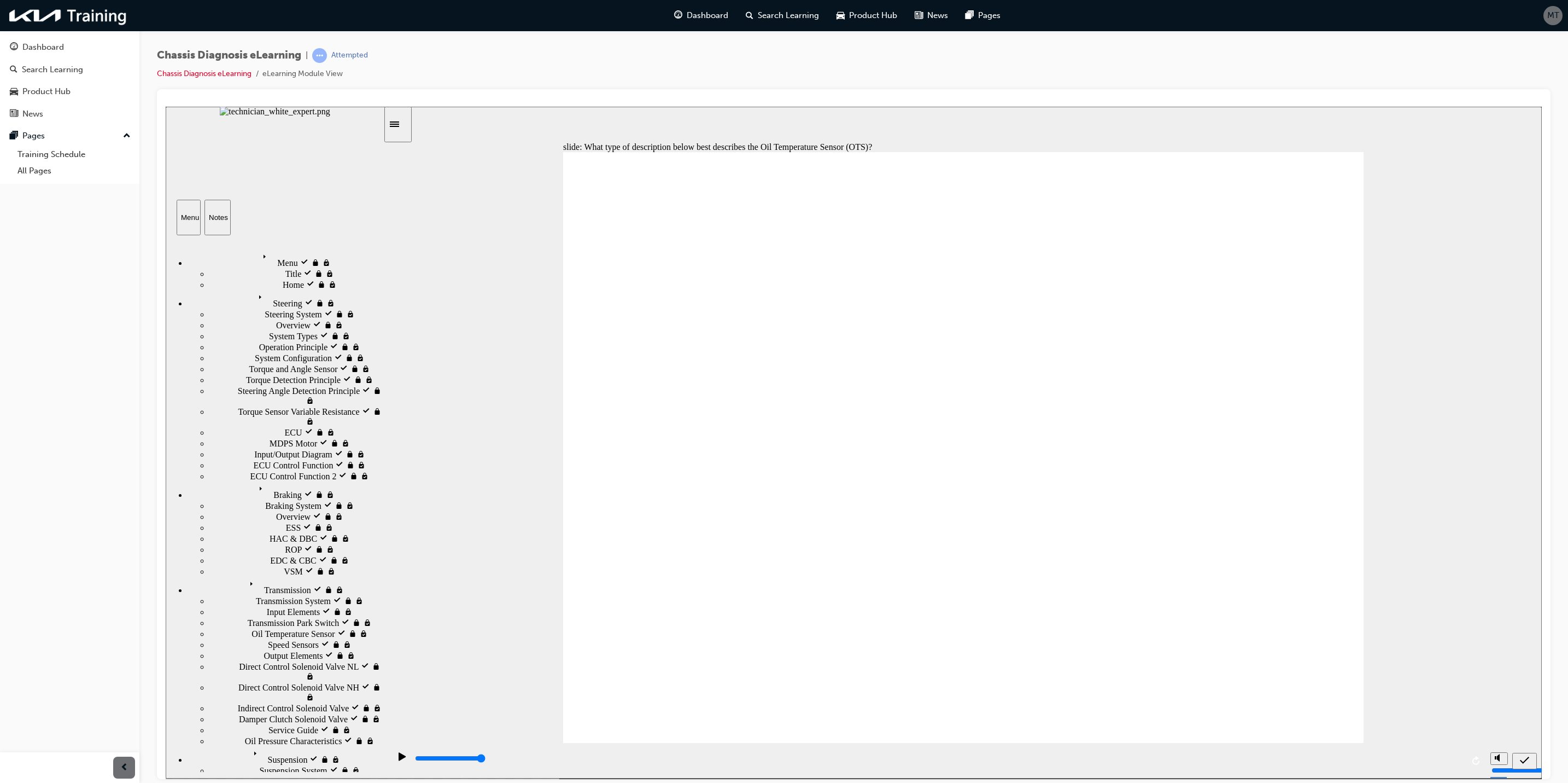
click at [1161, 579] on div "submit" at bounding box center [1525, 760] width 16 height 11
type input "5000"
radio input "true"
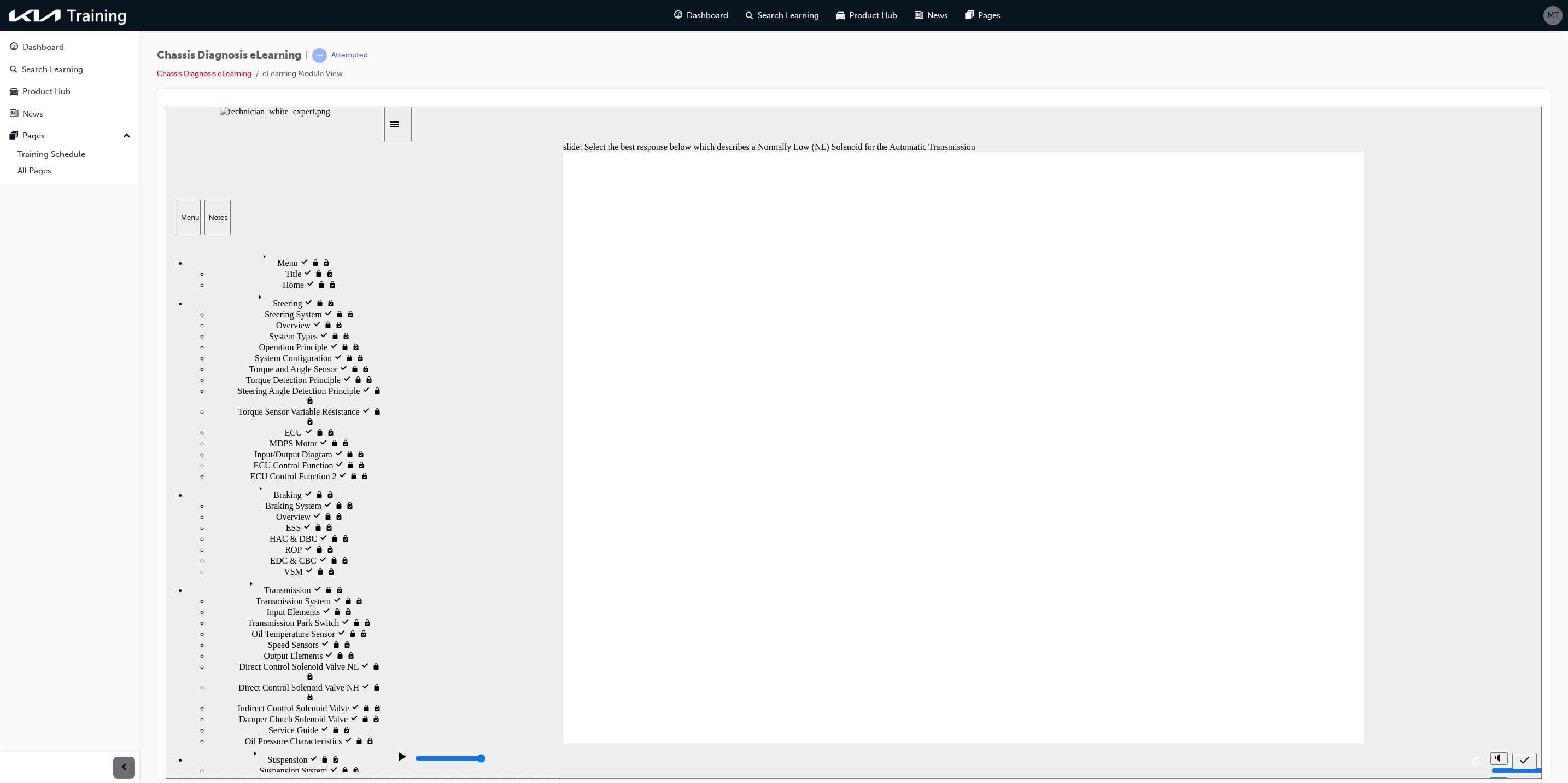
radio input "true"
click at [1161, 579] on icon "submit" at bounding box center [1525, 760] width 9 height 10
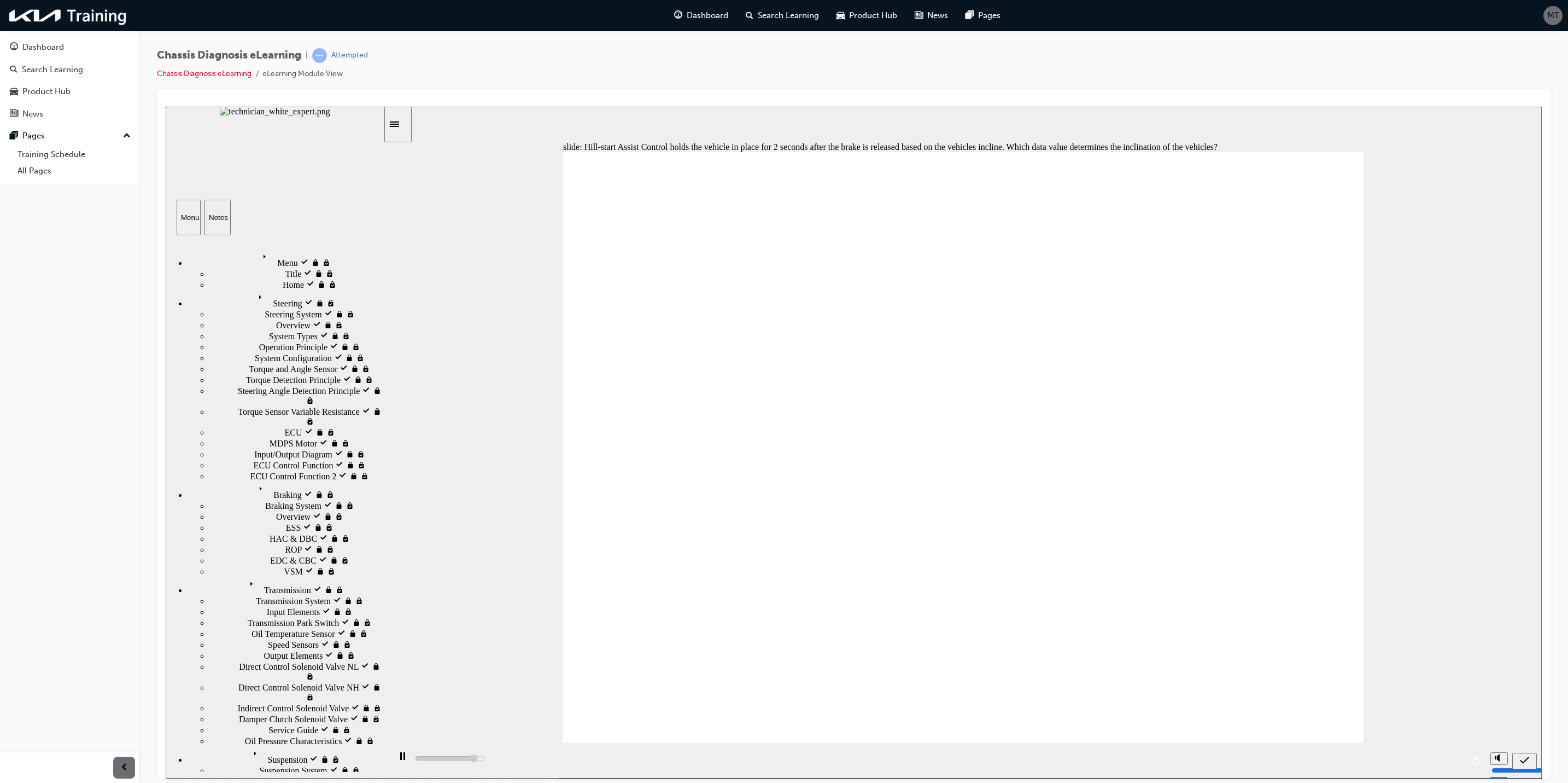
type input "4400"
radio input "true"
click at [1161, 579] on icon "submit" at bounding box center [1525, 760] width 9 height 10
type input "5000"
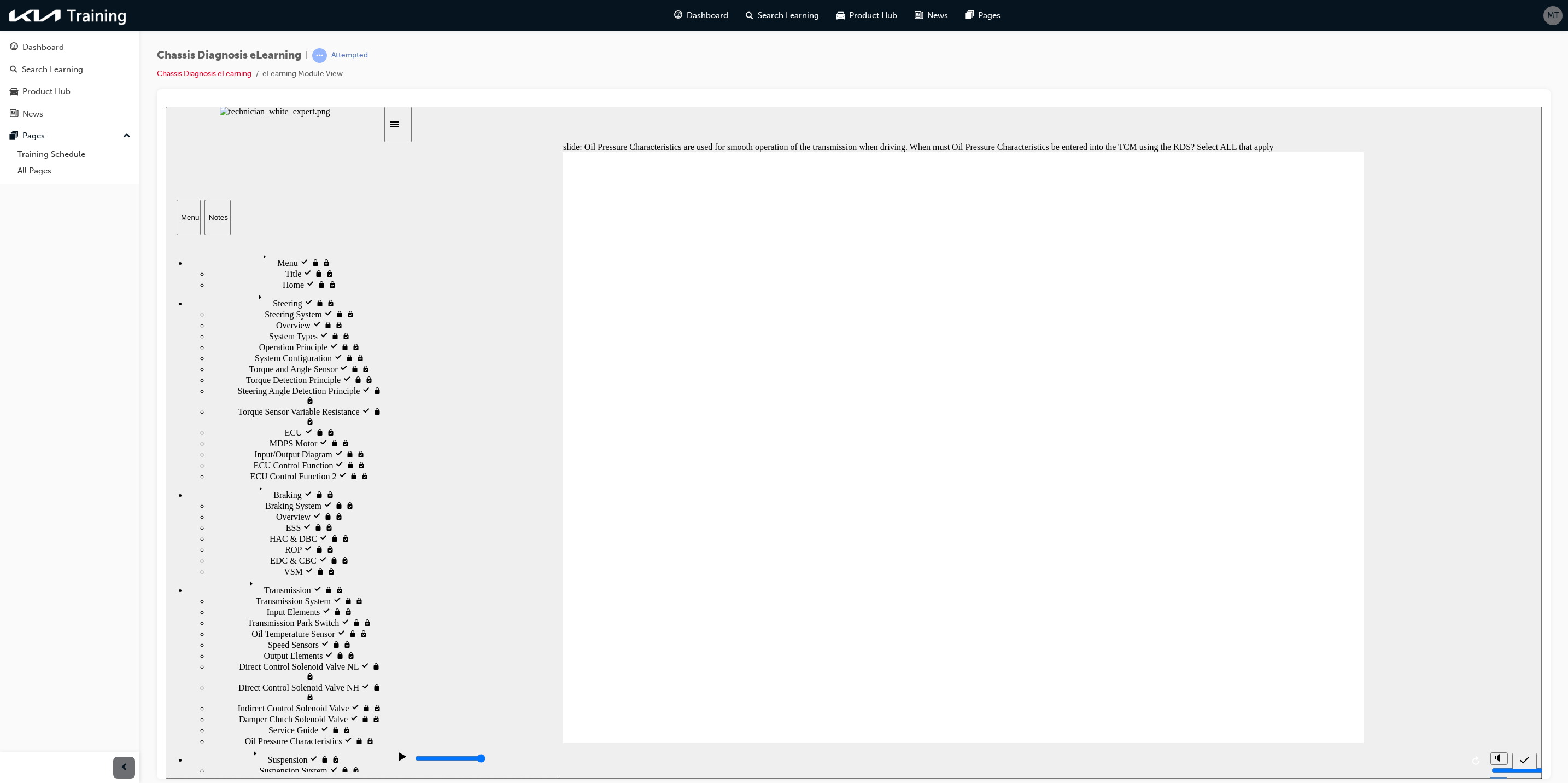
checkbox input "true"
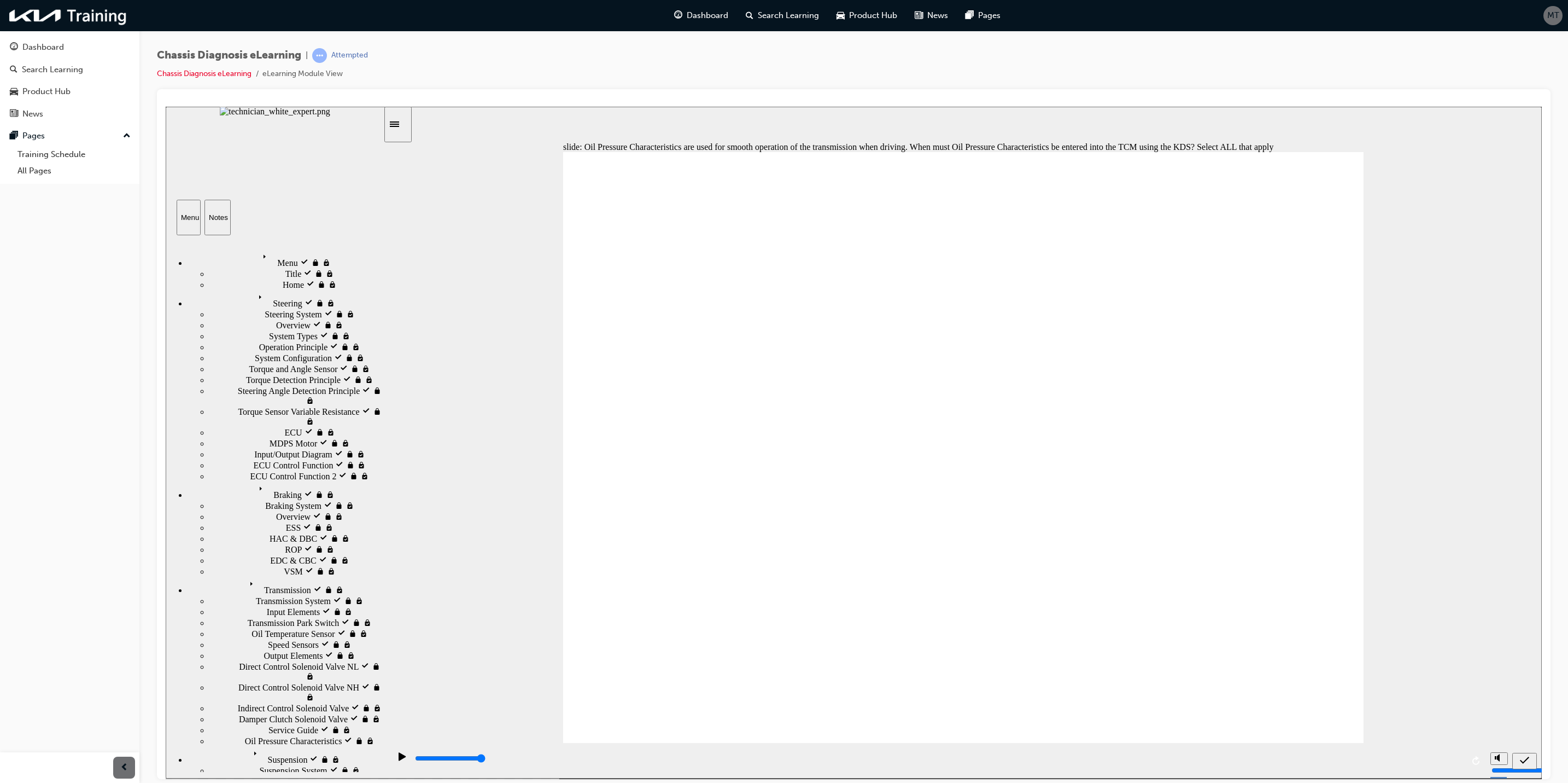
checkbox input "true"
click at [1161, 579] on icon "submit" at bounding box center [1525, 760] width 9 height 10
type input "3200"
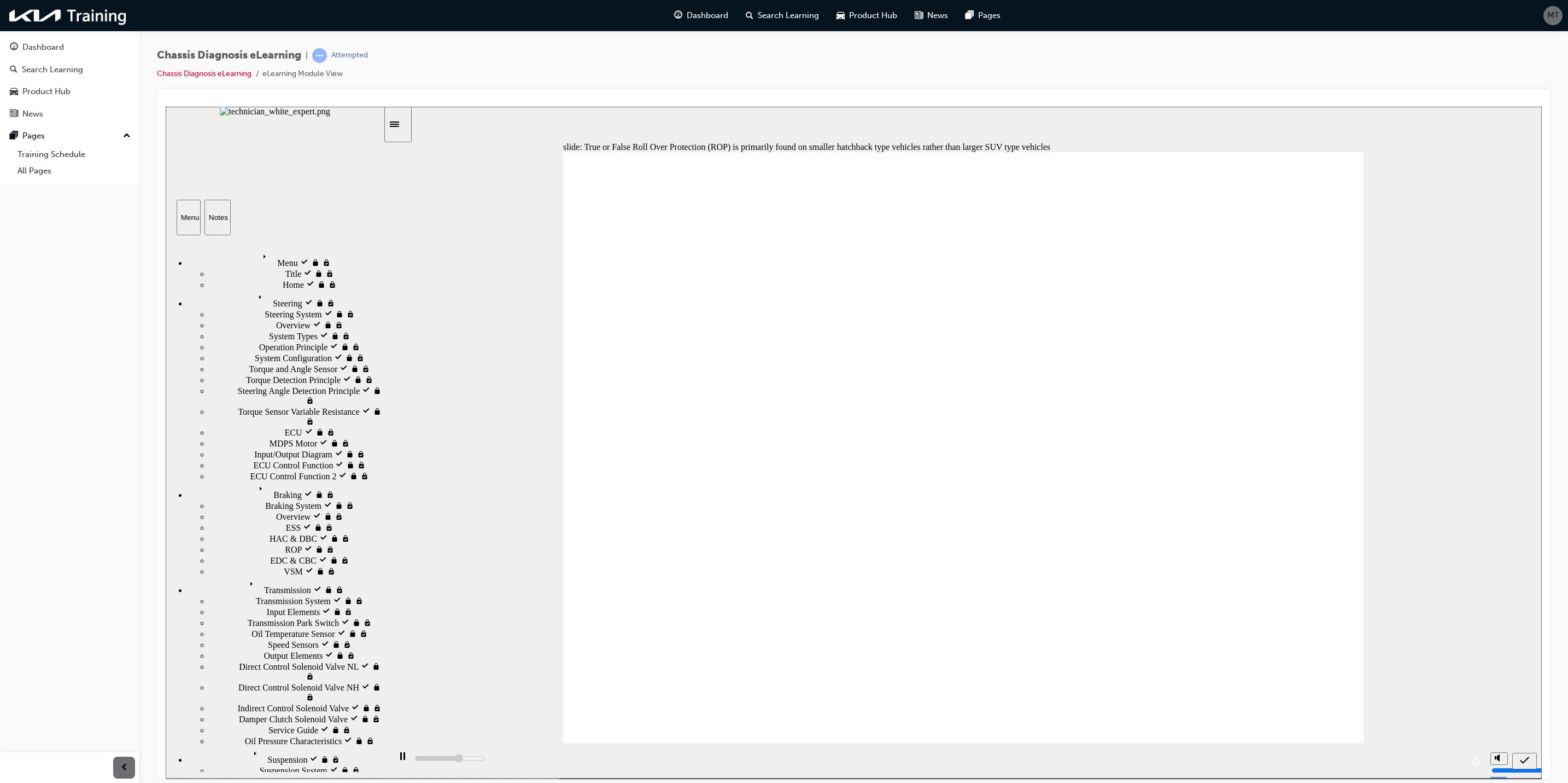
radio input "true"
click at [1161, 579] on div "submit" at bounding box center [1525, 760] width 16 height 11
type input "5000"
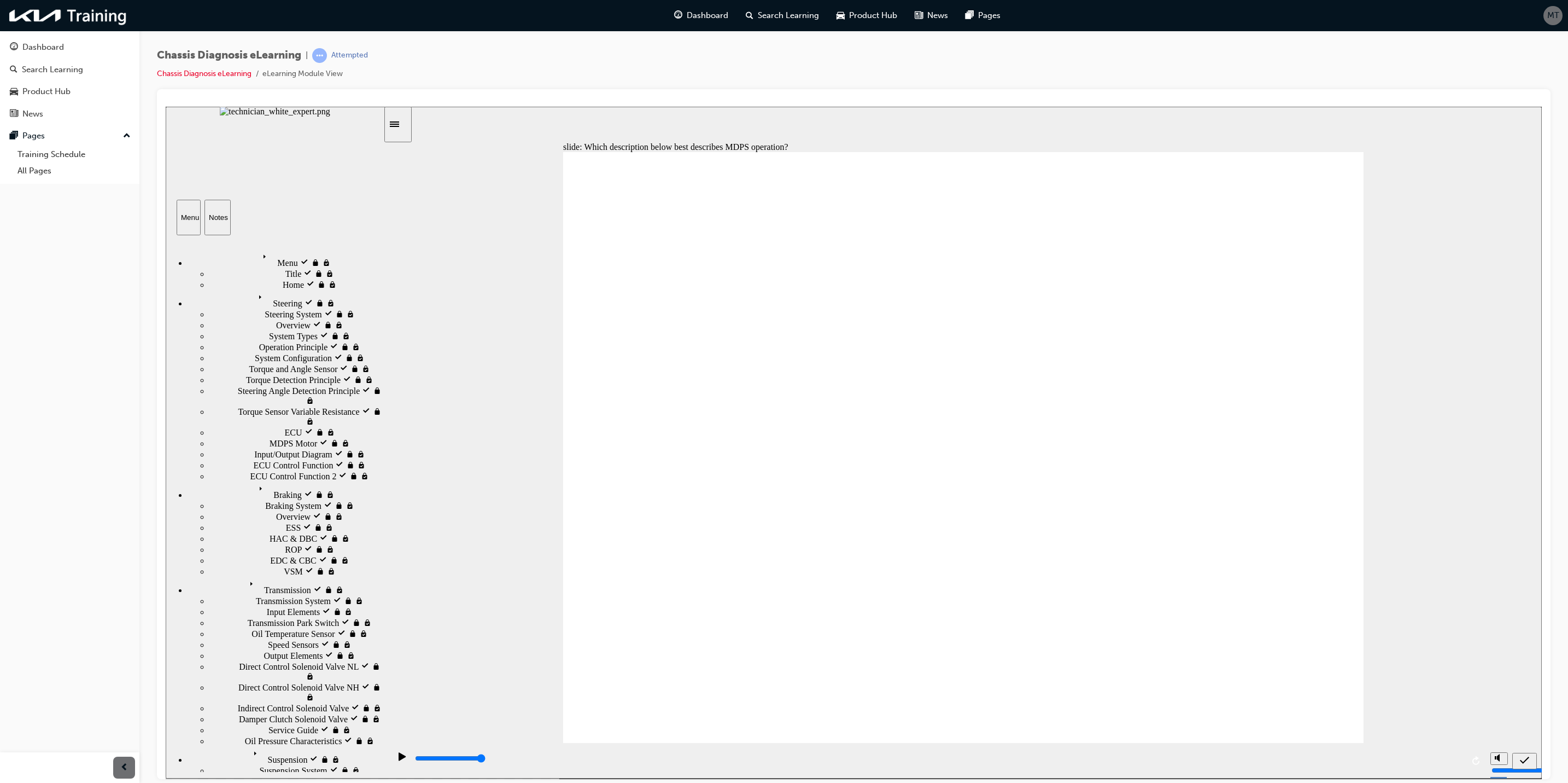
radio input "true"
click at [1161, 579] on icon "submit" at bounding box center [1525, 760] width 9 height 10
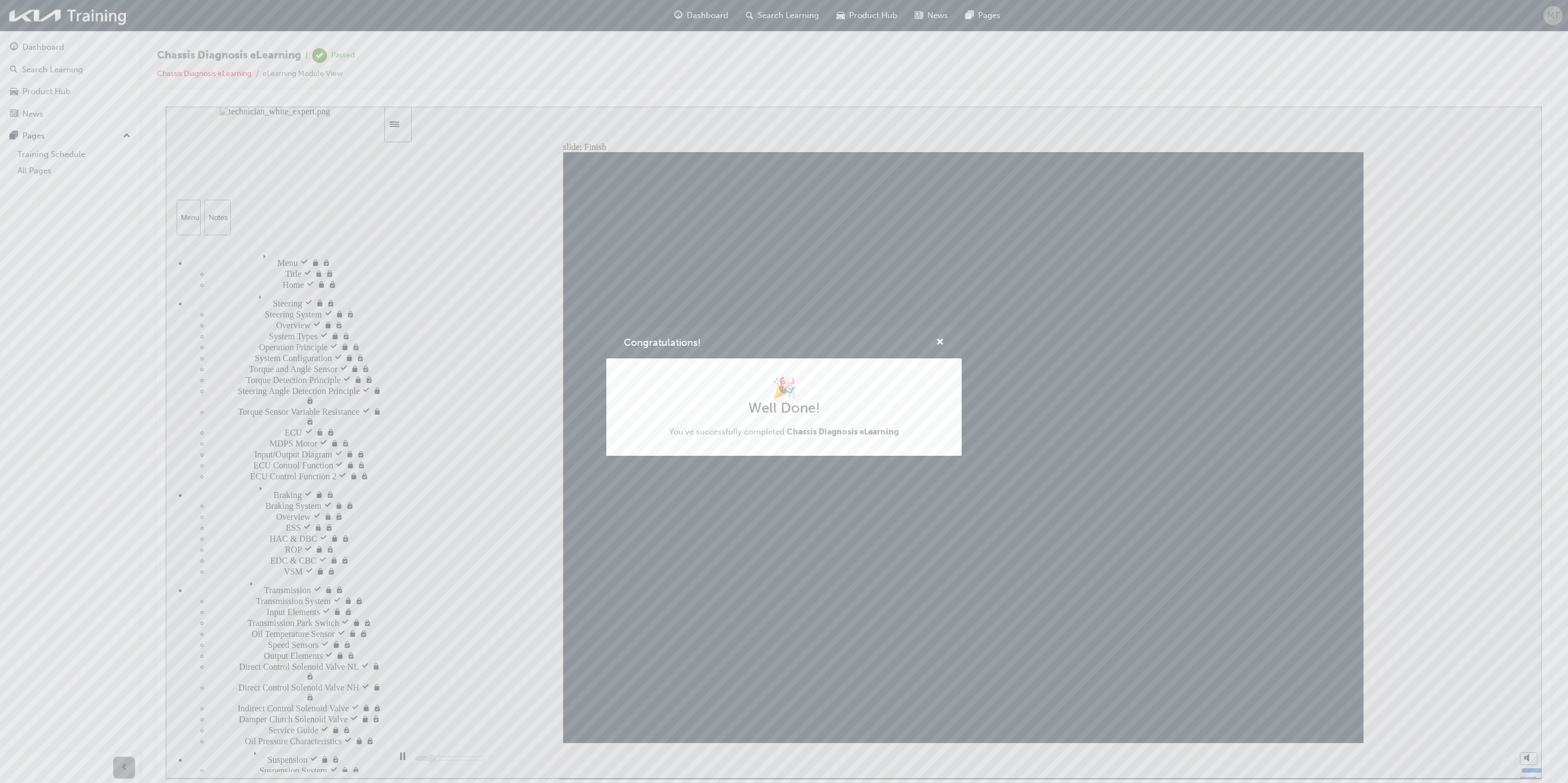
type input "5200"
click at [940, 345] on span "cross-icon" at bounding box center [940, 343] width 8 height 10
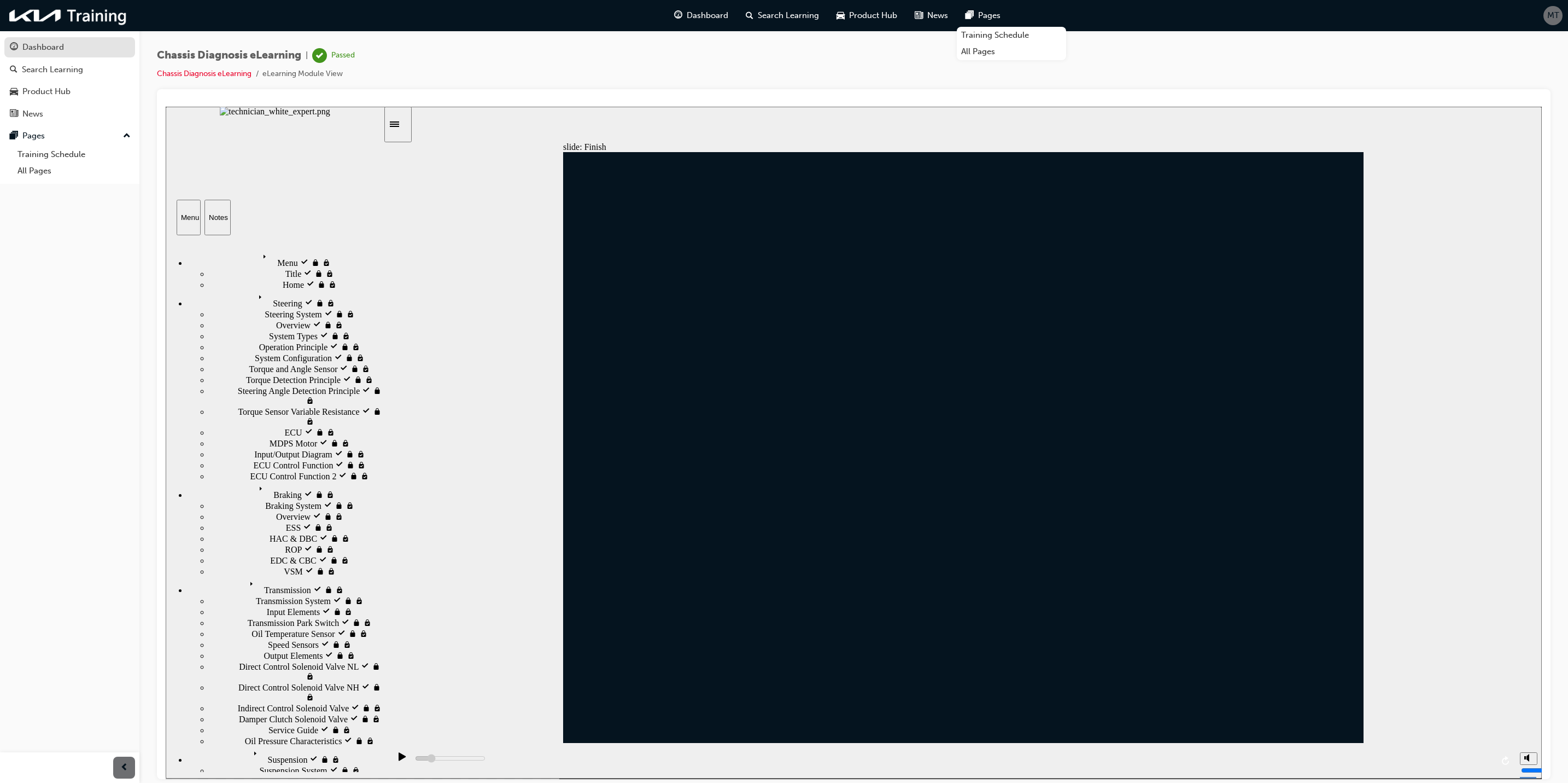
click at [51, 46] on div "Dashboard" at bounding box center [43, 47] width 41 height 13
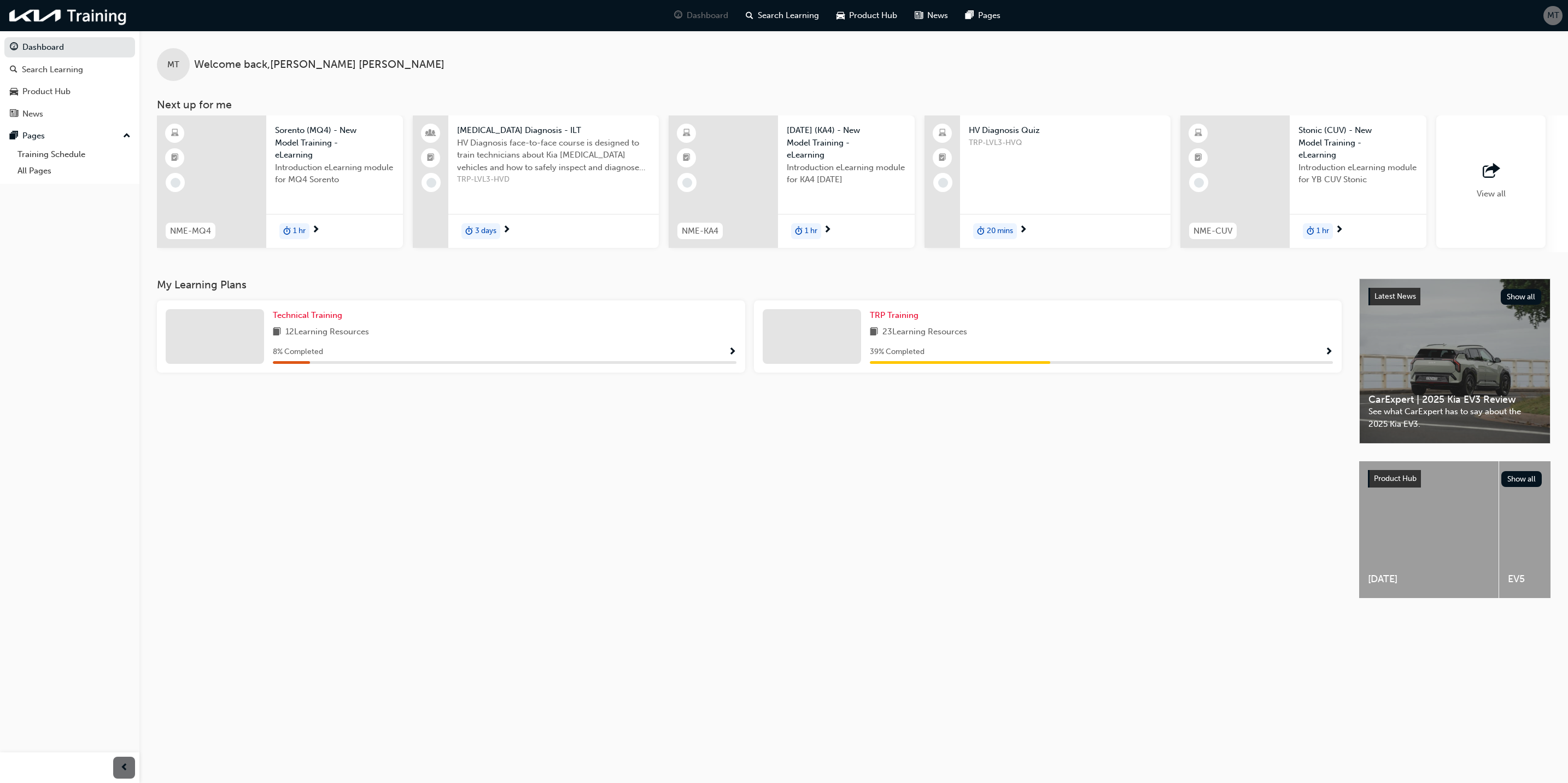
click at [923, 59] on div "MT Welcome back , Matthew Taylor" at bounding box center [853, 56] width 1429 height 51
click at [904, 319] on span "TRP Training" at bounding box center [894, 315] width 49 height 10
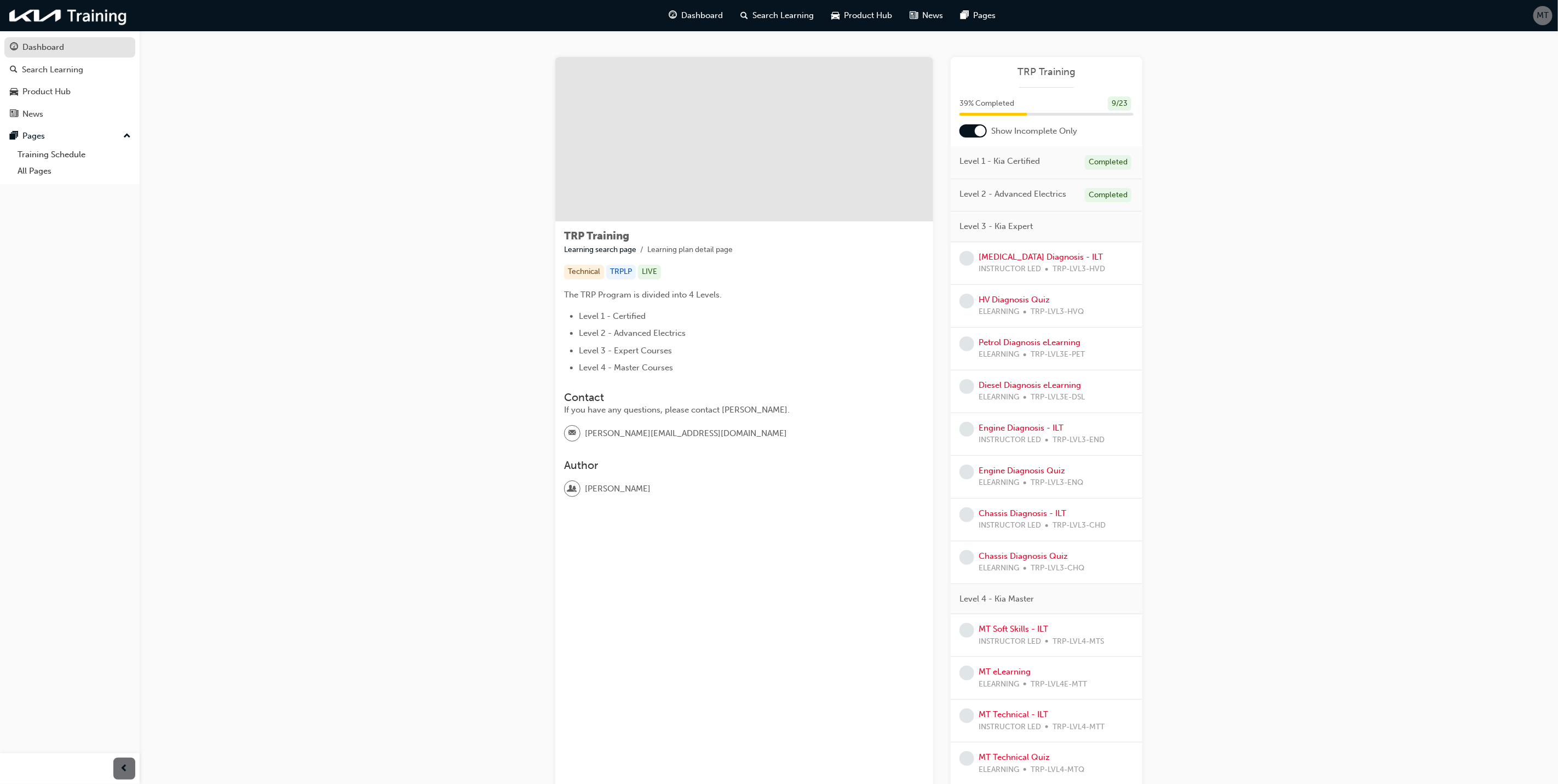
click at [35, 47] on div "Dashboard" at bounding box center [43, 47] width 41 height 13
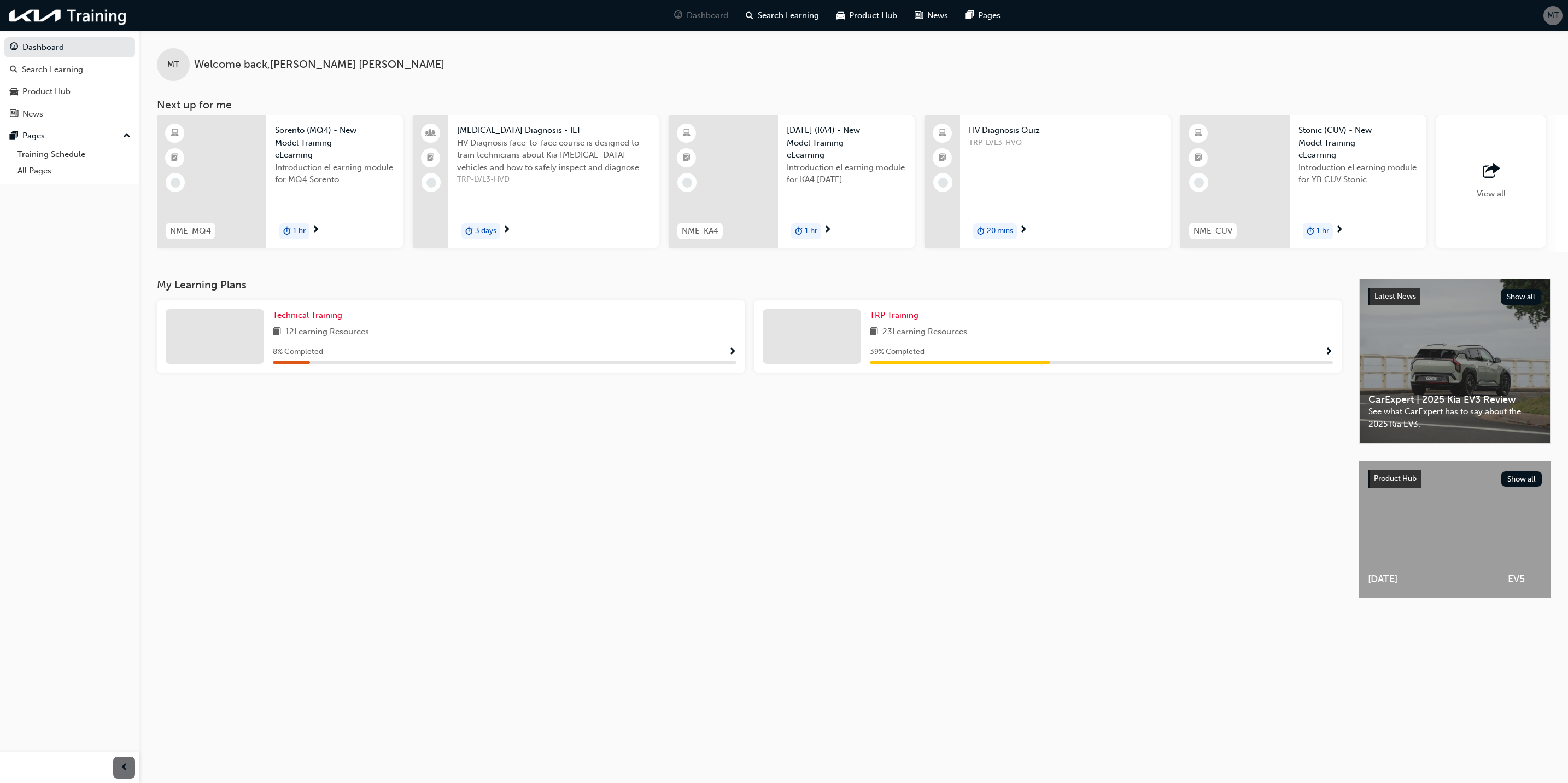
click at [1161, 19] on span "MT" at bounding box center [1553, 15] width 12 height 13
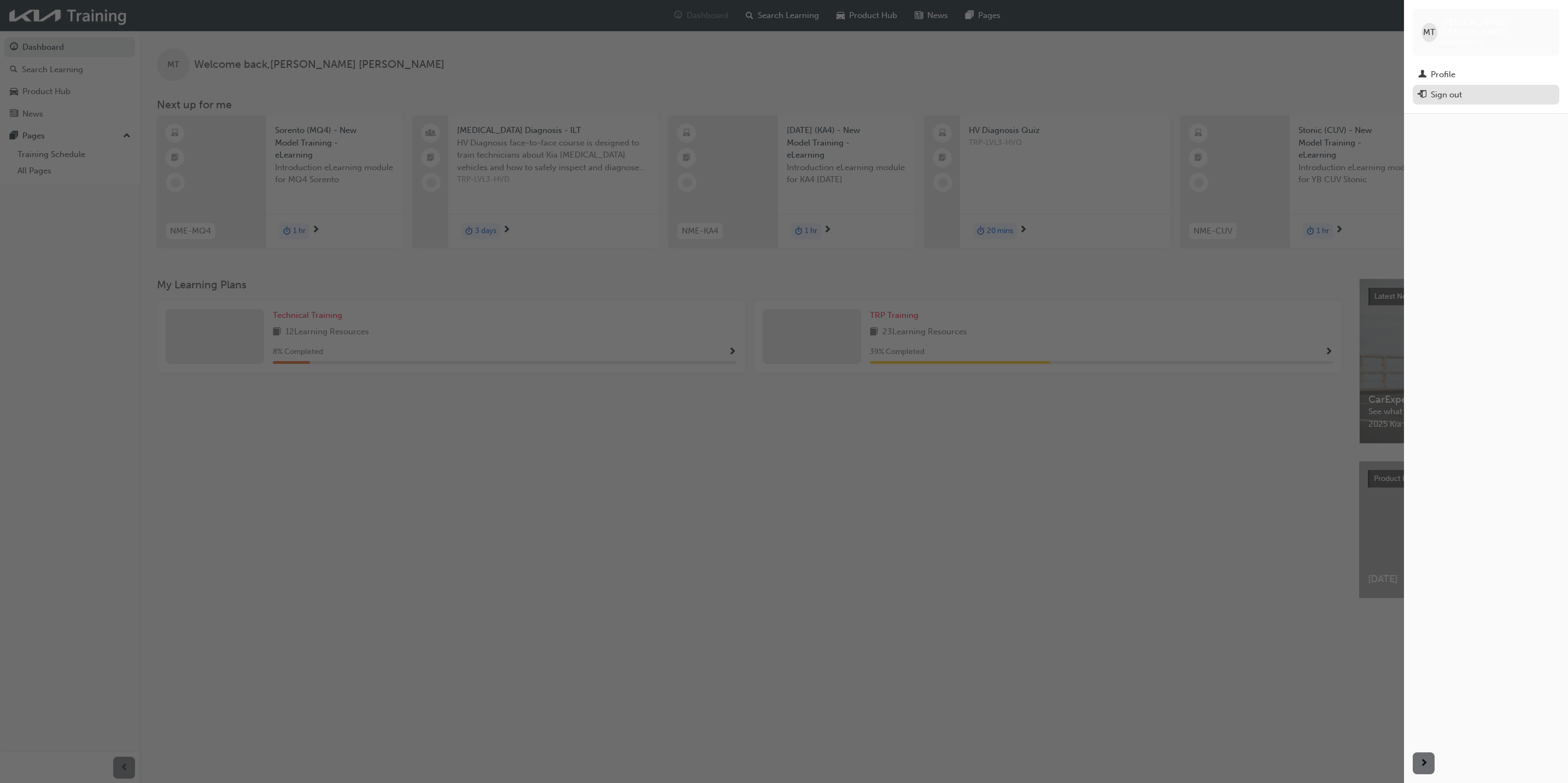
click at [1161, 88] on div "Sign out" at bounding box center [1486, 95] width 136 height 14
